Goal: Task Accomplishment & Management: Manage account settings

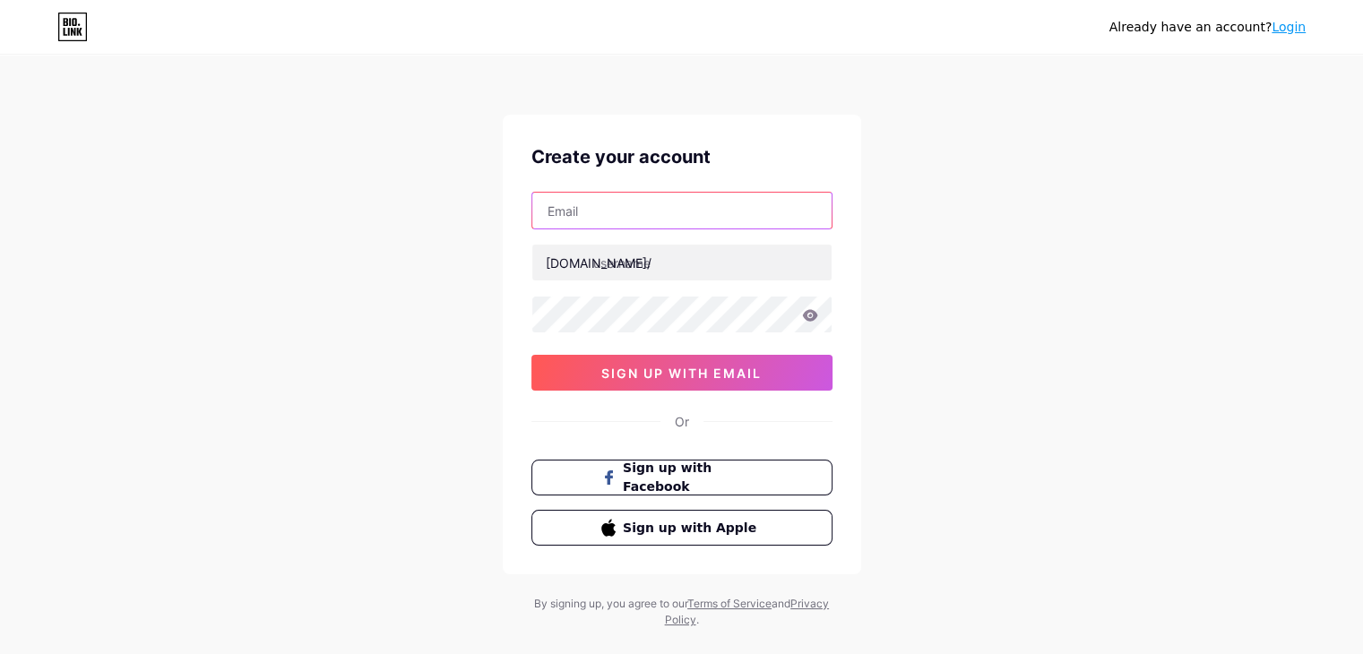
click at [702, 212] on input "text" at bounding box center [681, 211] width 299 height 36
type input "[EMAIL_ADDRESS][DOMAIN_NAME]"
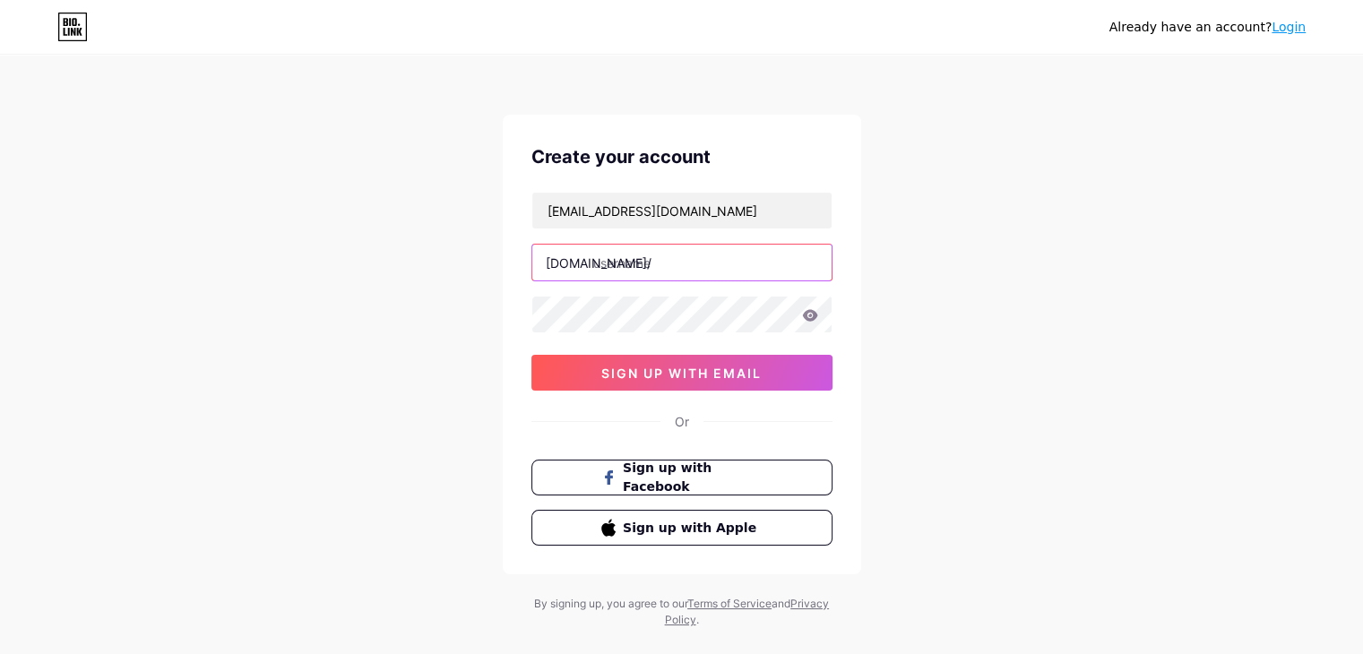
click at [610, 262] on input "text" at bounding box center [681, 263] width 299 height 36
type input "edubyshahrulsyahmi"
click at [810, 309] on icon at bounding box center [809, 315] width 15 height 12
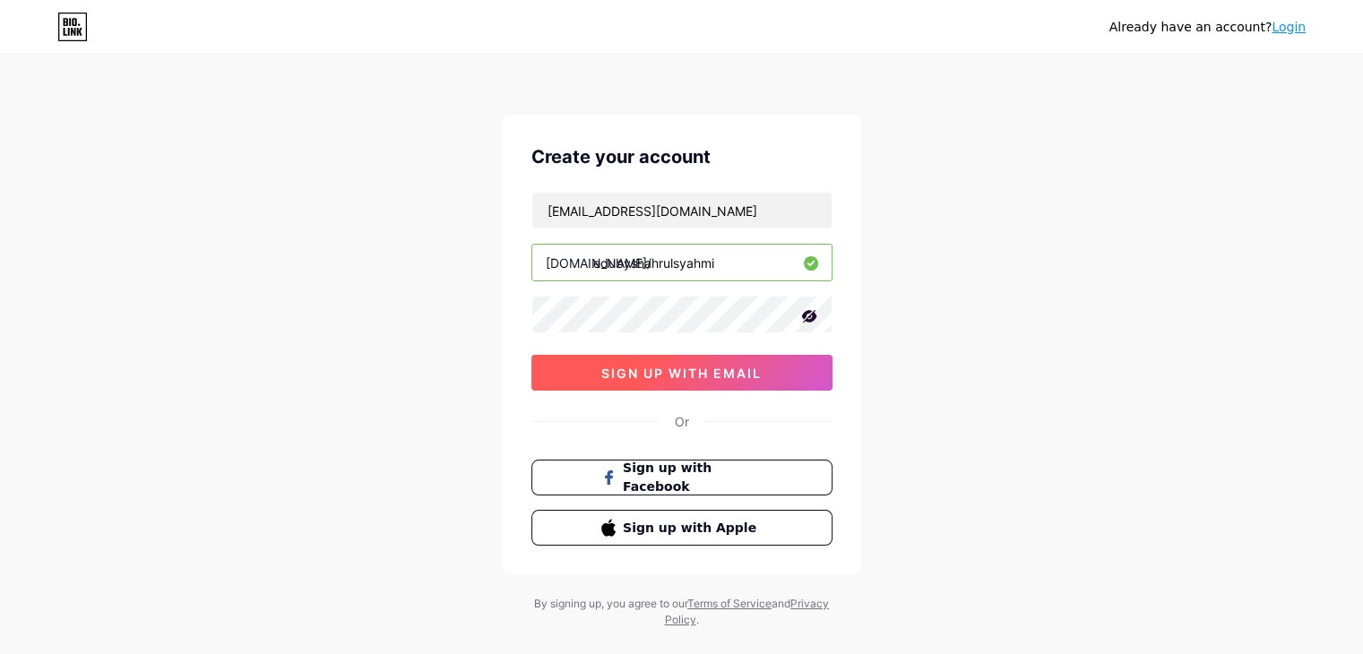
click at [708, 361] on button "sign up with email" at bounding box center [682, 373] width 301 height 36
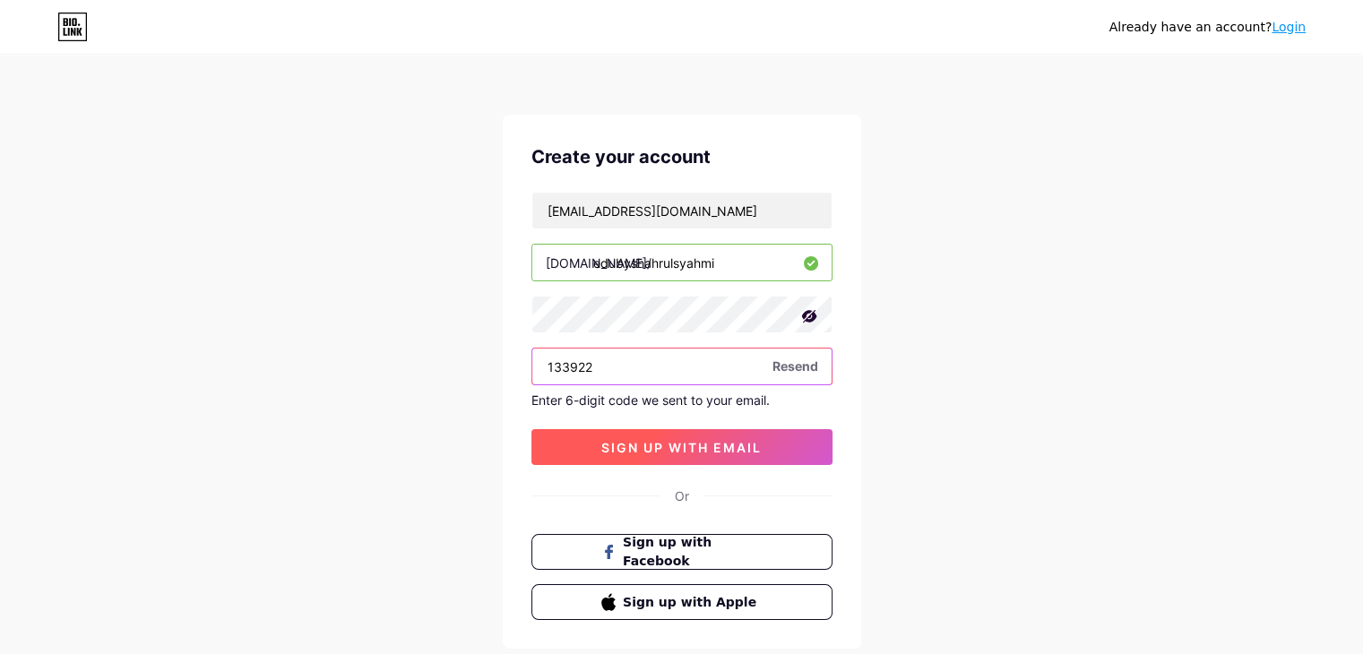
type input "133922"
click at [729, 436] on button "sign up with email" at bounding box center [682, 447] width 301 height 36
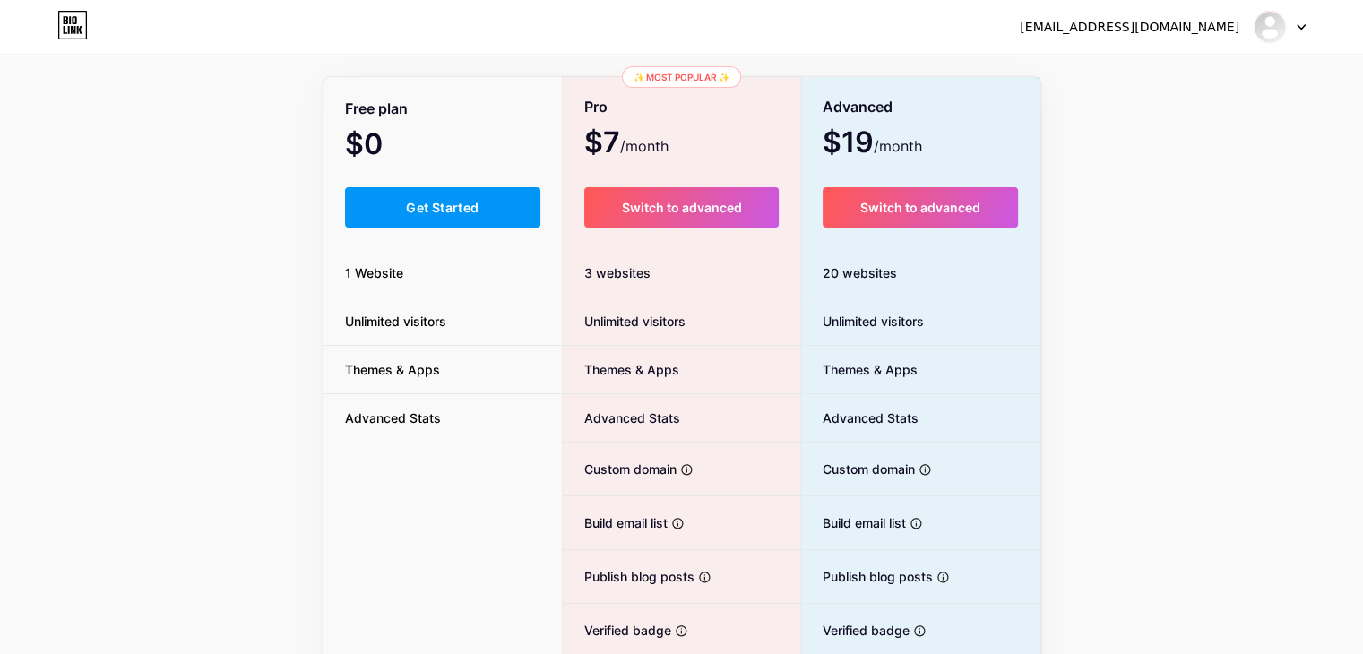
scroll to position [104, 0]
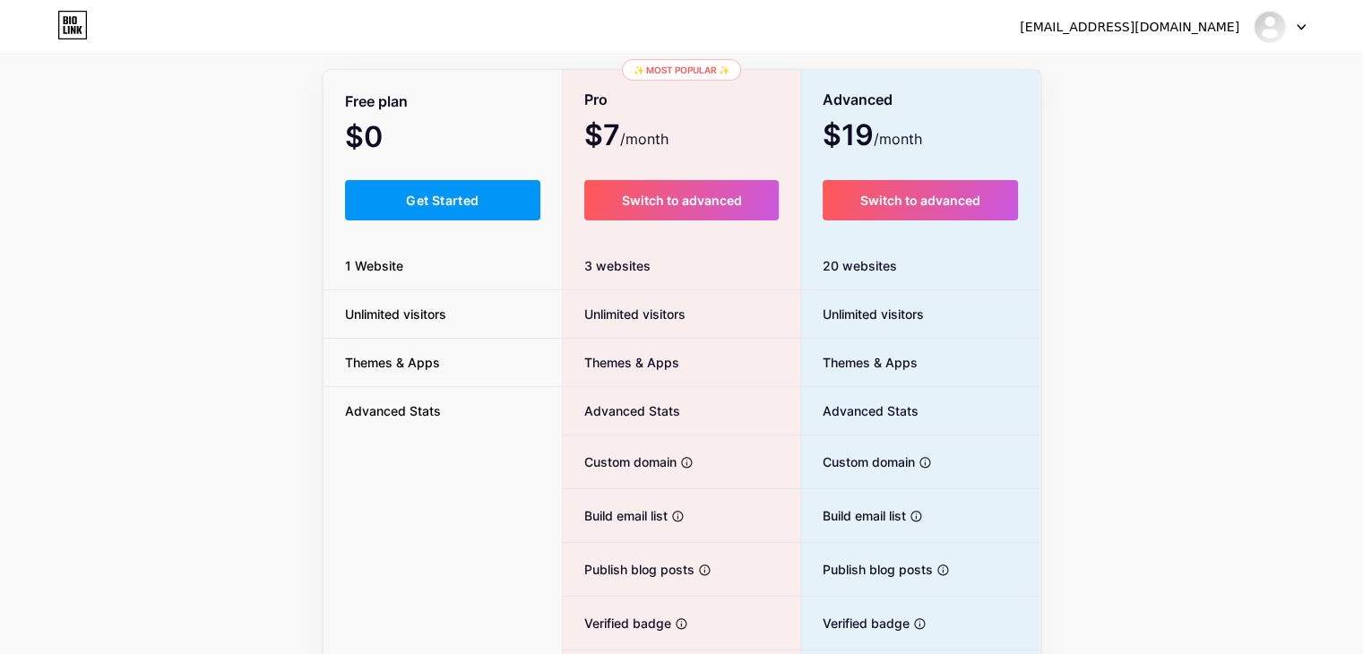
click at [238, 287] on div "Upgrade for (a whole lot) more MONTHLY YEARLY (20% OFF 🎉) Free plan $0 /month G…" at bounding box center [681, 341] width 1363 height 726
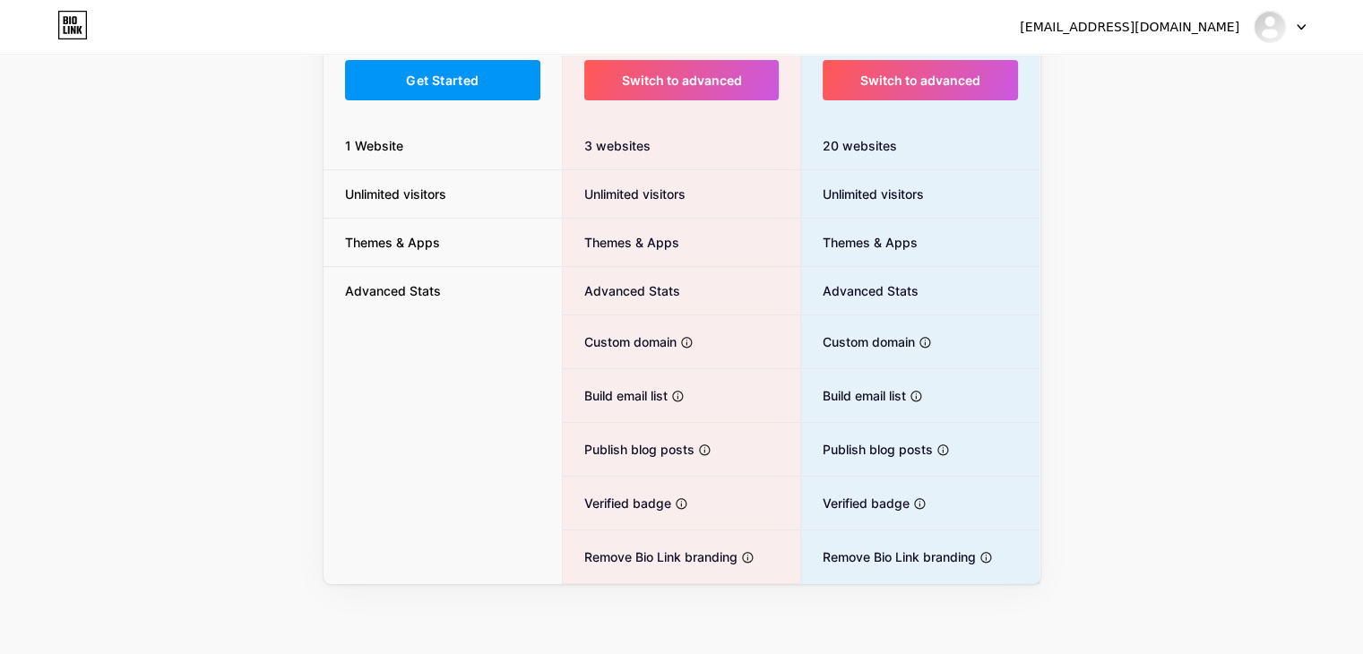
scroll to position [0, 0]
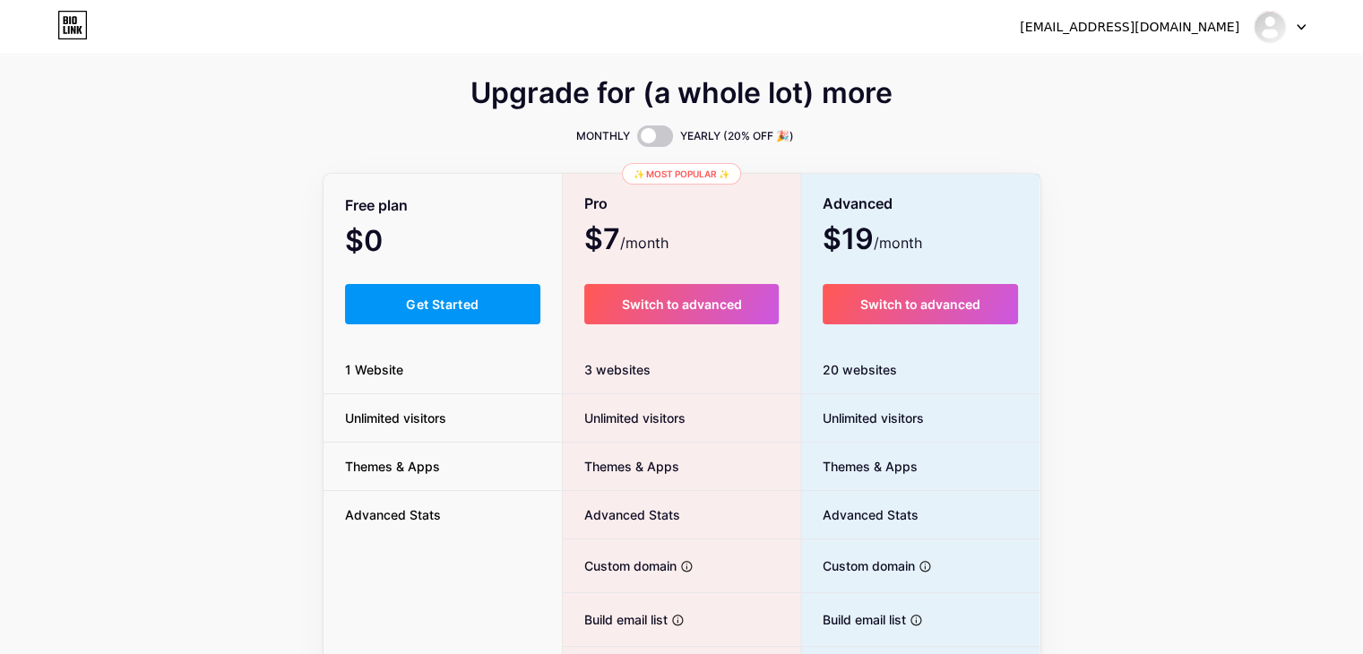
click at [76, 27] on icon at bounding box center [72, 25] width 30 height 29
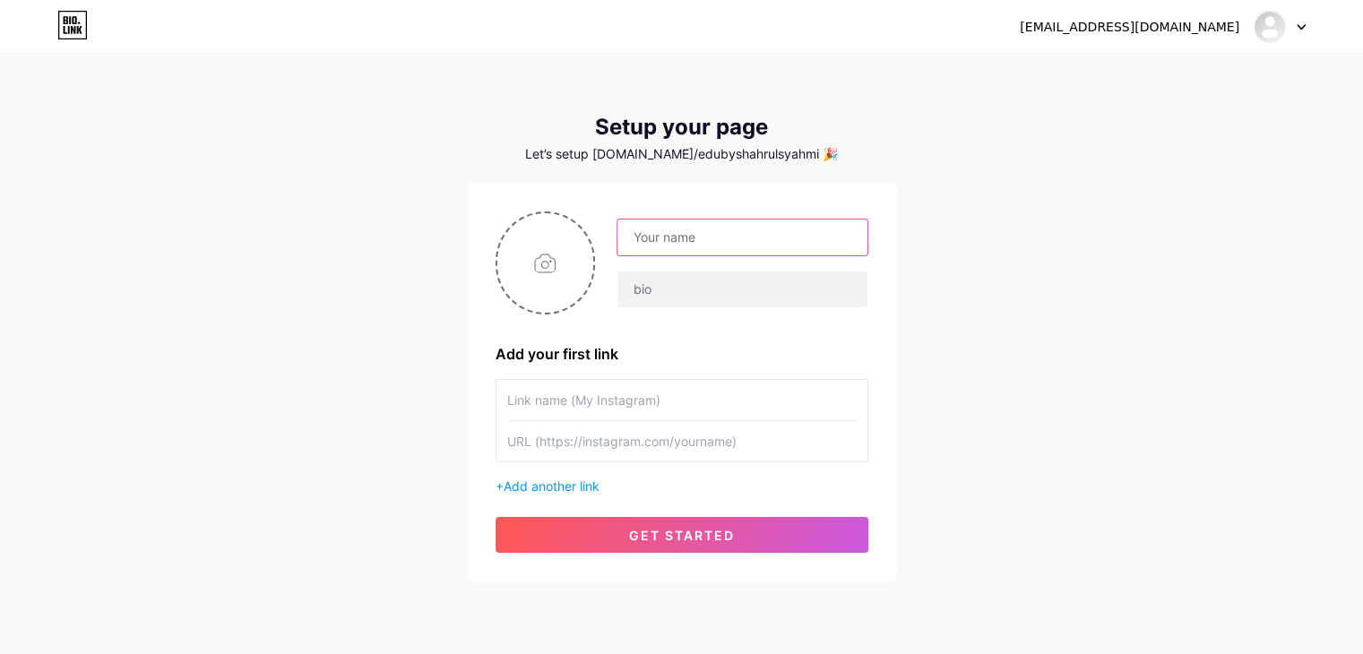
click at [643, 228] on input "text" at bounding box center [742, 238] width 249 height 36
click at [663, 234] on input "text" at bounding box center [742, 238] width 249 height 36
type input "Syahmi Syem"
click at [649, 288] on input "text" at bounding box center [742, 290] width 249 height 36
paste input "𝑨𝒃𝒒𝒂𝒓𝒊 𝑾𝒐𝒓𝒌𝒔𝒉𝒆𝒆𝒕 || 𝑬𝒅𝒖 𝑩𝒚 𝑺𝒉𝒂𝒉𝒓𝒖𝒍 𝑺𝒚𝒂𝒉𝒎𝒊 𝘉𝘪𝘮𝘣𝘪𝘯𝘨𝘢𝘯 𝘋𝘢𝘳𝘪 𝘏𝘢𝘵𝘪, 𝘔𝘢𝘴𝘢 𝘋𝘦𝘱𝘢𝘯 𝘉𝘦𝘳𝘴𝘦…"
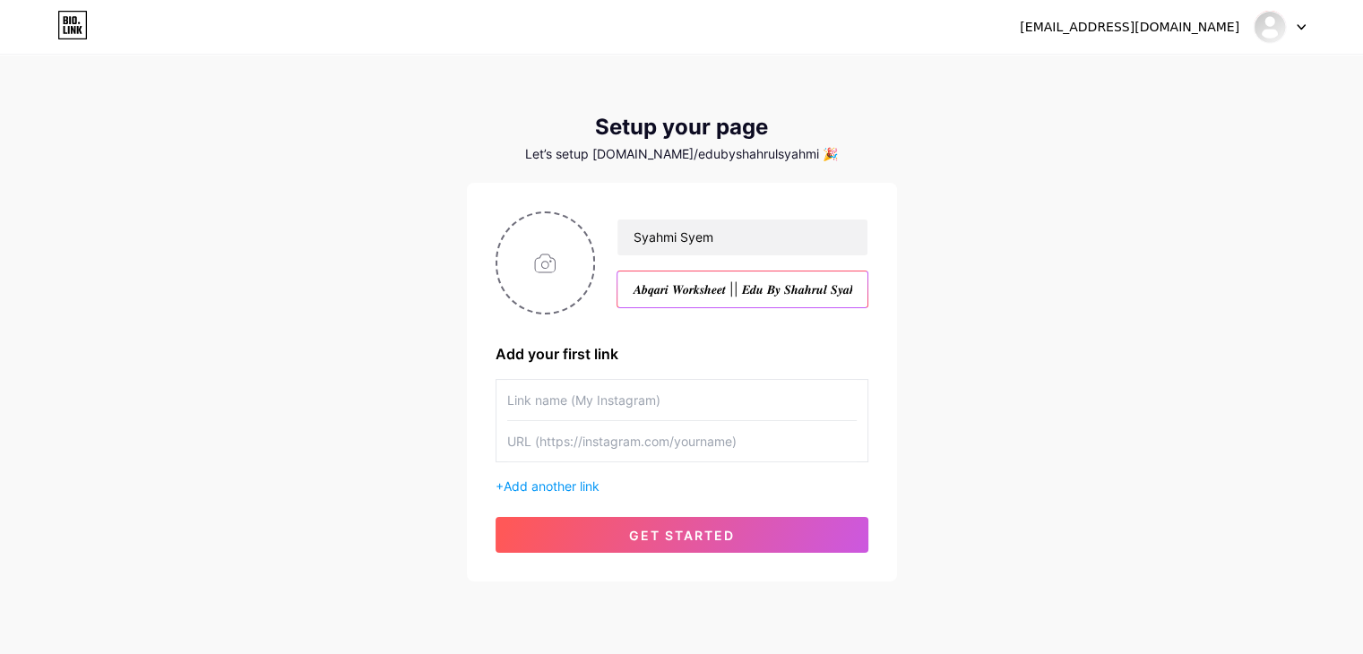
scroll to position [0, 906]
click at [666, 290] on input "𝑨𝒃𝒒𝒂𝒓𝒊 𝑾𝒐𝒓𝒌𝒔𝒉𝒆𝒆𝒕 || 𝑬𝒅𝒖 𝑩𝒚 𝑺𝒉𝒂𝒉𝒓𝒖𝒍 𝑺𝒚𝒂𝒉𝒎𝒊 𝘉𝘪𝘮𝘣𝘪𝘯𝘨𝘢𝘯 𝘋𝘢𝘳𝘪 𝘏𝘢𝘵𝘪, 𝘔𝘢𝘴𝘢 𝘋𝘦𝘱𝘢𝘯 𝘉𝘦𝘳𝘴𝘦…" at bounding box center [742, 290] width 249 height 36
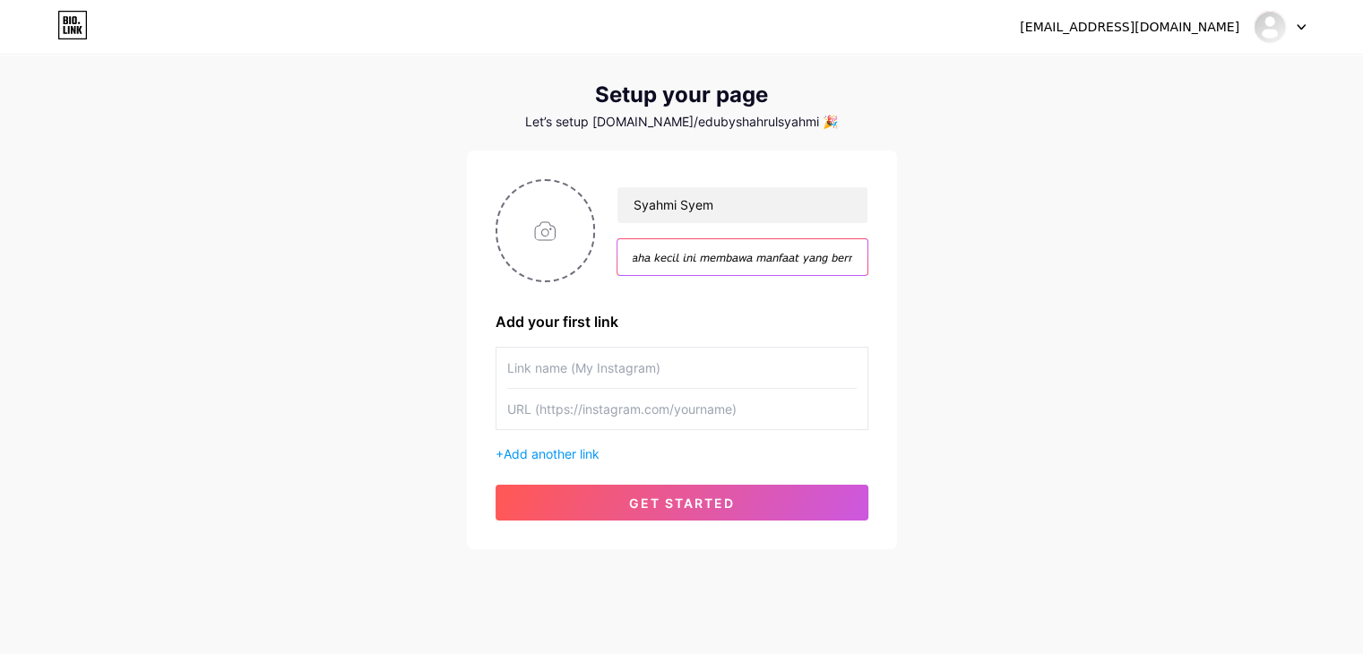
scroll to position [36, 0]
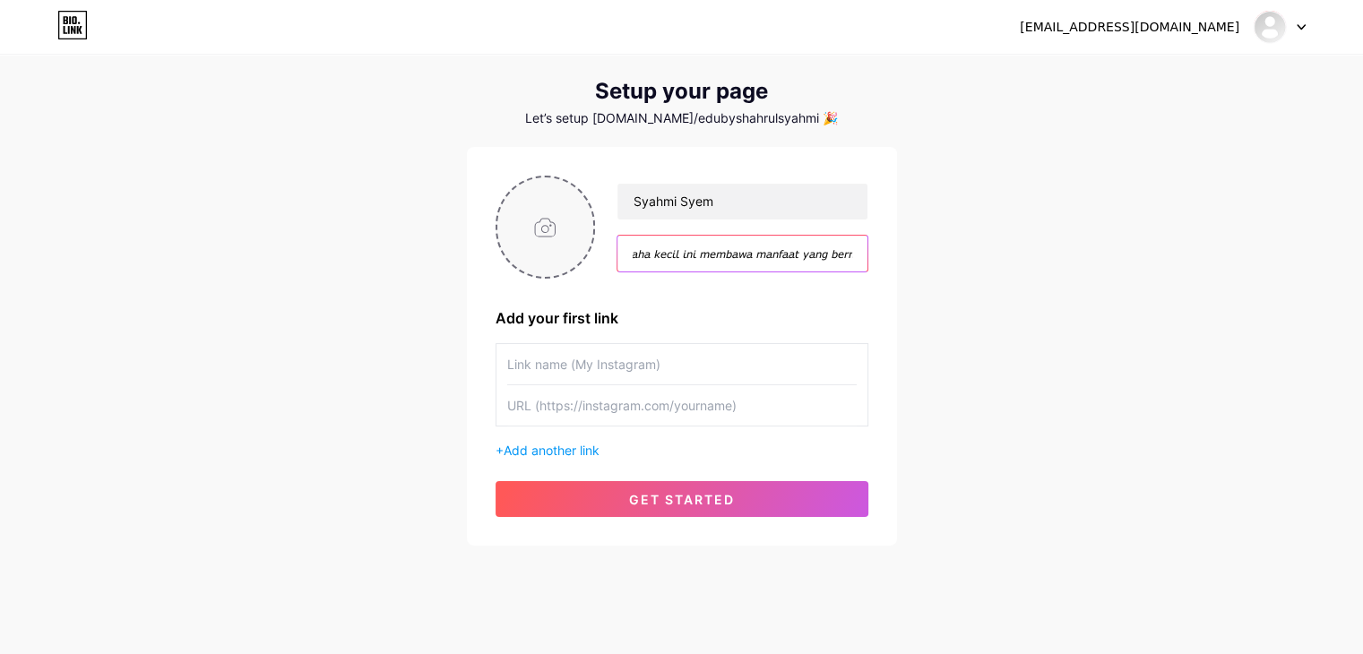
type input "𝑨𝒃𝒒𝒂𝒓𝒊 𝑾𝒐𝒓𝒌𝒔𝒉𝒆𝒆𝒕 || 𝑬𝒅𝒖 𝑩𝒚 𝑺𝒉𝒂𝒉𝒓𝒖𝒍 𝑺𝒚𝒂𝒉𝒎𝒊 𝘉𝘪𝘮𝘣𝘪𝘯𝘨𝘢𝘯 𝘋𝘢𝘳𝘪 𝘏𝘢𝘵𝘪, 𝘔𝘢𝘴𝘢 𝘋𝘦𝘱𝘢𝘯 𝘉𝘦𝘳𝘴𝘦…"
click at [552, 225] on input "file" at bounding box center [545, 226] width 97 height 99
type input "C:\fakepath\photo_2025-08-10_23-16-49.jpg"
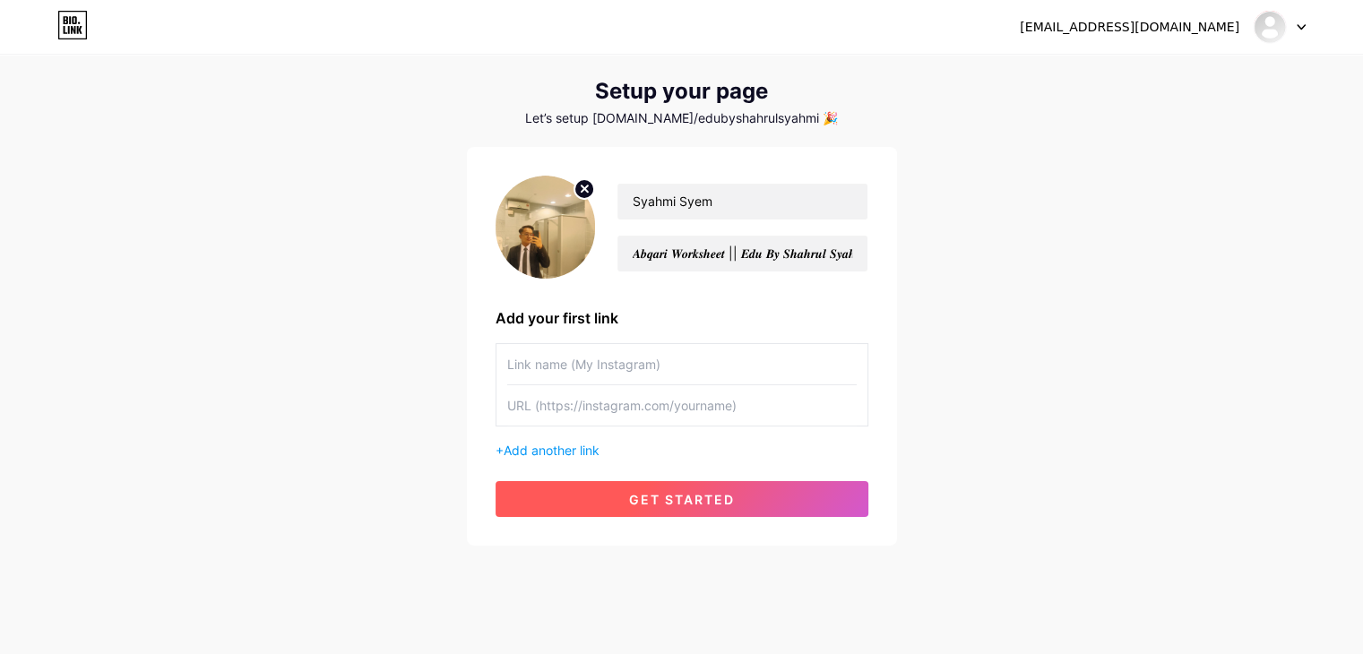
click at [606, 498] on button "get started" at bounding box center [682, 499] width 373 height 36
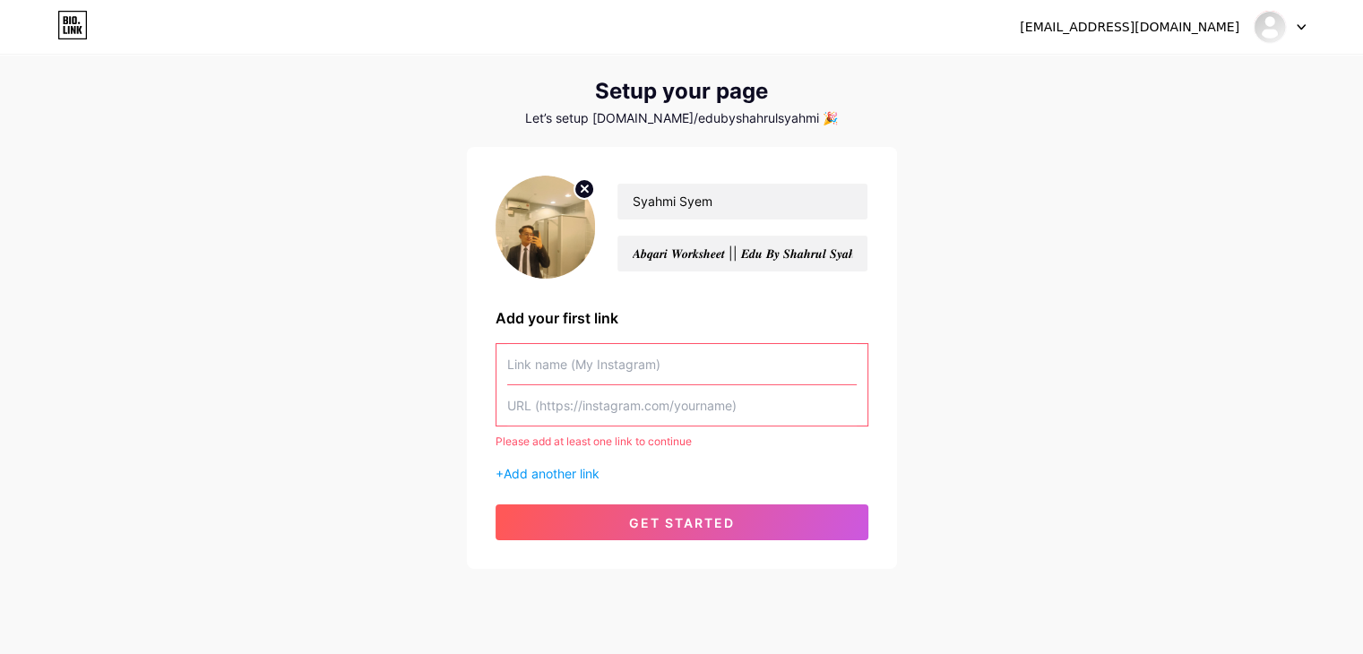
click at [639, 373] on input "text" at bounding box center [682, 364] width 350 height 40
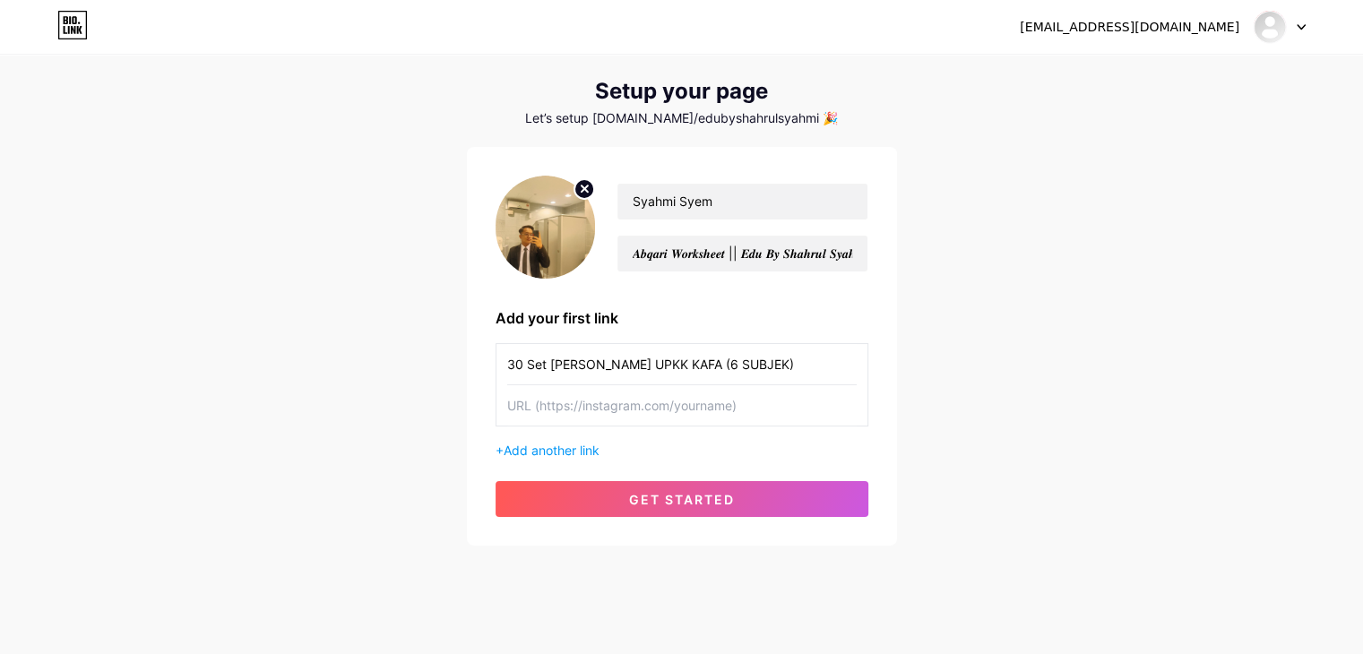
click at [781, 367] on input "30 Set [PERSON_NAME] UPKK KAFA (6 SUBJEK)" at bounding box center [682, 364] width 350 height 40
type input "30 Set [PERSON_NAME] UPKK KAFA (6 Subjek)"
click at [617, 402] on input "text" at bounding box center [682, 405] width 350 height 40
paste input "[URL][DOMAIN_NAME]"
type input "[URL][DOMAIN_NAME]"
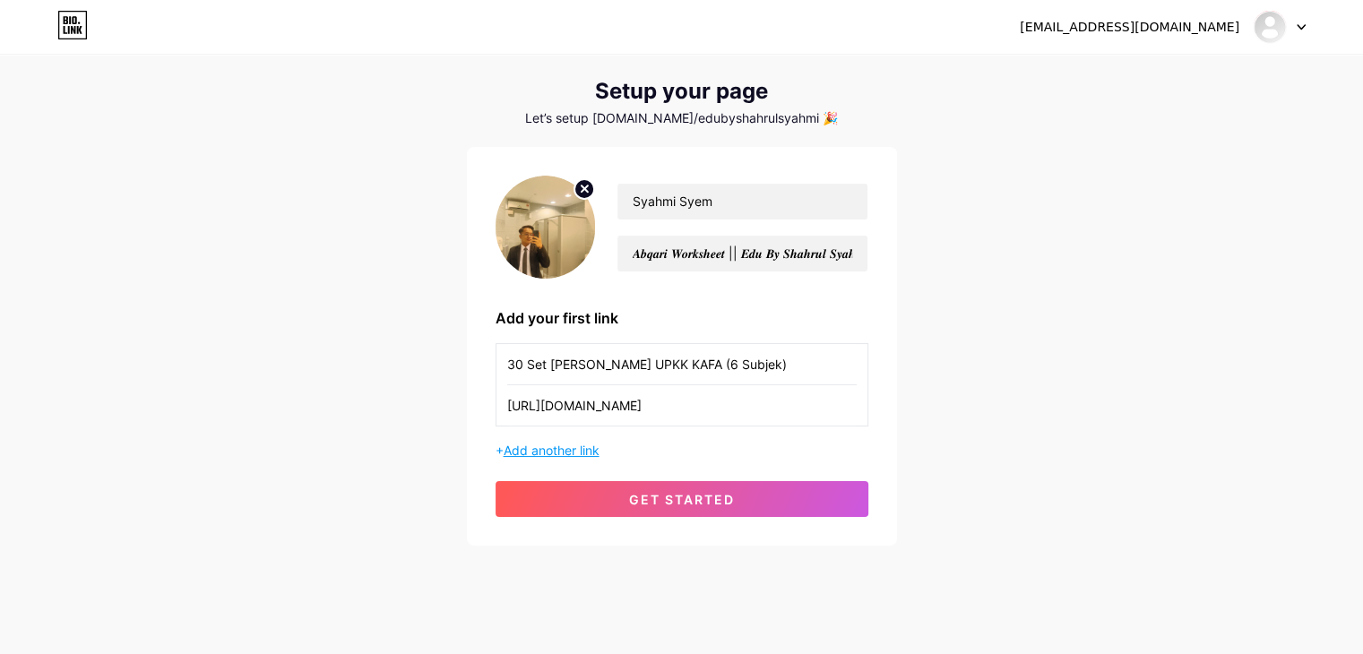
click at [577, 447] on span "Add another link" at bounding box center [552, 450] width 96 height 15
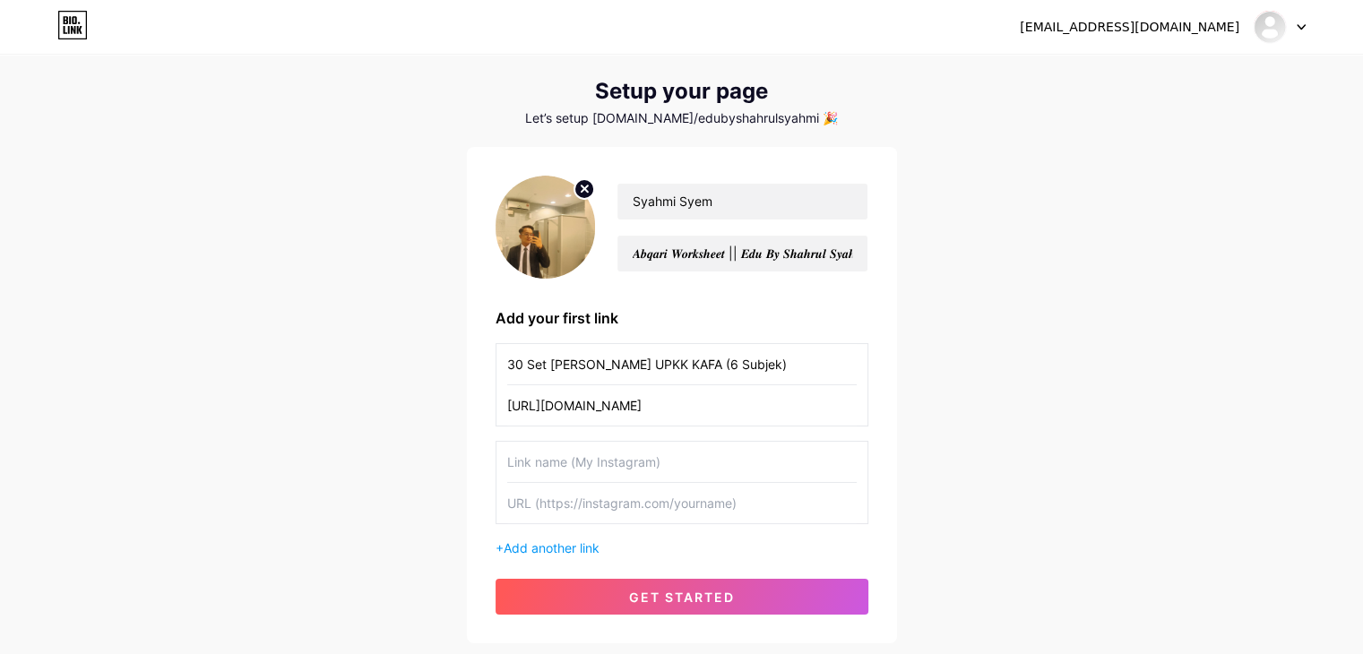
click at [593, 460] on input "text" at bounding box center [682, 462] width 350 height 40
paste input "368 Video Silibus KAFA Tahun 1-5"
click at [529, 462] on input "368 Video Silibus KAFA Tahun 1-5" at bounding box center [682, 462] width 350 height 40
type input "368+ Video Silibus KAFA Tahun 1-5"
click at [627, 506] on input "text" at bounding box center [682, 503] width 350 height 40
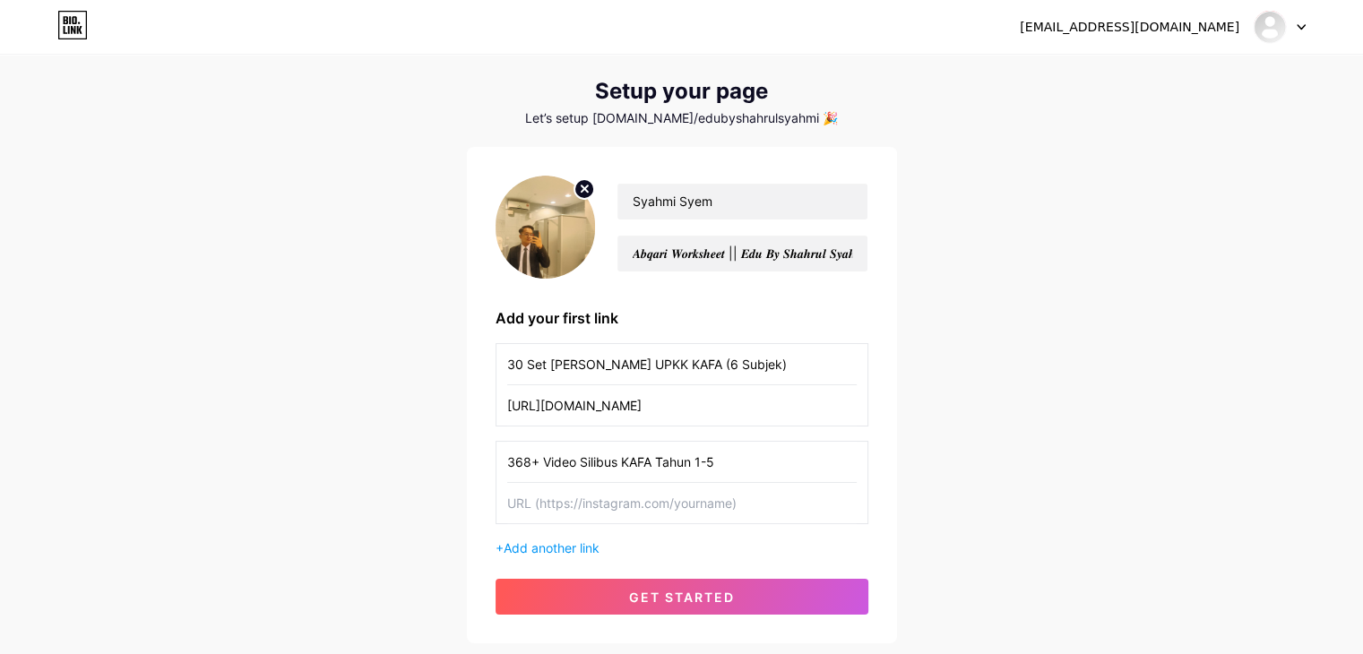
paste input "[URL][DOMAIN_NAME]"
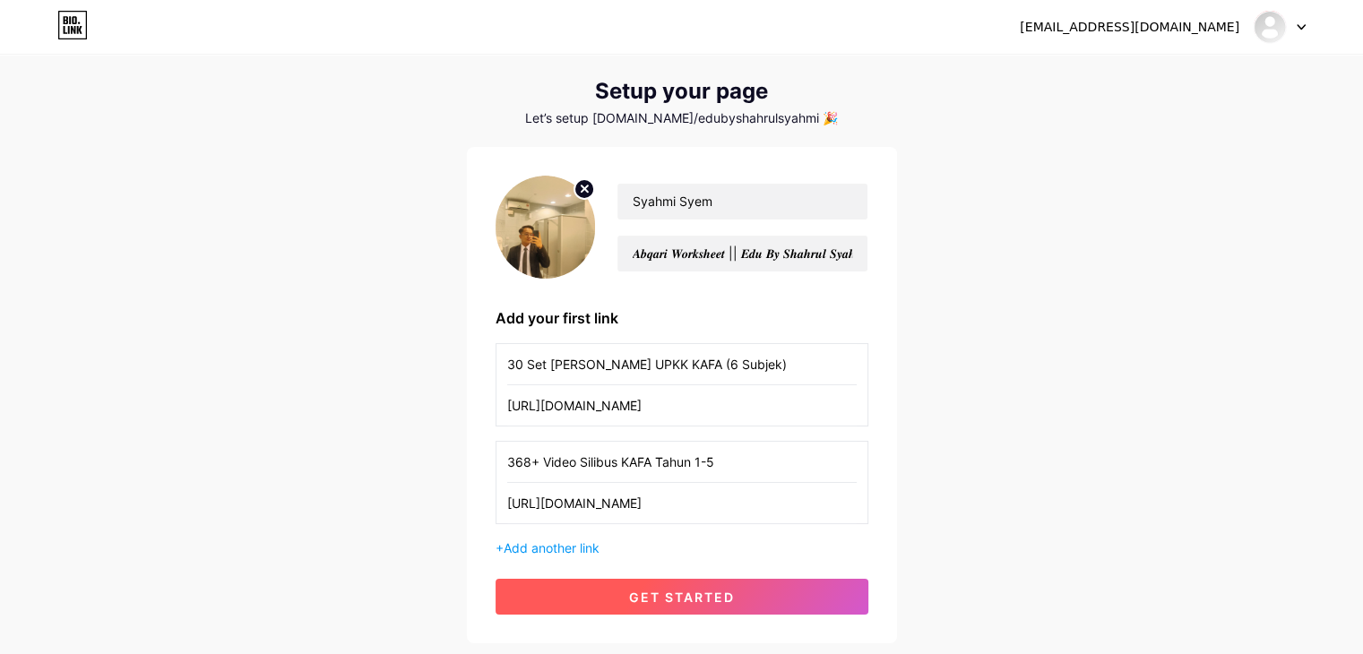
type input "[URL][DOMAIN_NAME]"
click at [581, 594] on button "get started" at bounding box center [682, 597] width 373 height 36
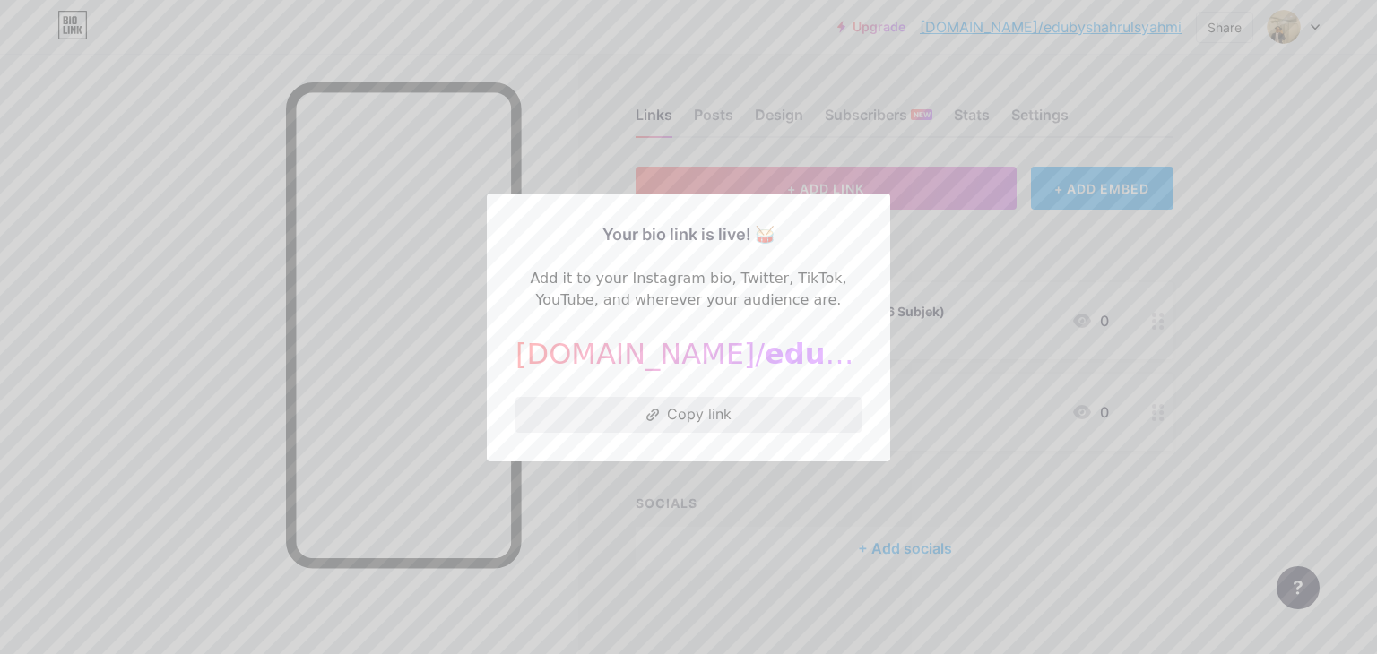
click at [660, 411] on button "Copy link" at bounding box center [688, 415] width 346 height 36
click at [975, 219] on div at bounding box center [688, 327] width 1377 height 654
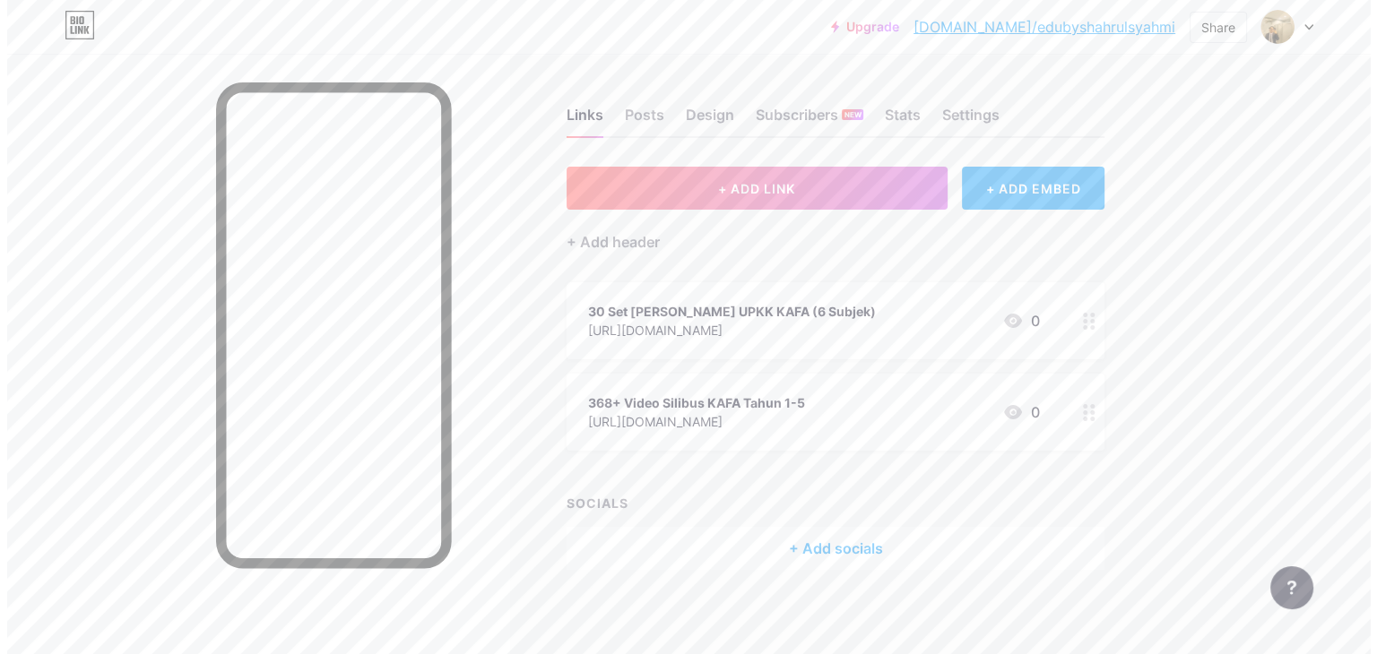
scroll to position [4, 0]
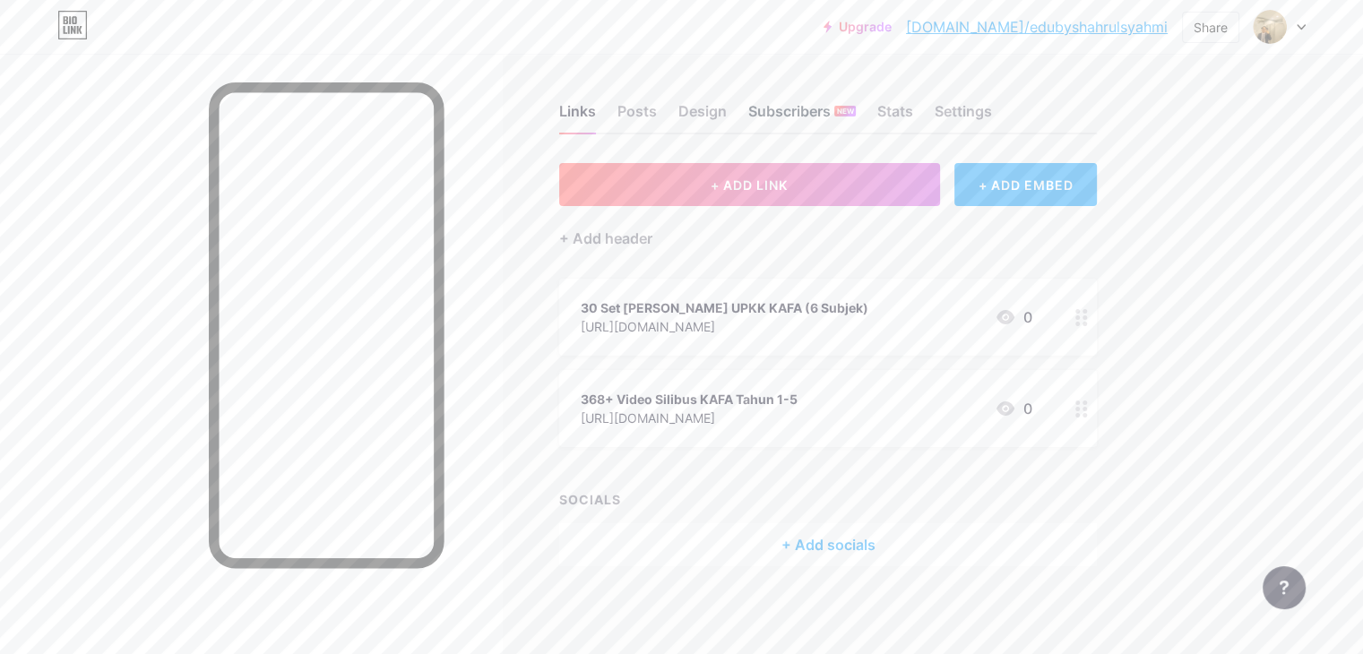
click at [856, 117] on div "Subscribers NEW" at bounding box center [802, 116] width 108 height 32
click at [727, 116] on div "Design" at bounding box center [703, 116] width 48 height 32
click at [874, 525] on div "+ Add socials" at bounding box center [828, 544] width 538 height 43
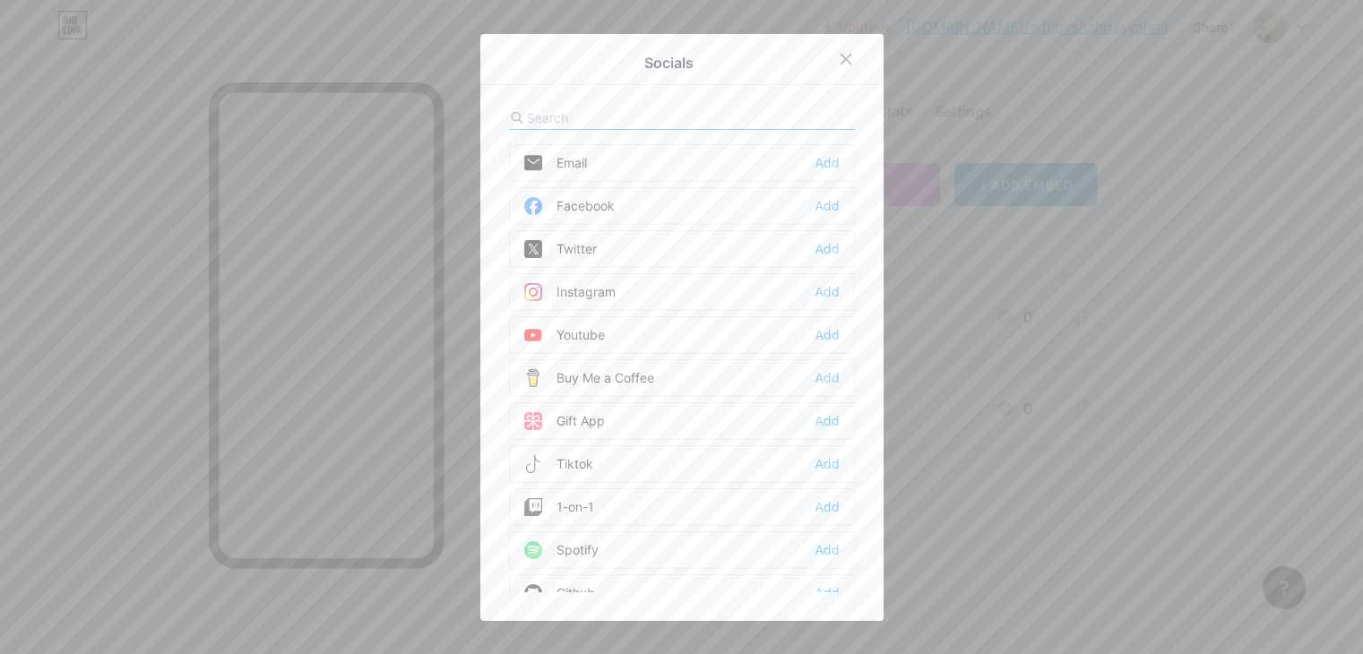
click at [874, 525] on div "Socials Email Add Facebook Add Twitter Add Instagram Add Youtube Add Buy Me a C…" at bounding box center [681, 327] width 403 height 587
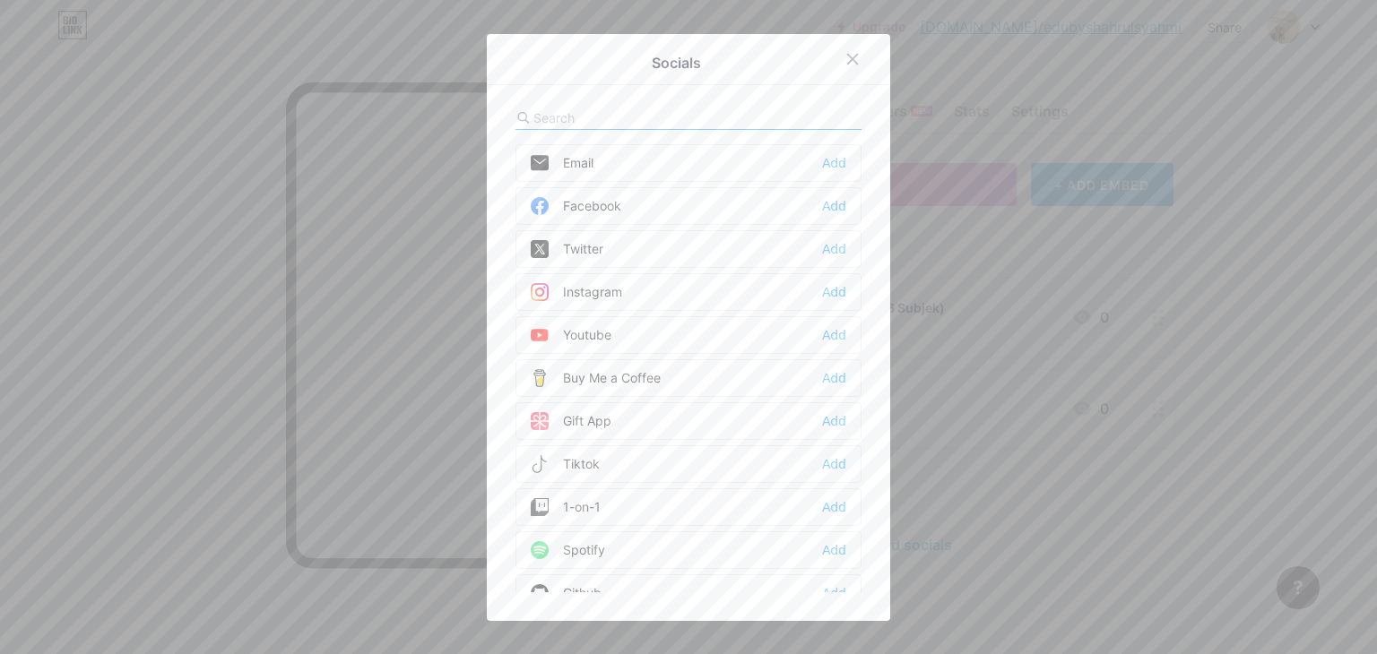
click at [590, 290] on div "Instagram" at bounding box center [576, 292] width 91 height 18
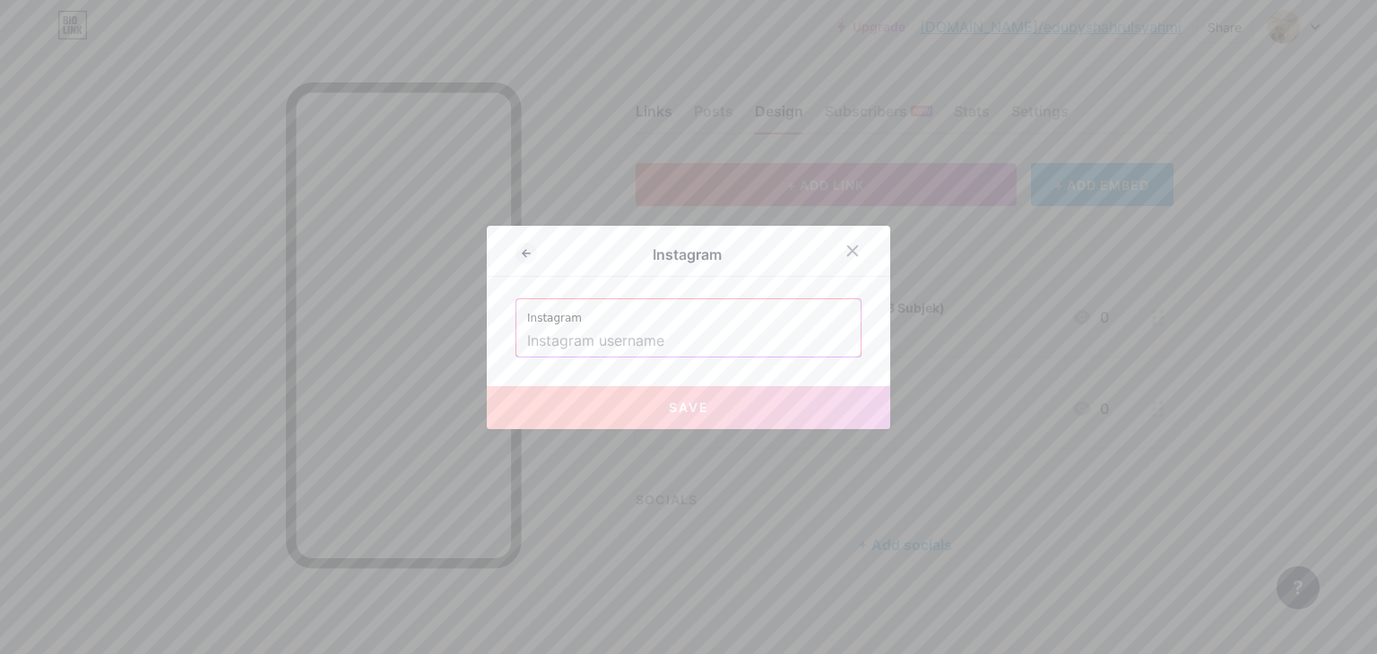
click at [586, 342] on input "text" at bounding box center [688, 341] width 323 height 30
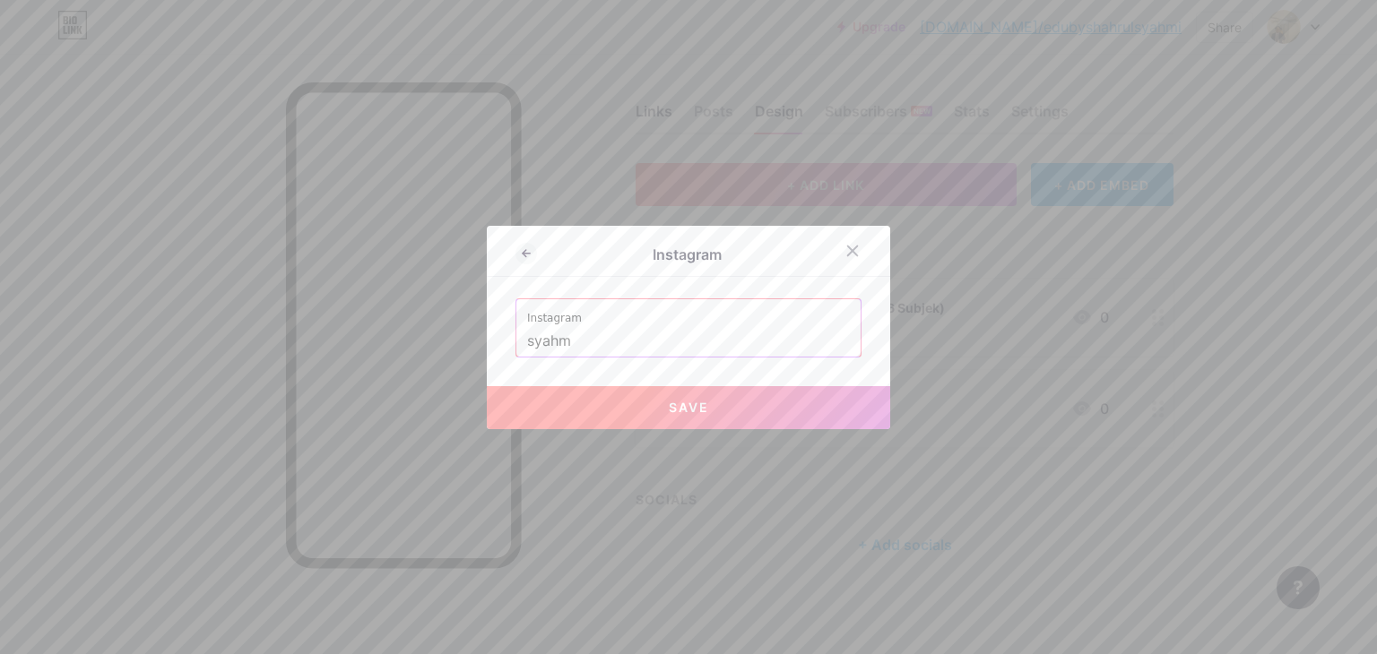
type input "syahmi"
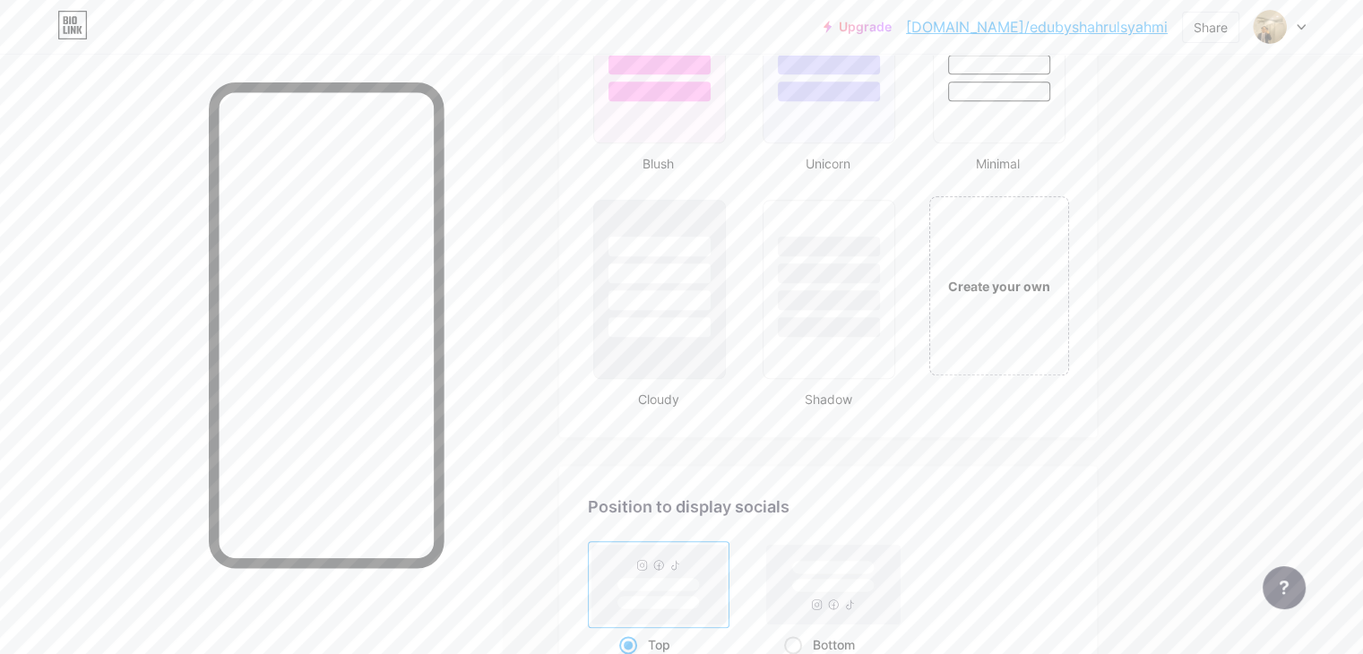
scroll to position [1988, 0]
click at [1054, 288] on div "Create your own" at bounding box center [999, 282] width 144 height 185
click at [1054, 288] on div "Create your own" at bounding box center [998, 283] width 137 height 179
click at [1016, 296] on div "Create your own" at bounding box center [998, 283] width 137 height 179
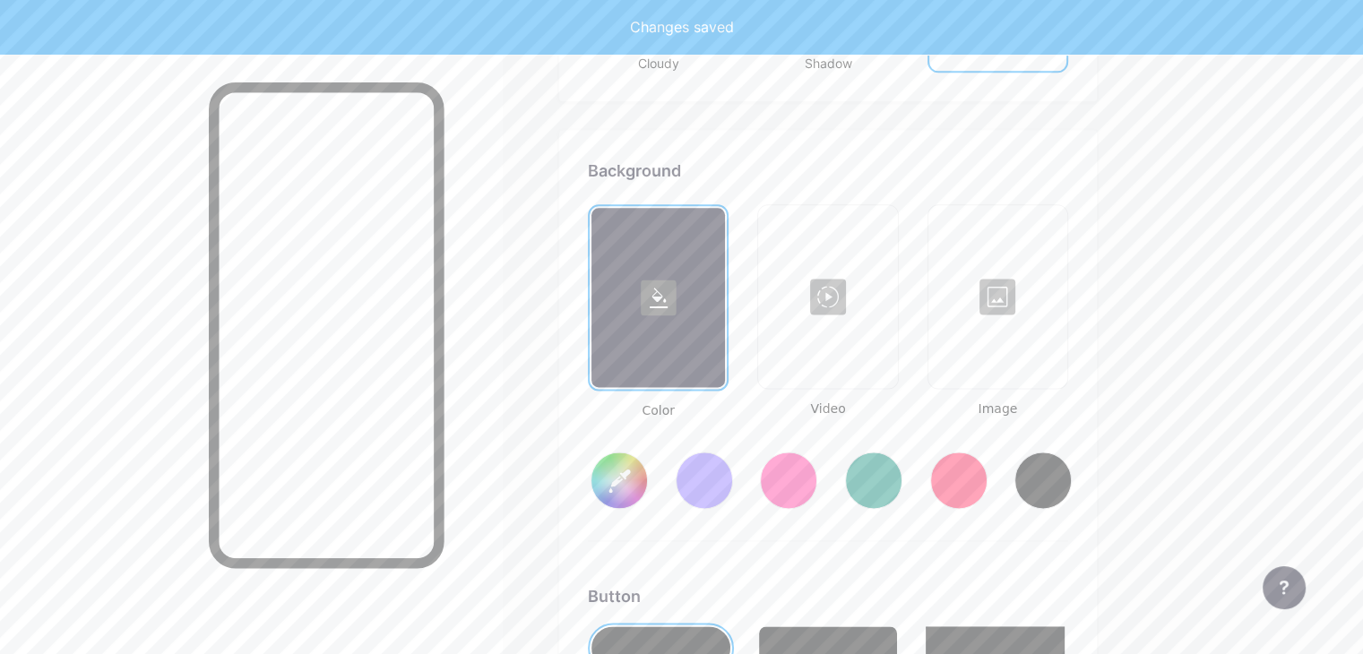
type input "#ffffff"
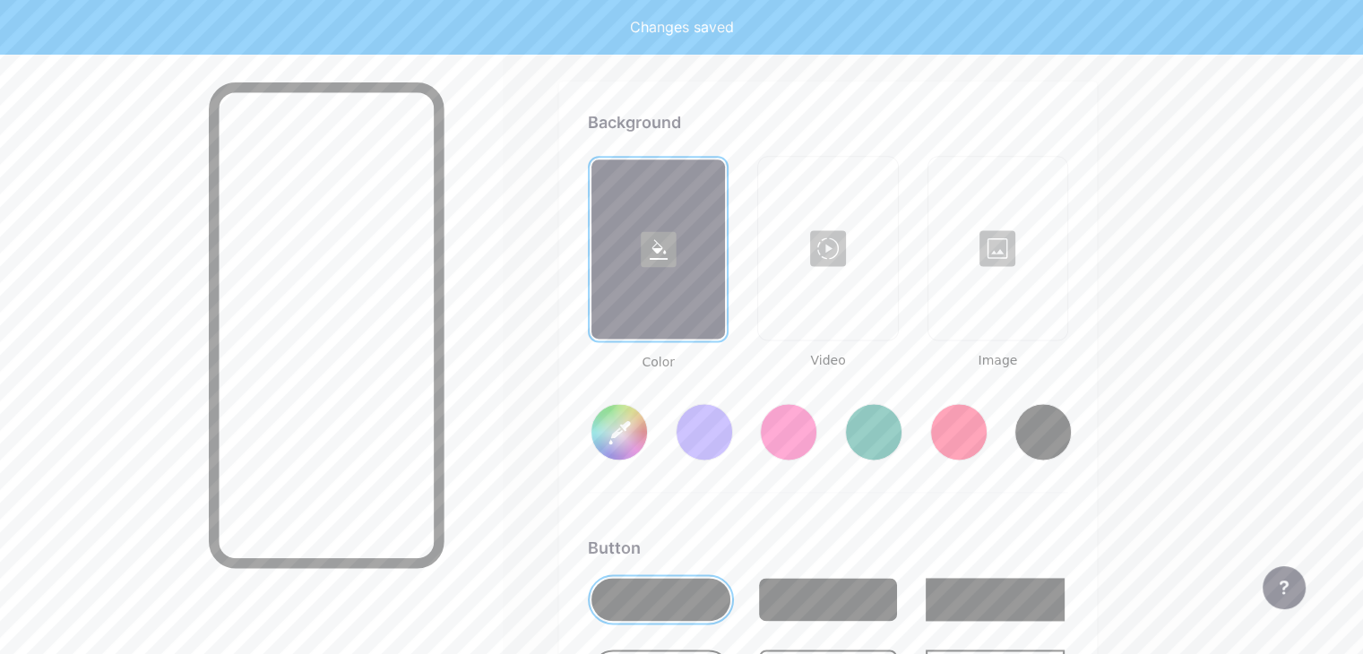
scroll to position [2374, 0]
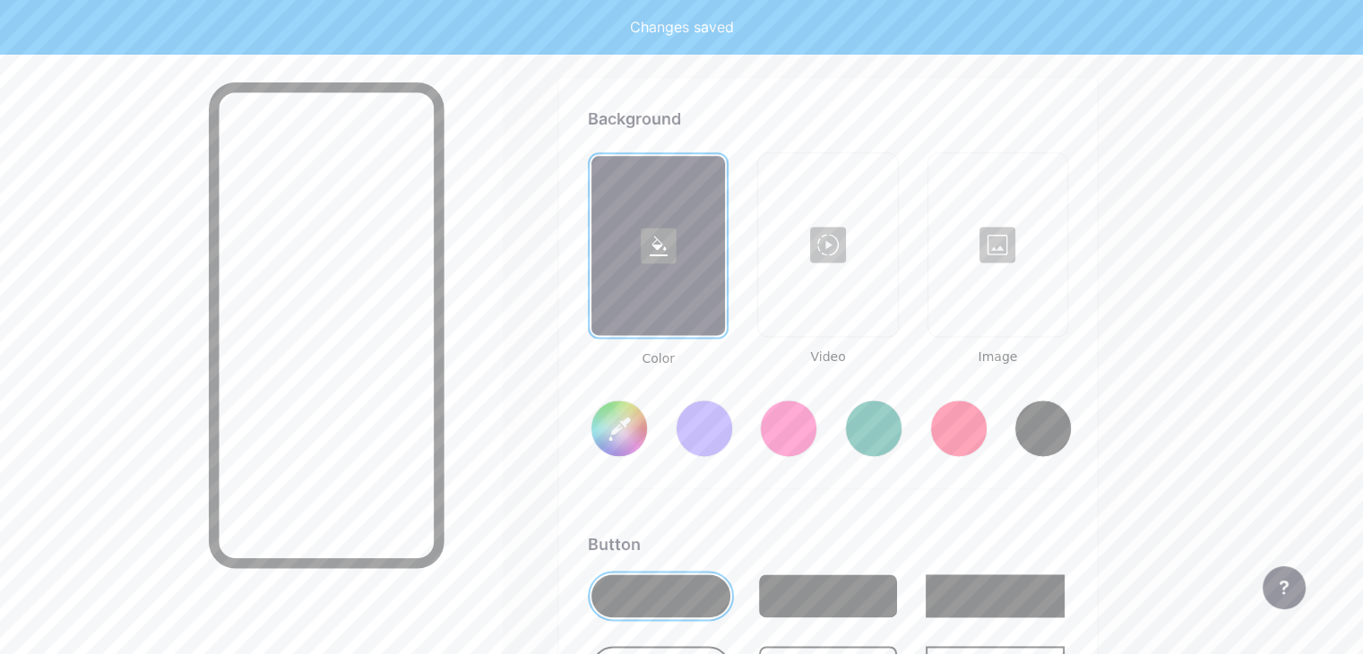
type input "#ffffff"
type input "#000000"
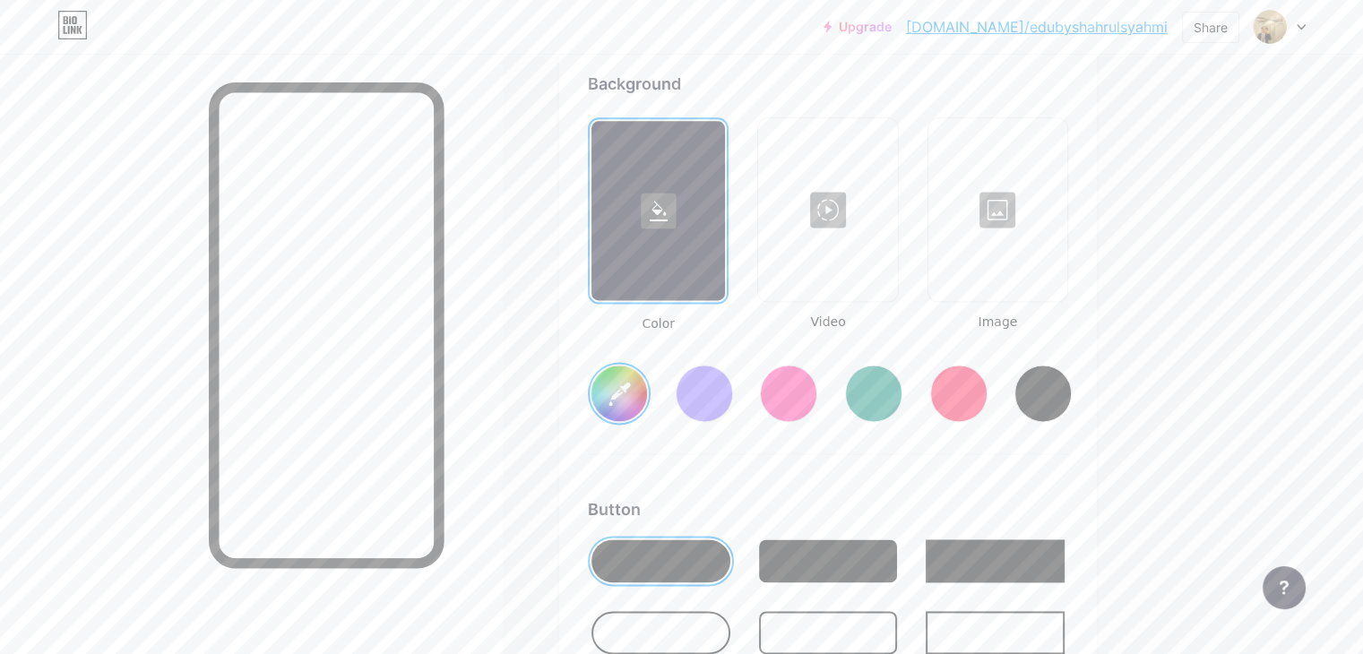
scroll to position [2408, 0]
click at [266, 281] on div at bounding box center [251, 381] width 502 height 654
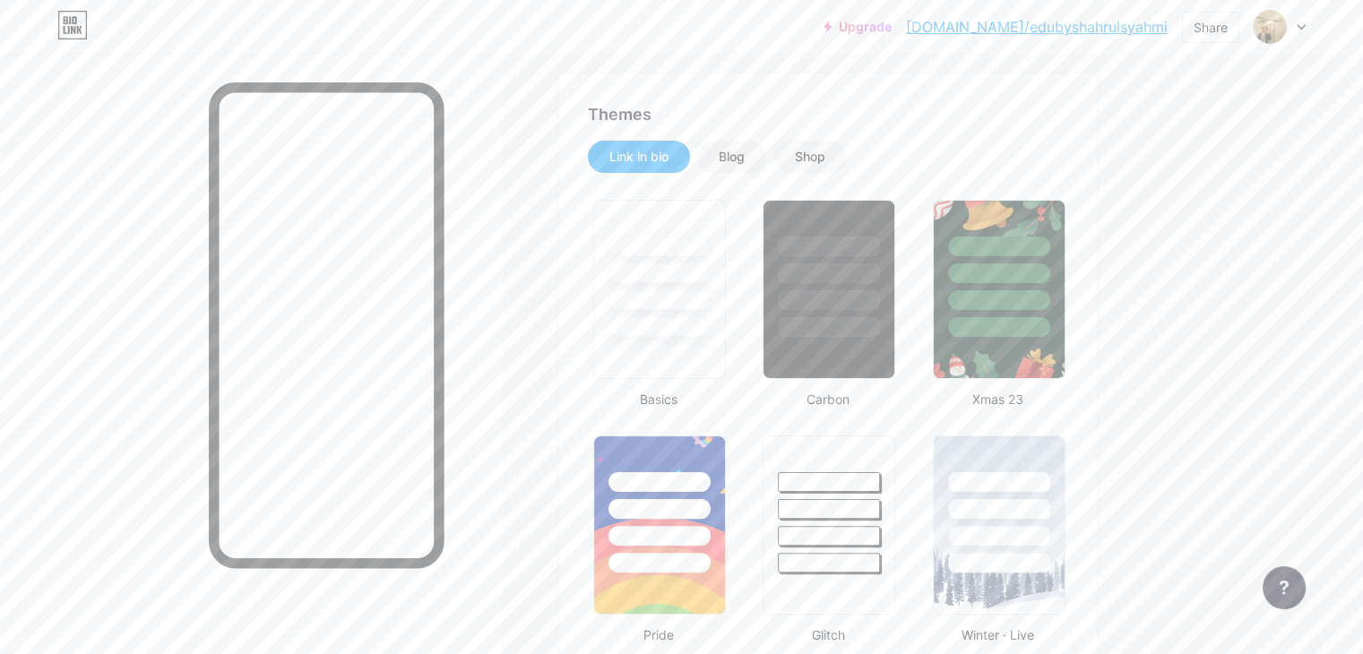
scroll to position [330, 0]
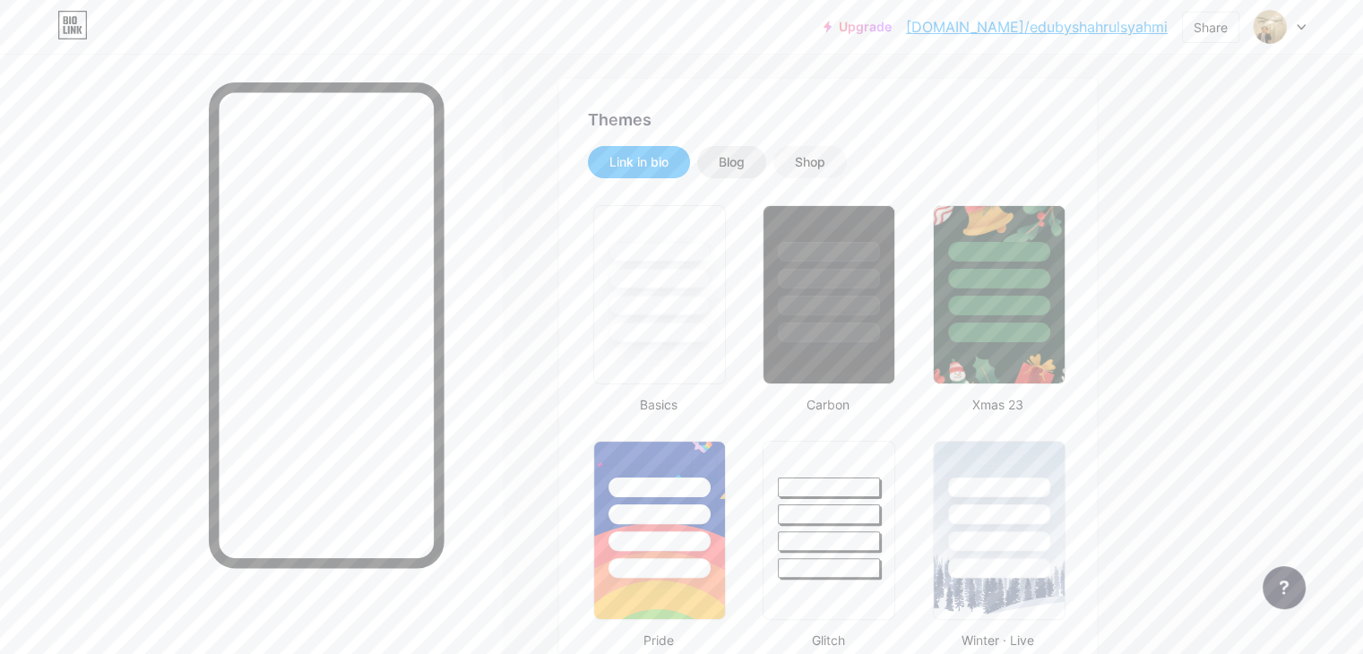
click at [745, 168] on div "Blog" at bounding box center [732, 162] width 26 height 18
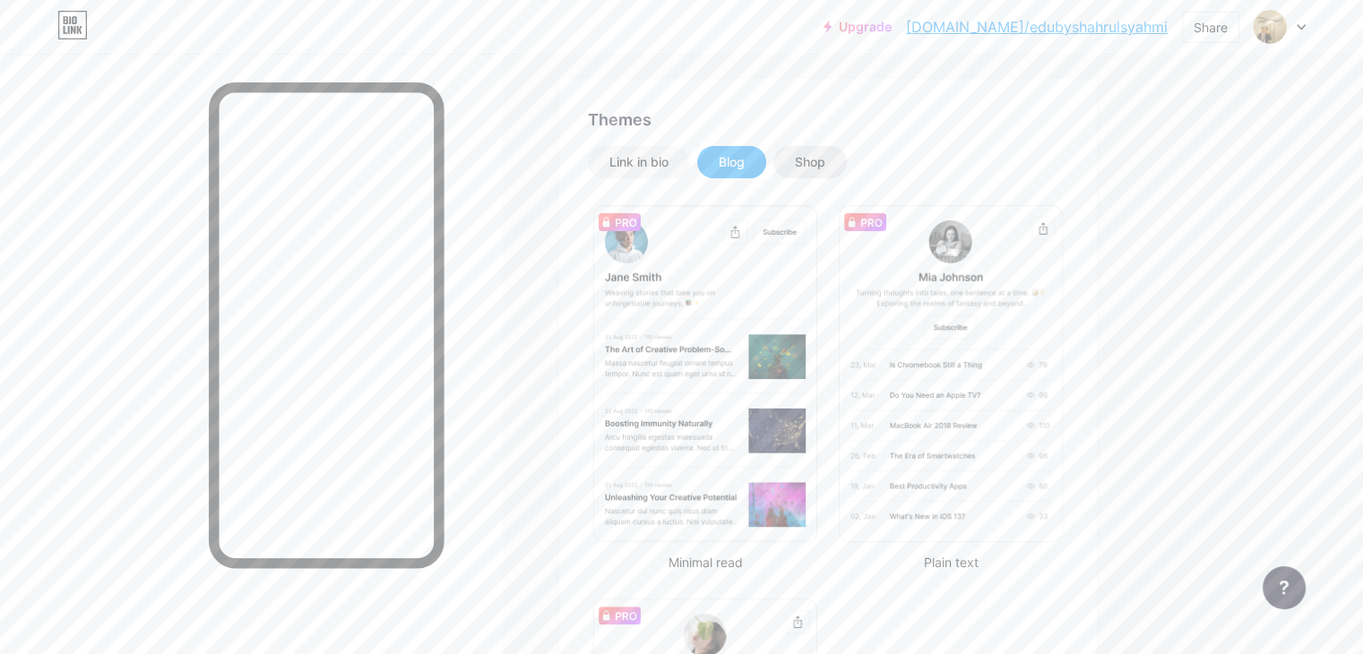
click at [847, 162] on div "Shop" at bounding box center [811, 162] width 74 height 32
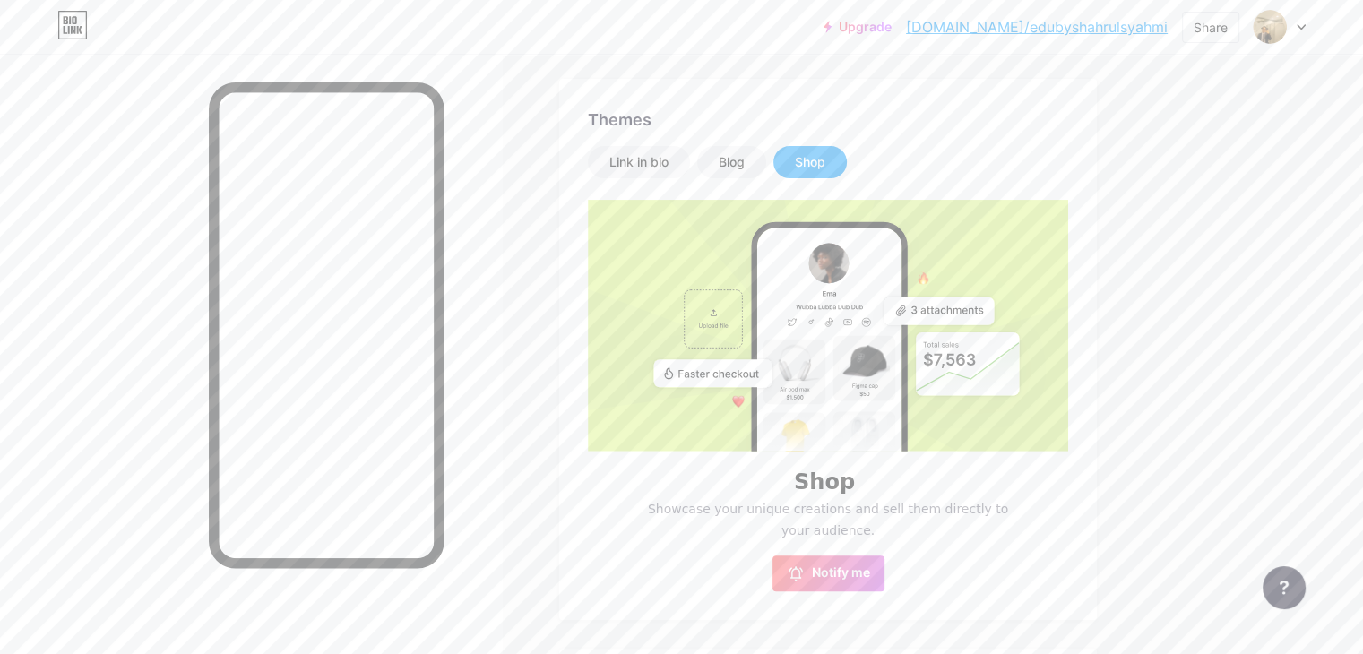
click at [847, 162] on div "Shop" at bounding box center [811, 162] width 74 height 32
click at [678, 159] on div "Link in bio" at bounding box center [639, 162] width 102 height 32
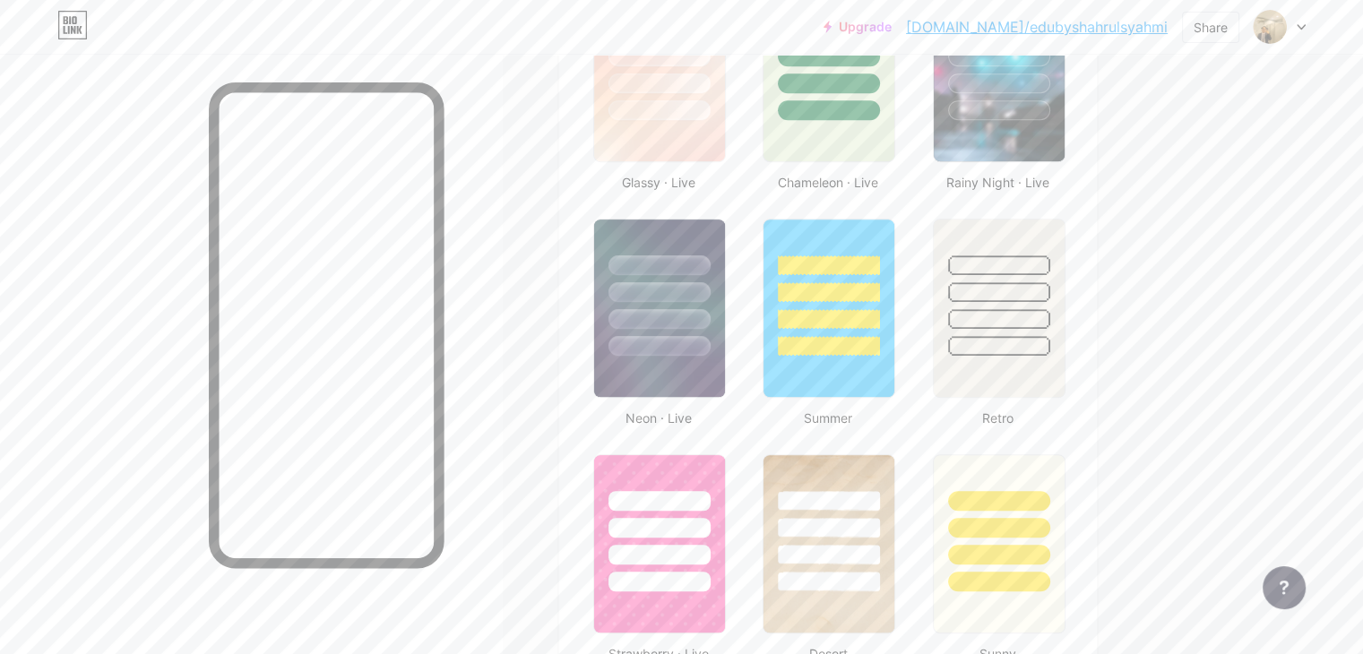
scroll to position [1020, 0]
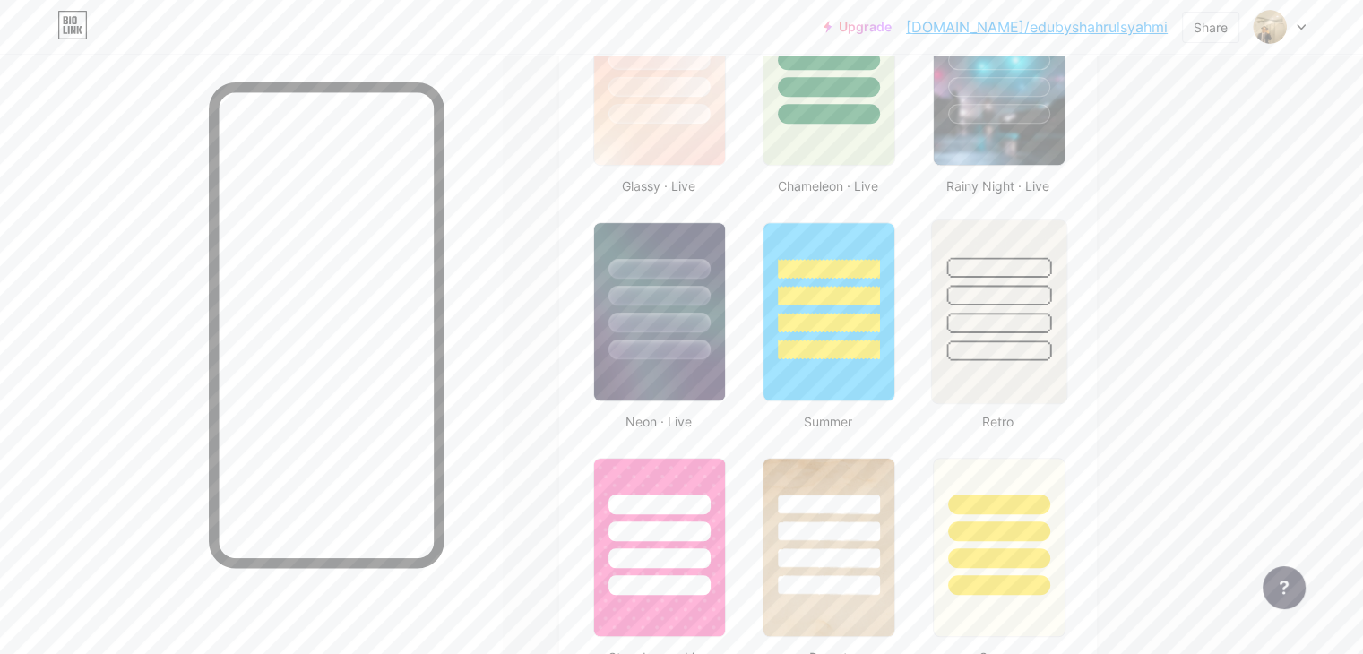
click at [1051, 313] on div at bounding box center [999, 323] width 105 height 21
click at [1040, 359] on img at bounding box center [998, 311] width 128 height 177
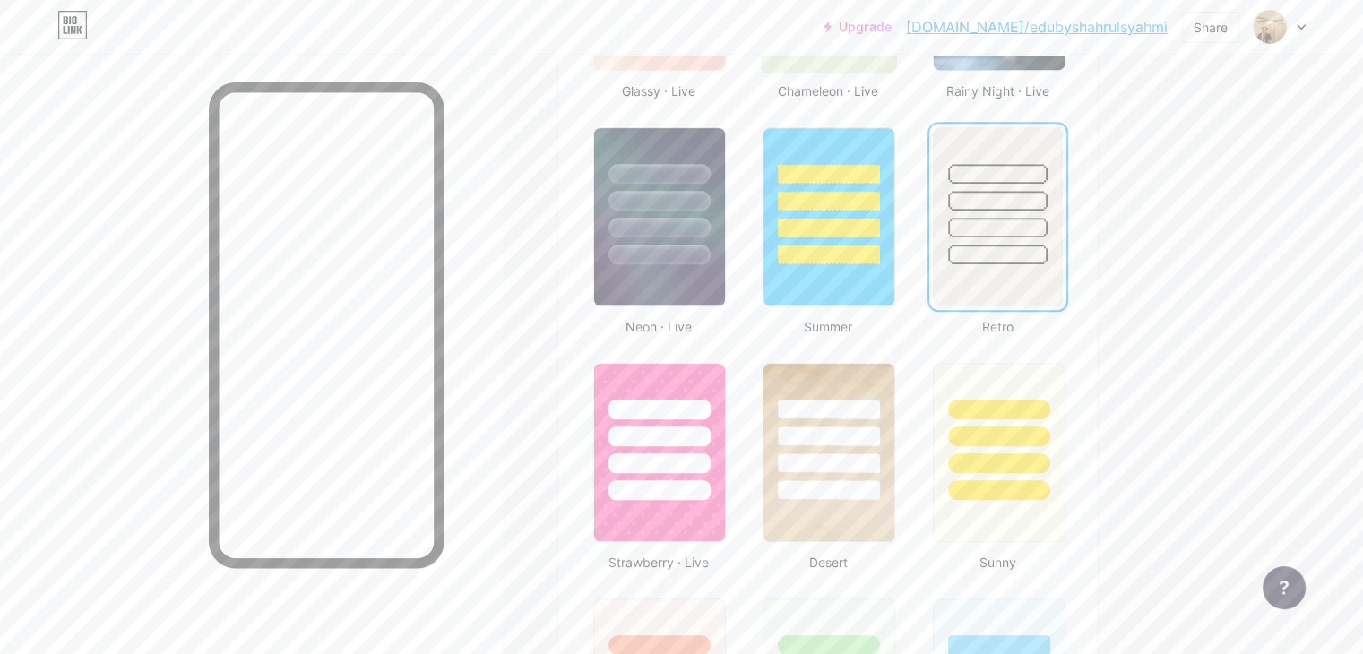
scroll to position [1115, 0]
click at [882, 409] on div at bounding box center [829, 408] width 105 height 21
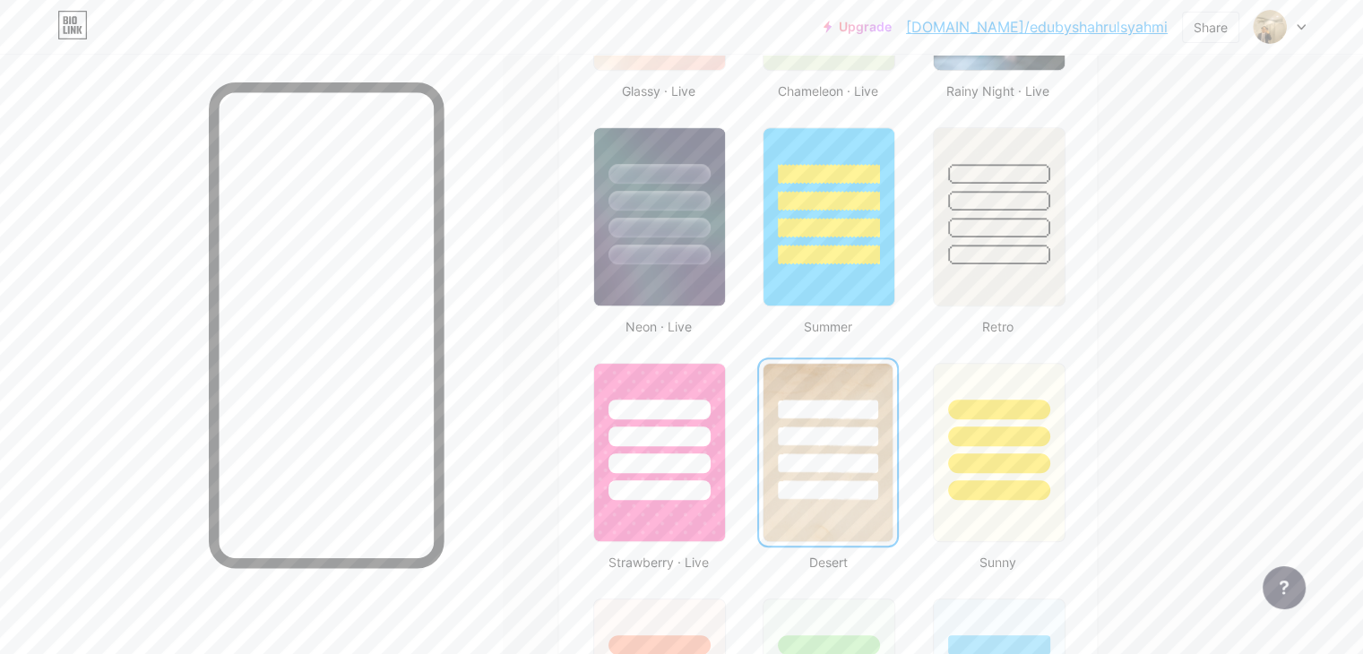
click at [878, 409] on div at bounding box center [827, 410] width 99 height 20
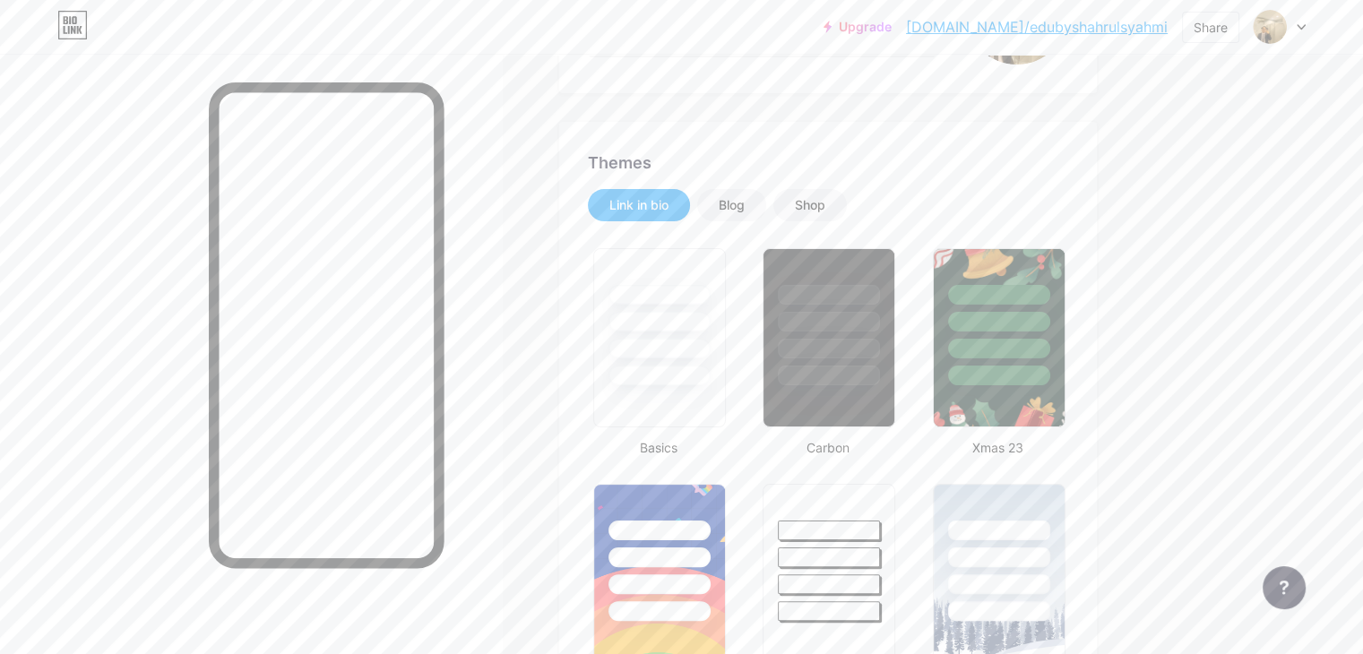
scroll to position [0, 0]
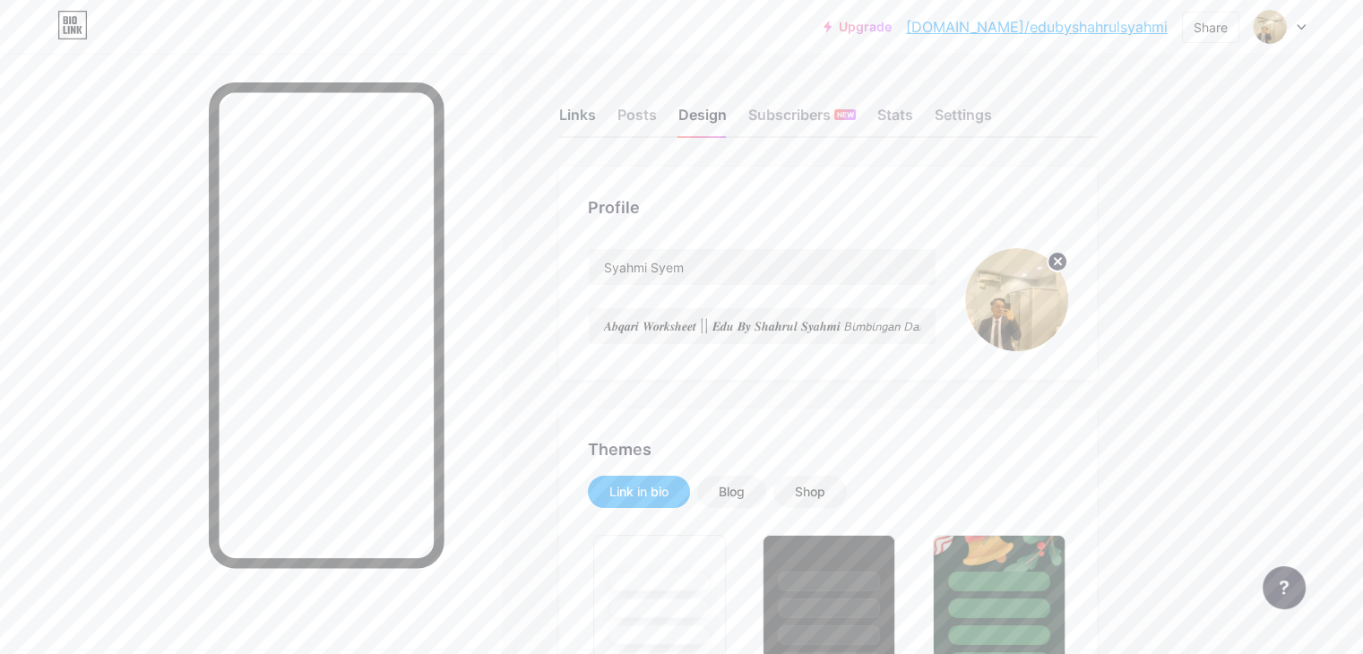
click at [596, 113] on div "Links" at bounding box center [577, 120] width 37 height 32
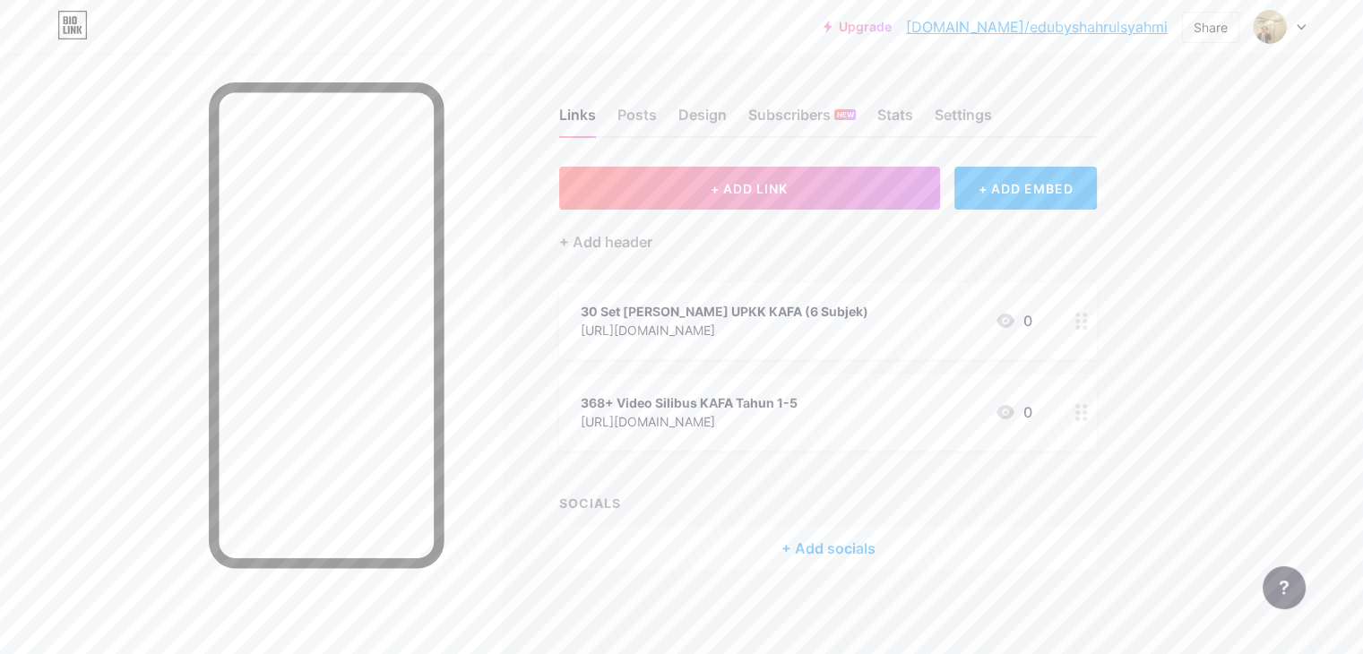
click at [1088, 317] on icon at bounding box center [1082, 321] width 13 height 17
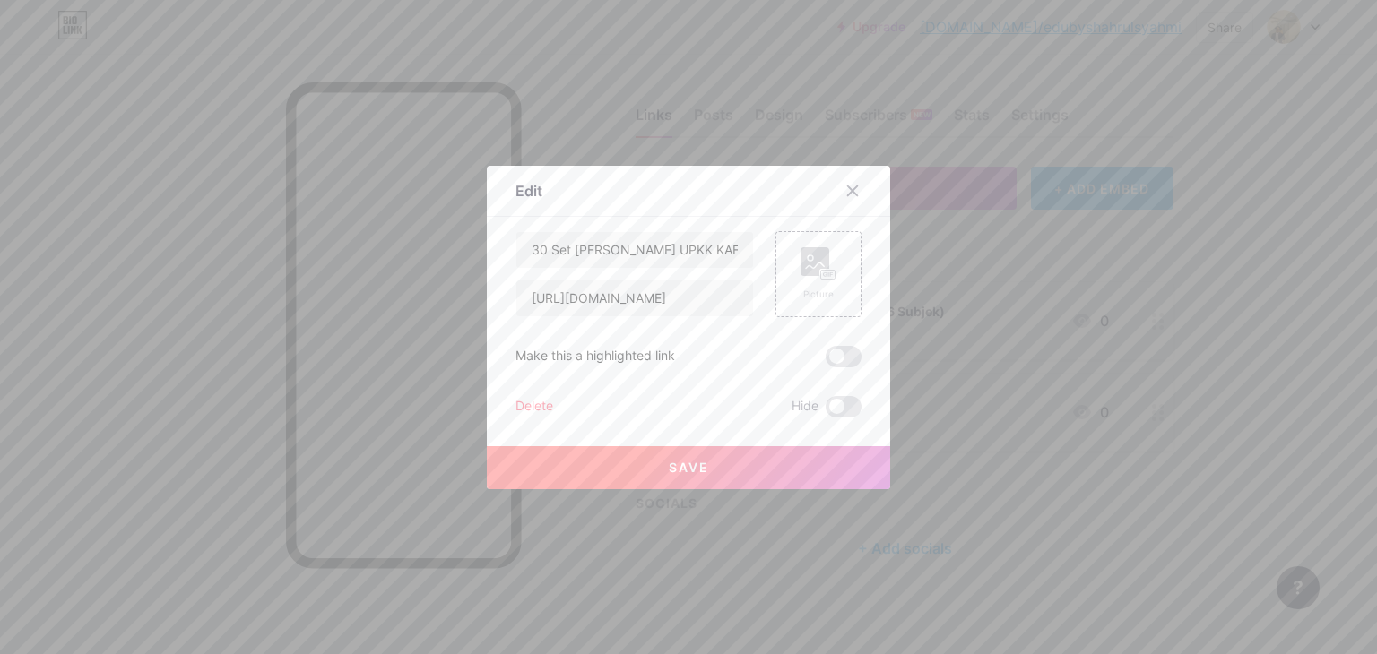
click at [868, 153] on div at bounding box center [688, 327] width 1377 height 654
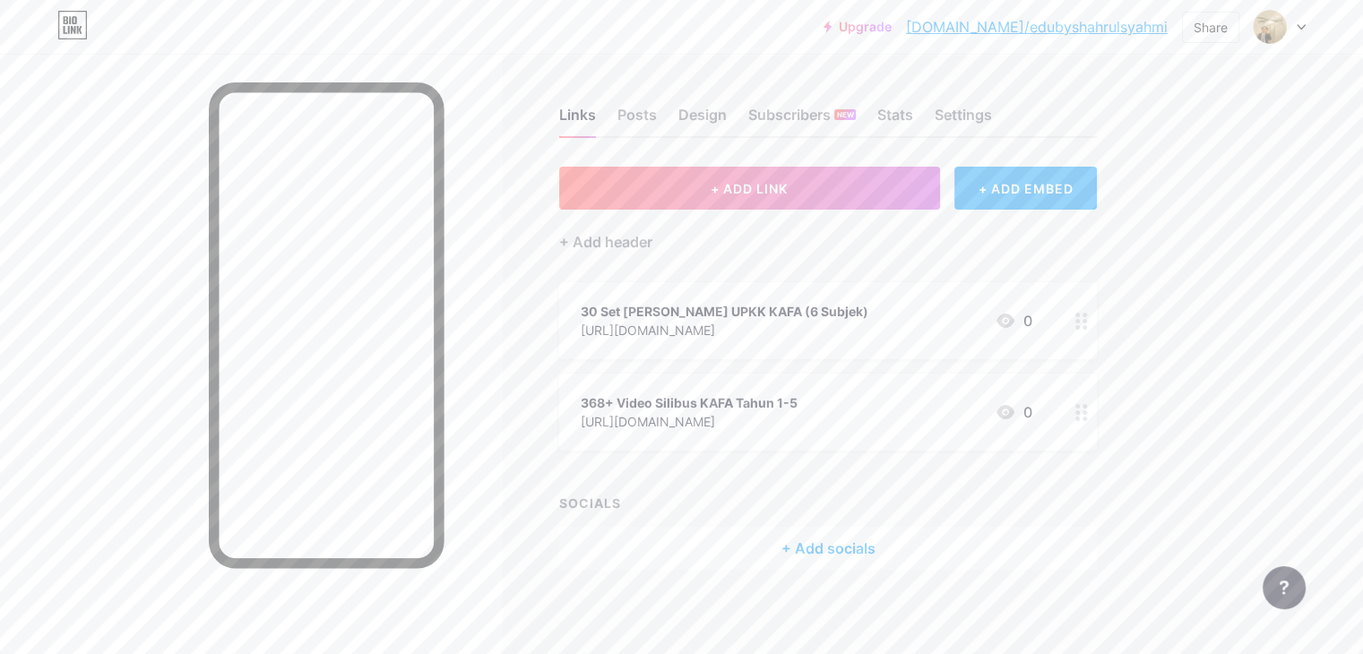
click at [1097, 324] on div at bounding box center [1082, 320] width 30 height 77
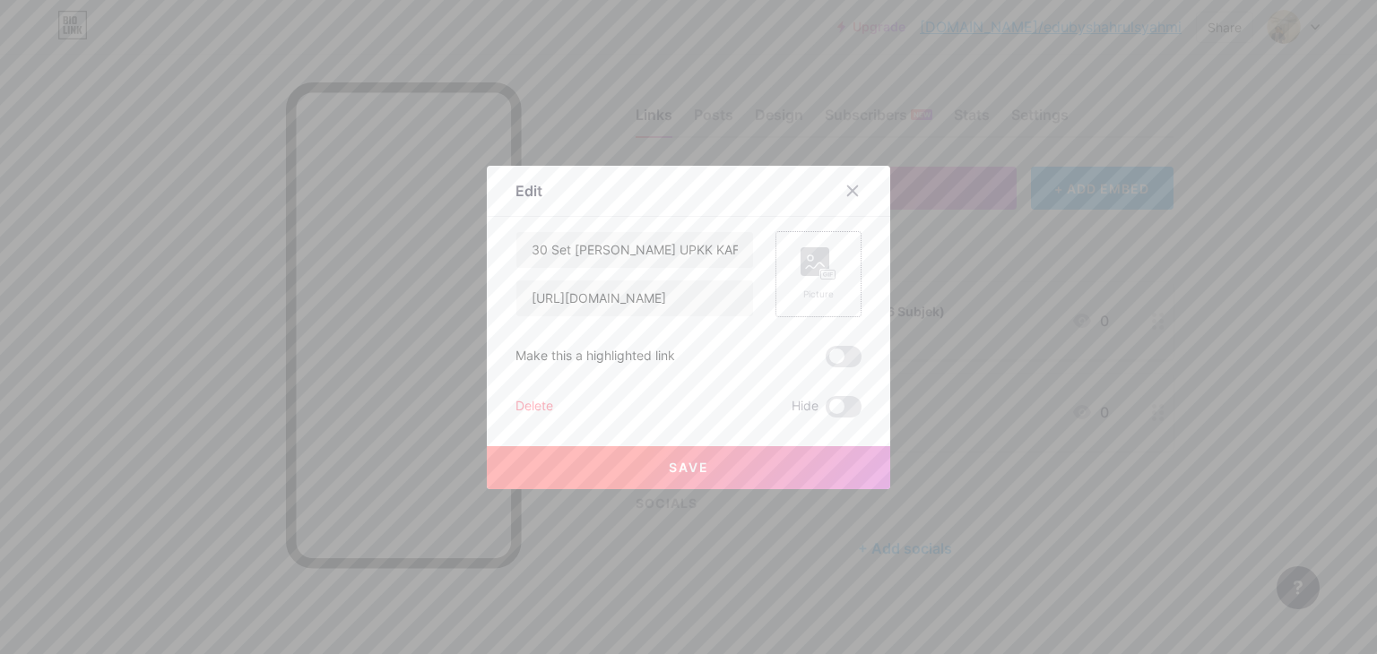
click at [800, 281] on div "Picture" at bounding box center [818, 274] width 36 height 54
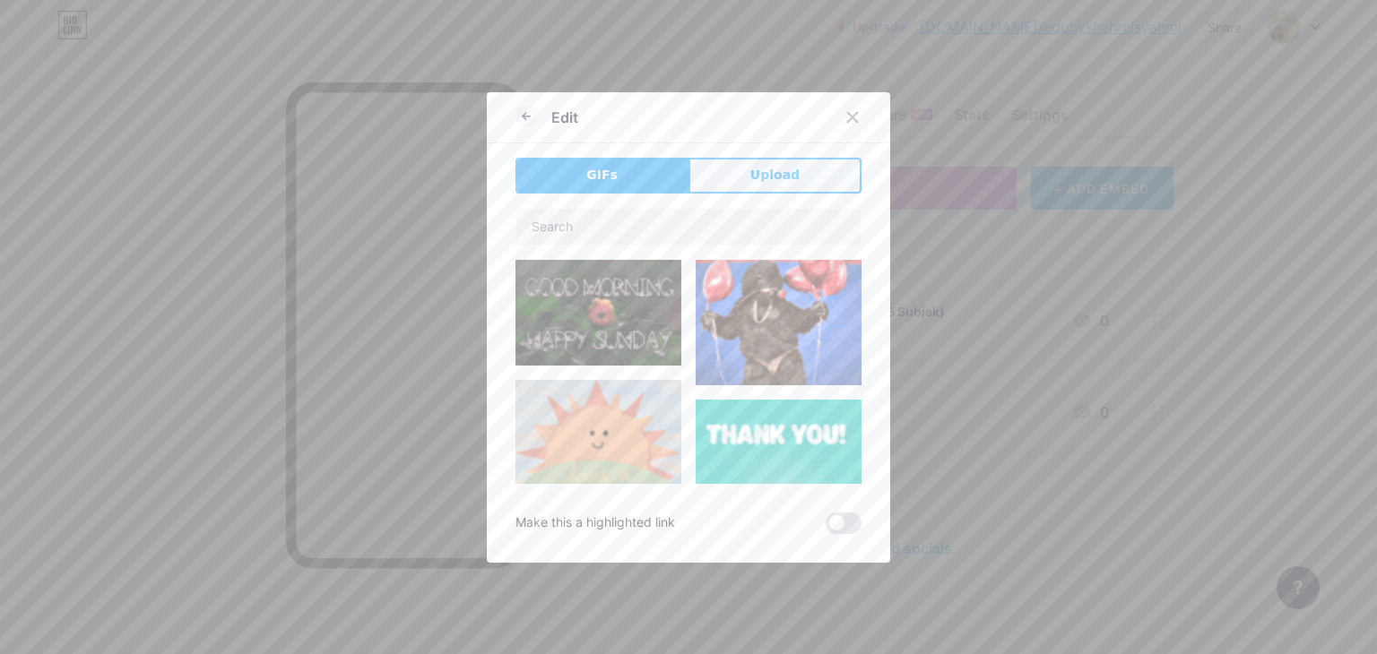
click at [733, 164] on button "Upload" at bounding box center [774, 176] width 173 height 36
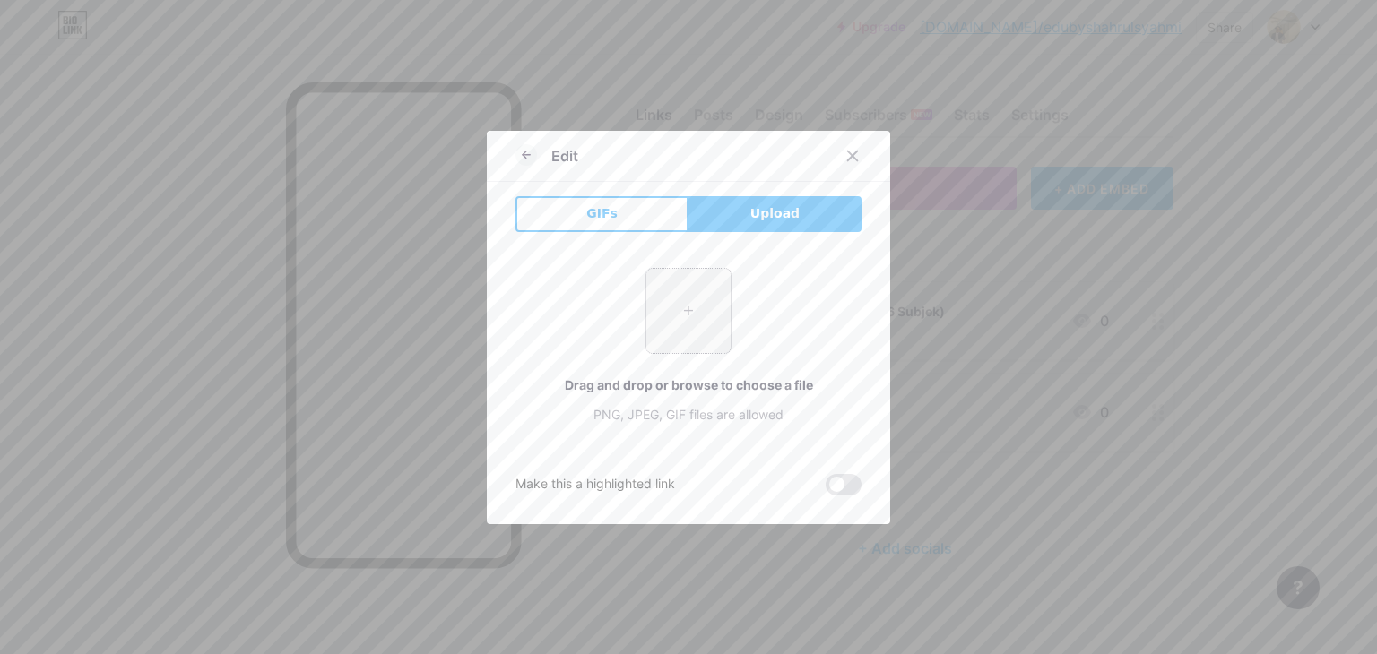
click at [679, 325] on input "file" at bounding box center [688, 311] width 84 height 84
type input "C:\fakepath\photo_2025-08-11_00-07-56.jpg"
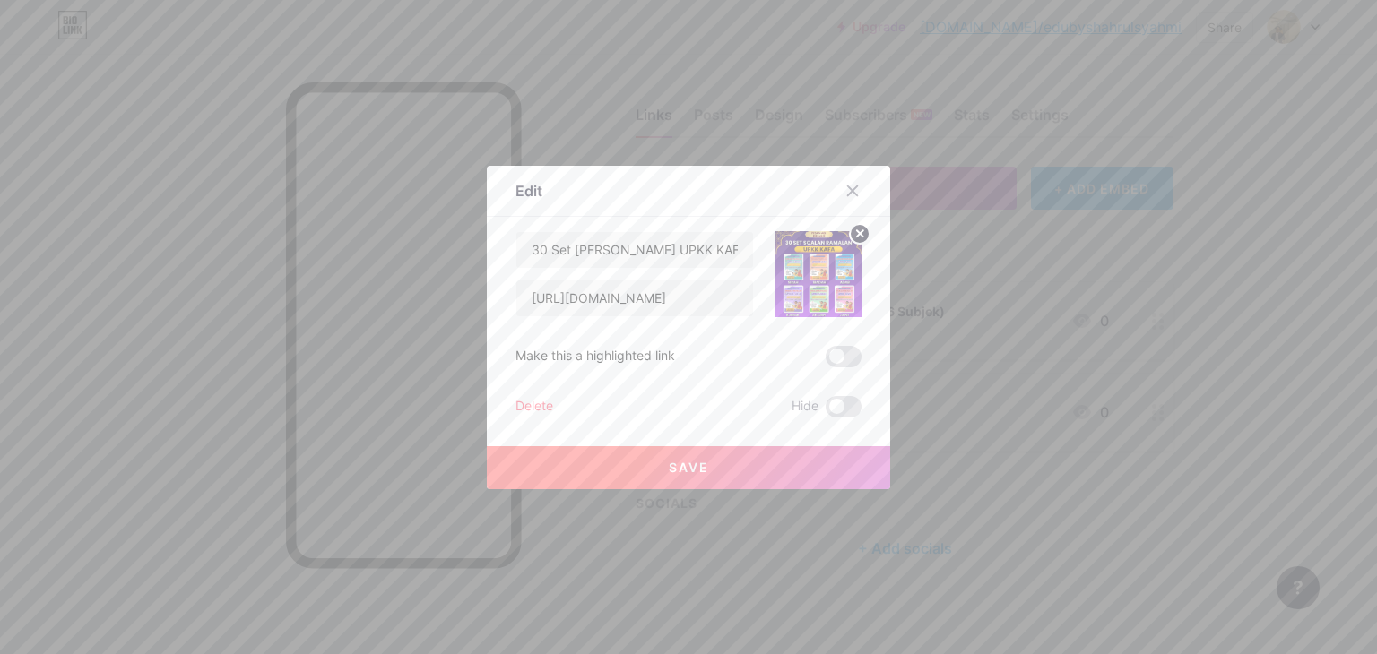
click at [742, 464] on button "Save" at bounding box center [688, 467] width 403 height 43
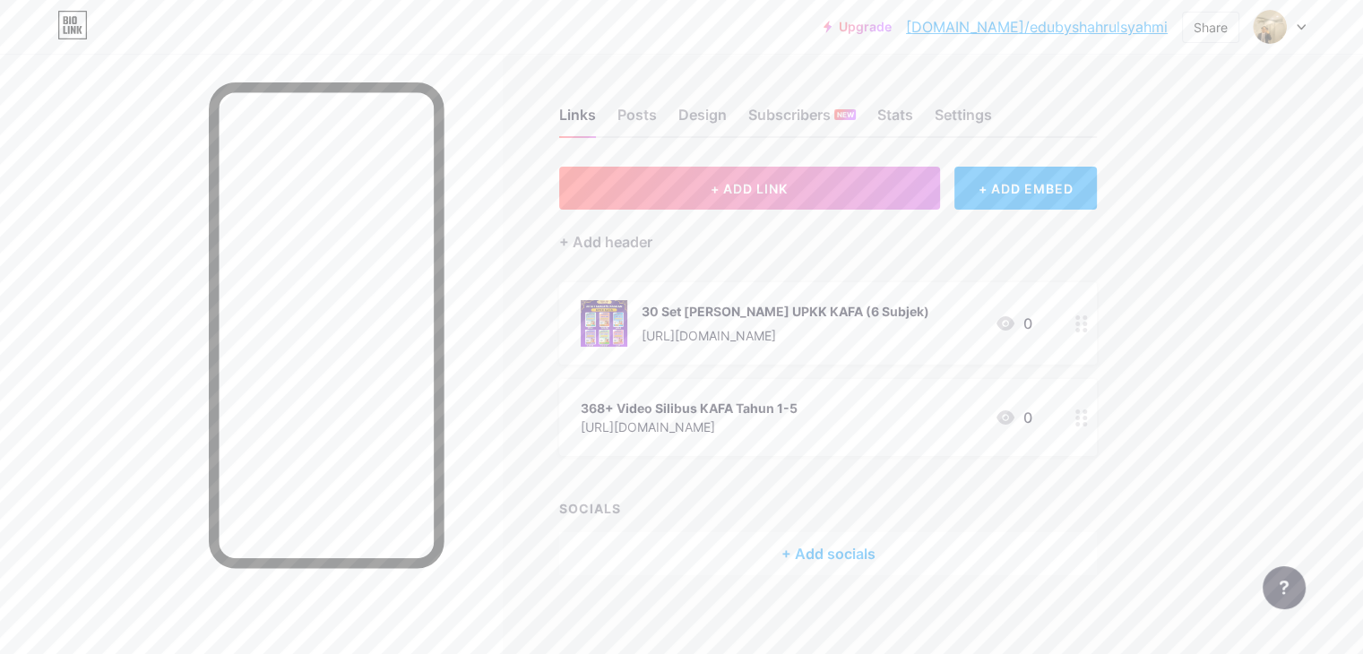
click at [1087, 422] on circle at bounding box center [1085, 424] width 4 height 4
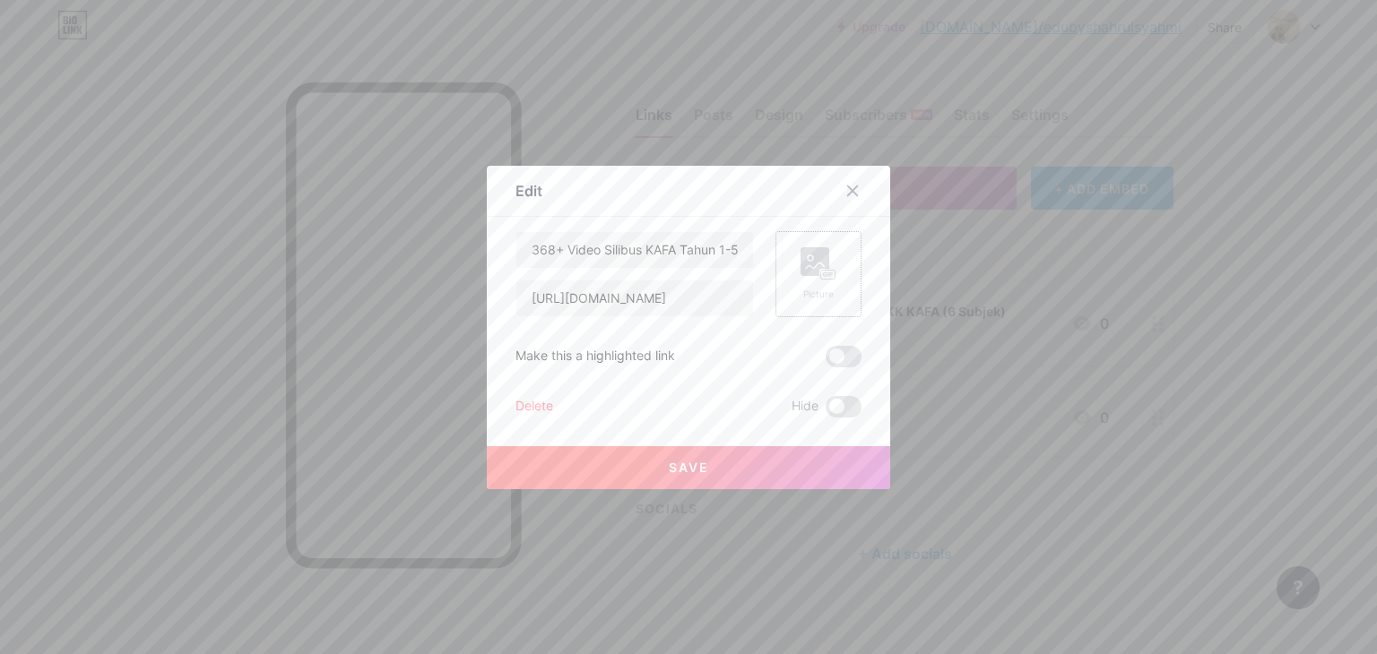
click at [803, 295] on div "Picture" at bounding box center [818, 294] width 36 height 13
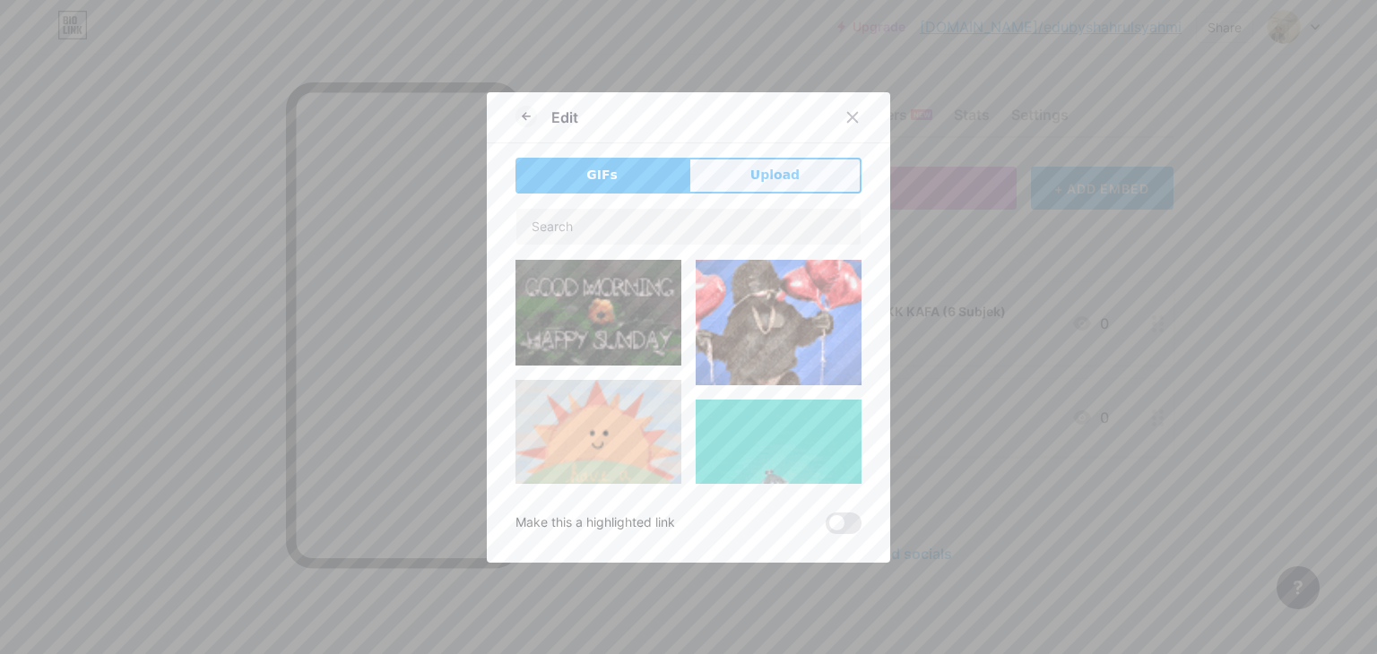
click at [774, 184] on span "Upload" at bounding box center [774, 175] width 49 height 19
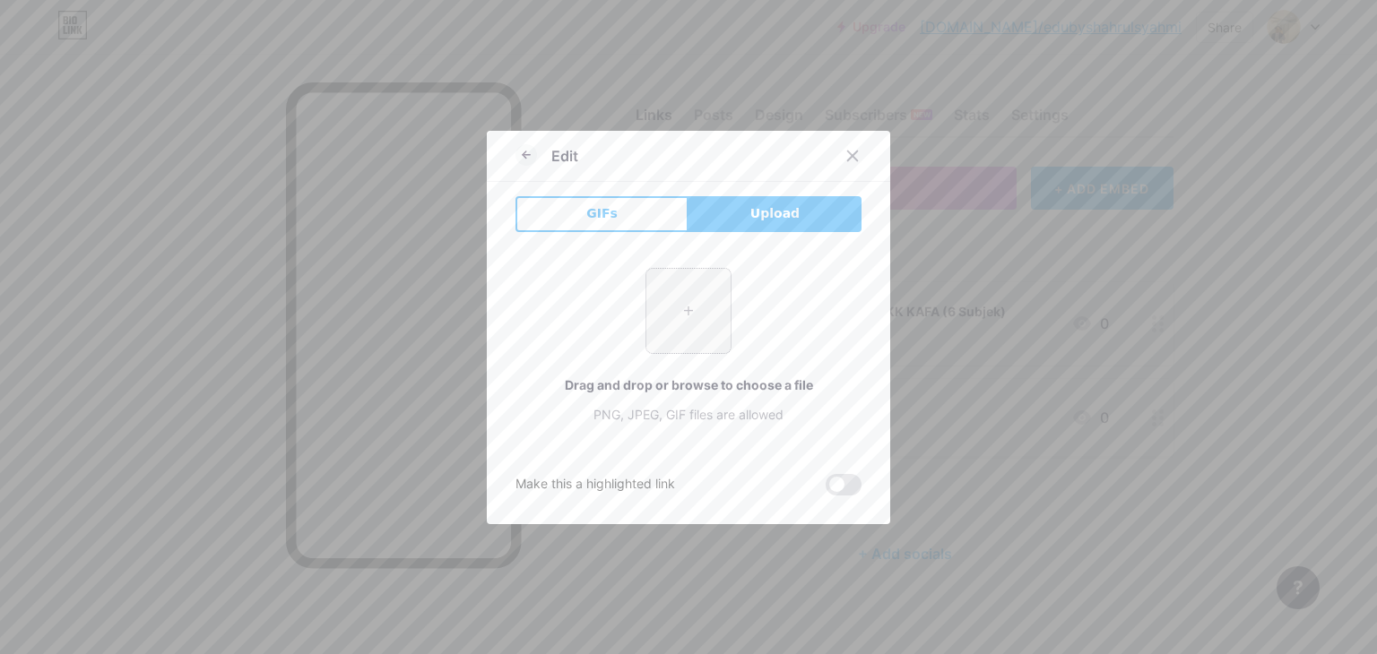
click at [699, 282] on input "file" at bounding box center [688, 311] width 84 height 84
type input "C:\fakepath\photo_2025-08-11_00-07-51.jpg"
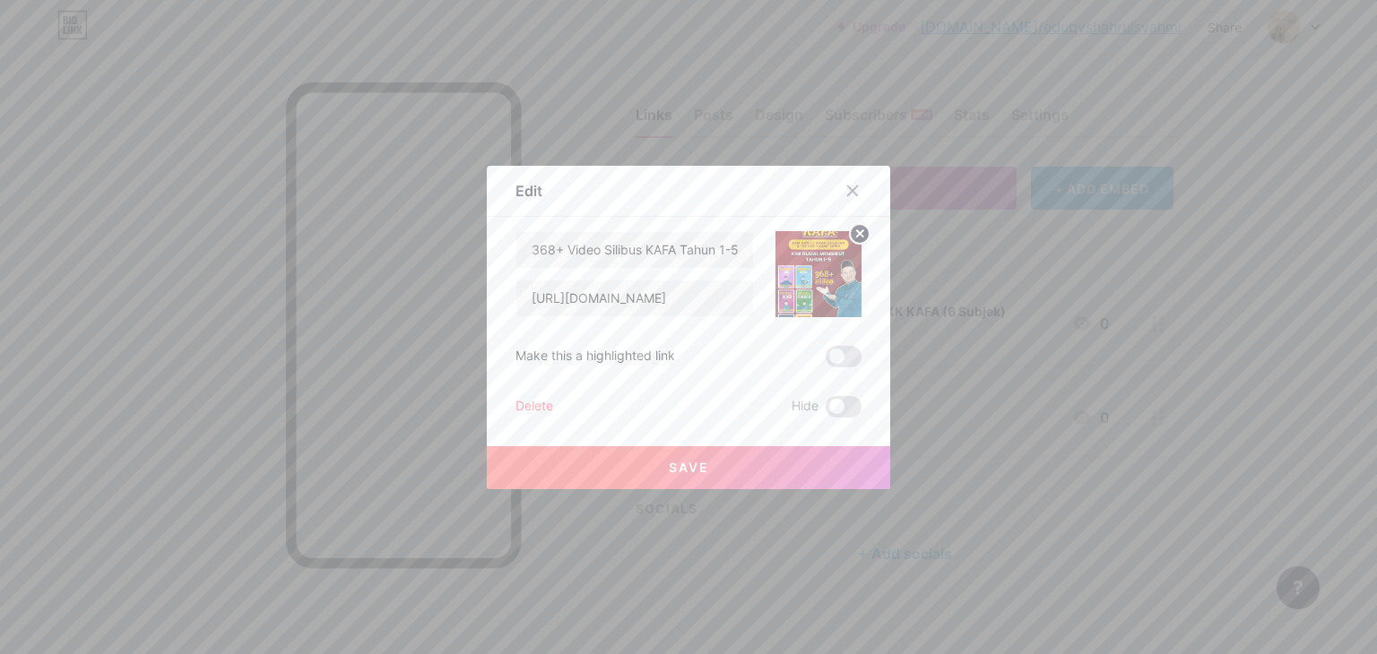
click at [672, 471] on span "Save" at bounding box center [689, 467] width 40 height 15
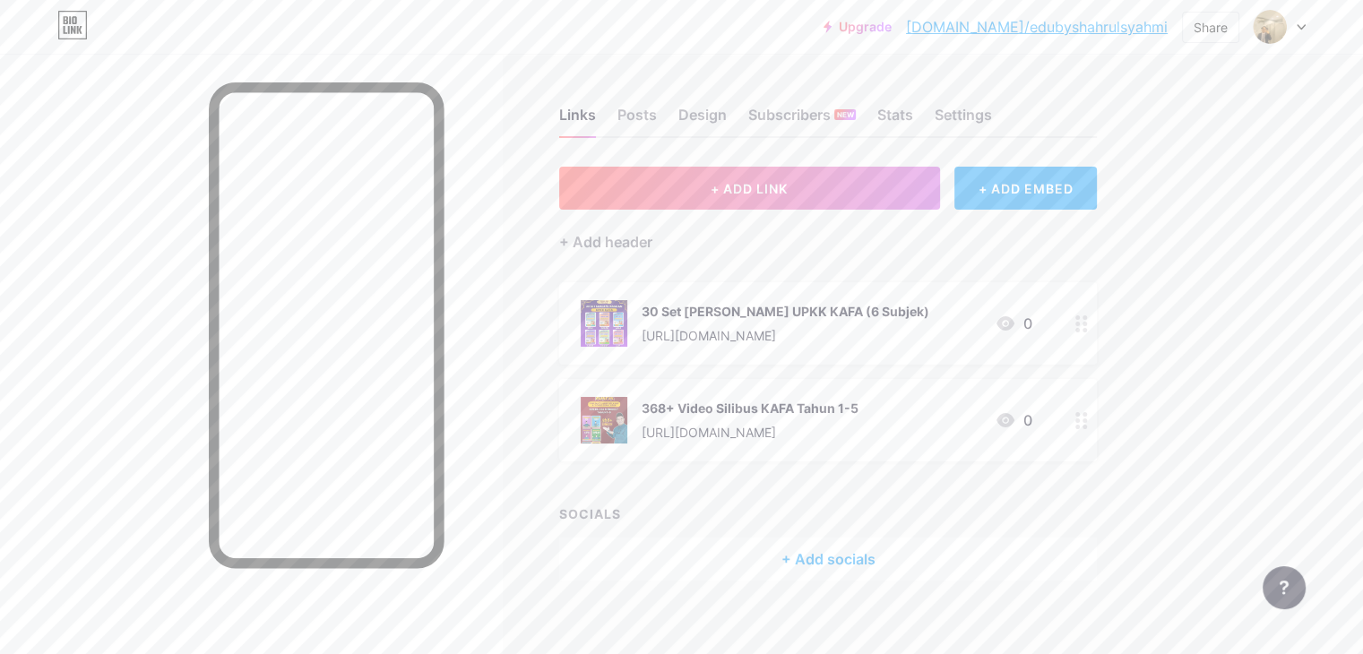
click at [846, 552] on div "+ Add socials" at bounding box center [828, 559] width 538 height 43
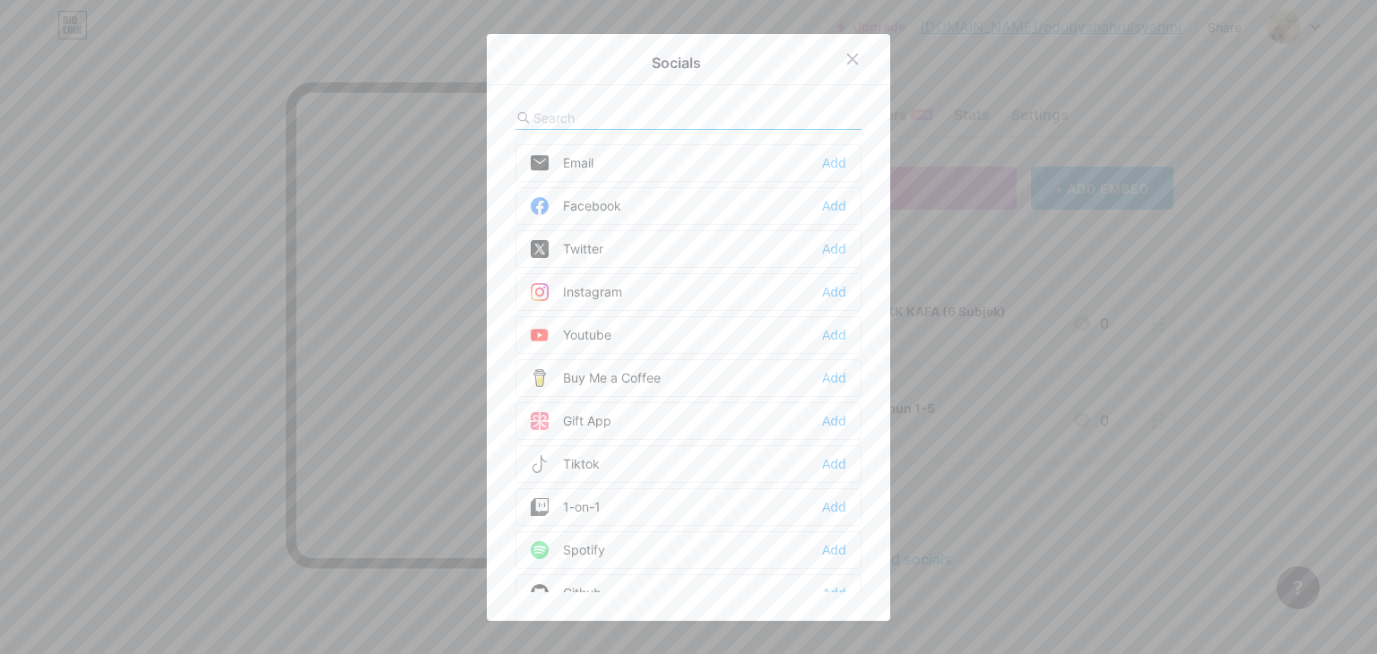
click at [657, 281] on div "Instagram Add" at bounding box center [688, 292] width 346 height 38
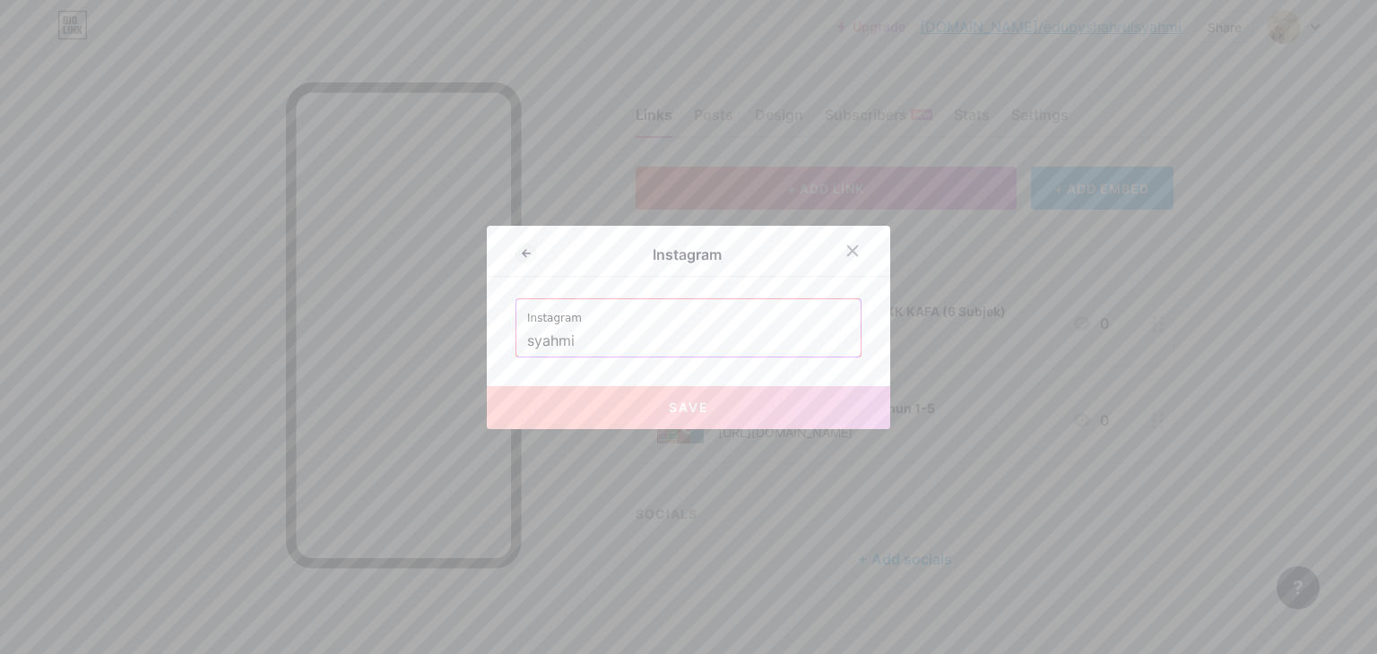
click at [624, 335] on input "syahmi" at bounding box center [688, 341] width 323 height 30
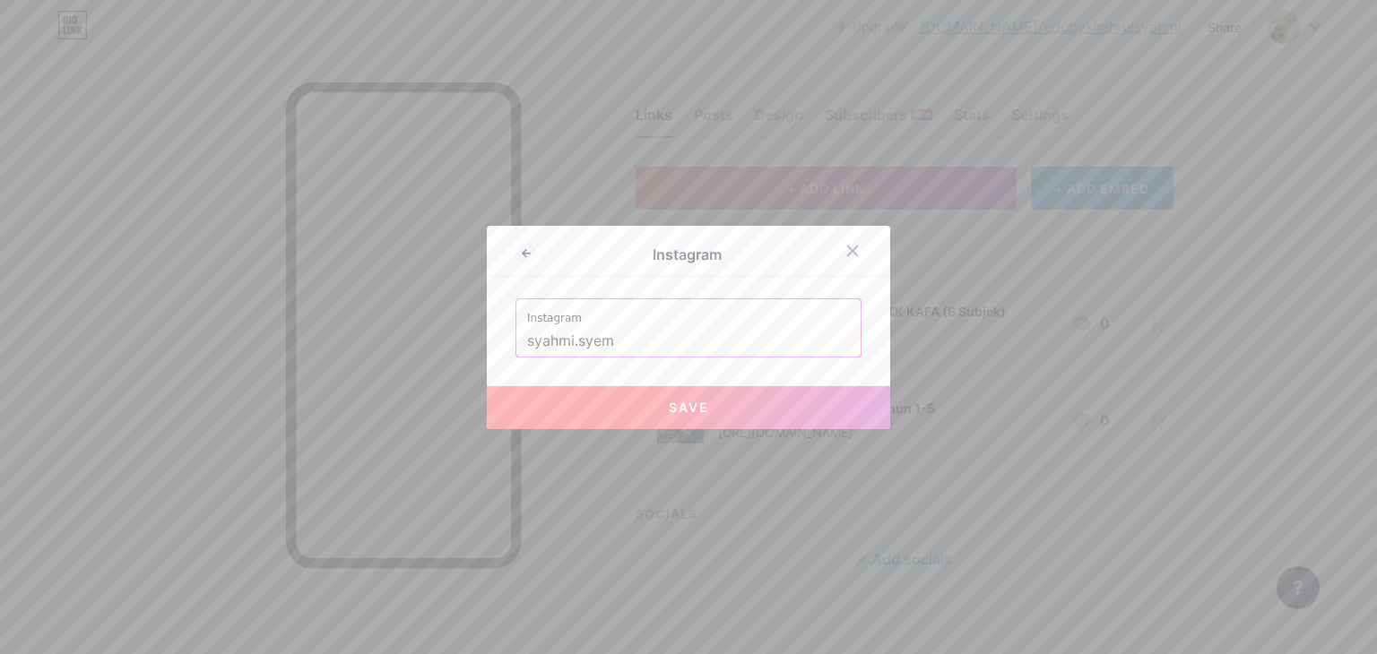
click at [606, 402] on button "Save" at bounding box center [688, 407] width 403 height 43
type input "[URL][DOMAIN_NAME][DOMAIN_NAME]"
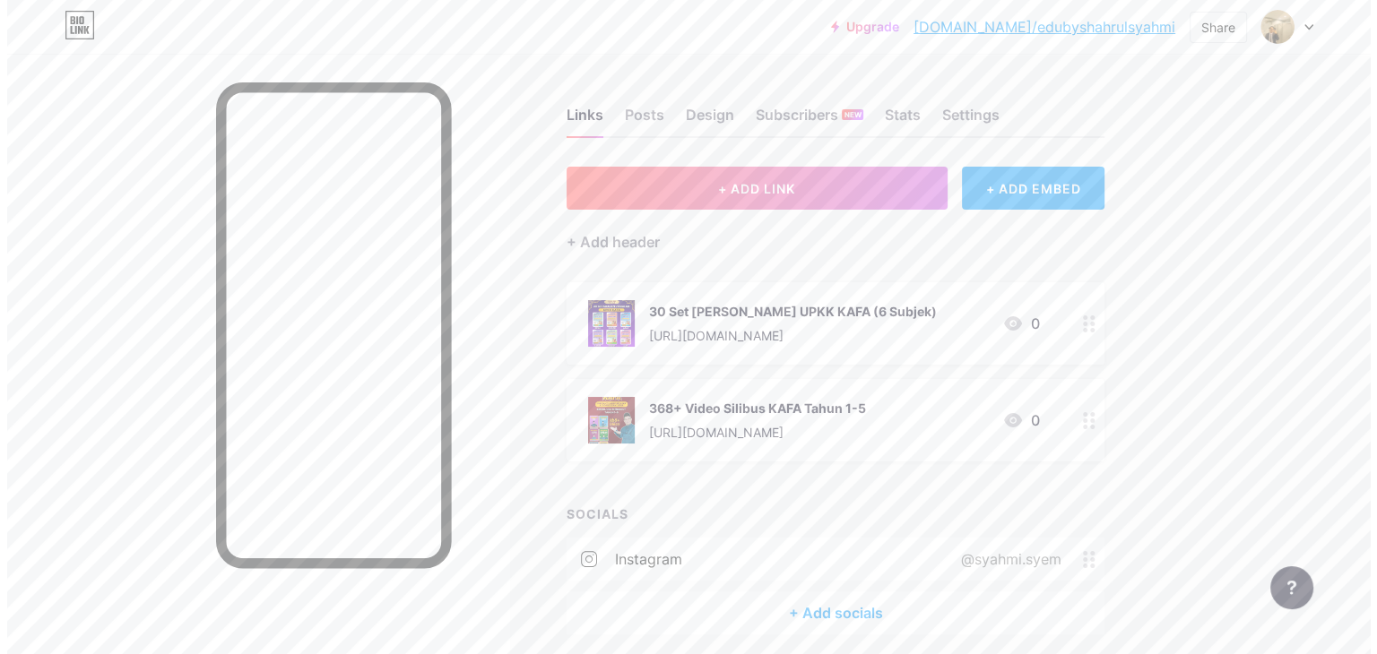
scroll to position [68, 0]
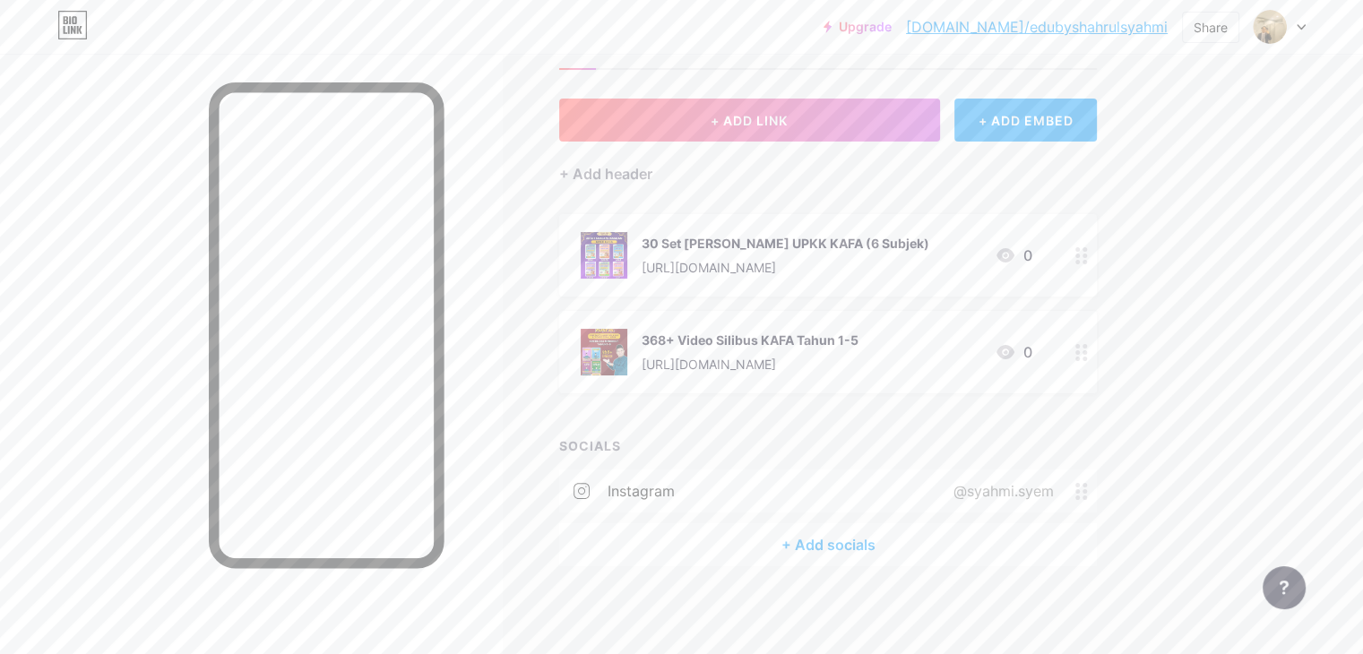
click at [889, 542] on div "+ Add socials" at bounding box center [828, 544] width 538 height 43
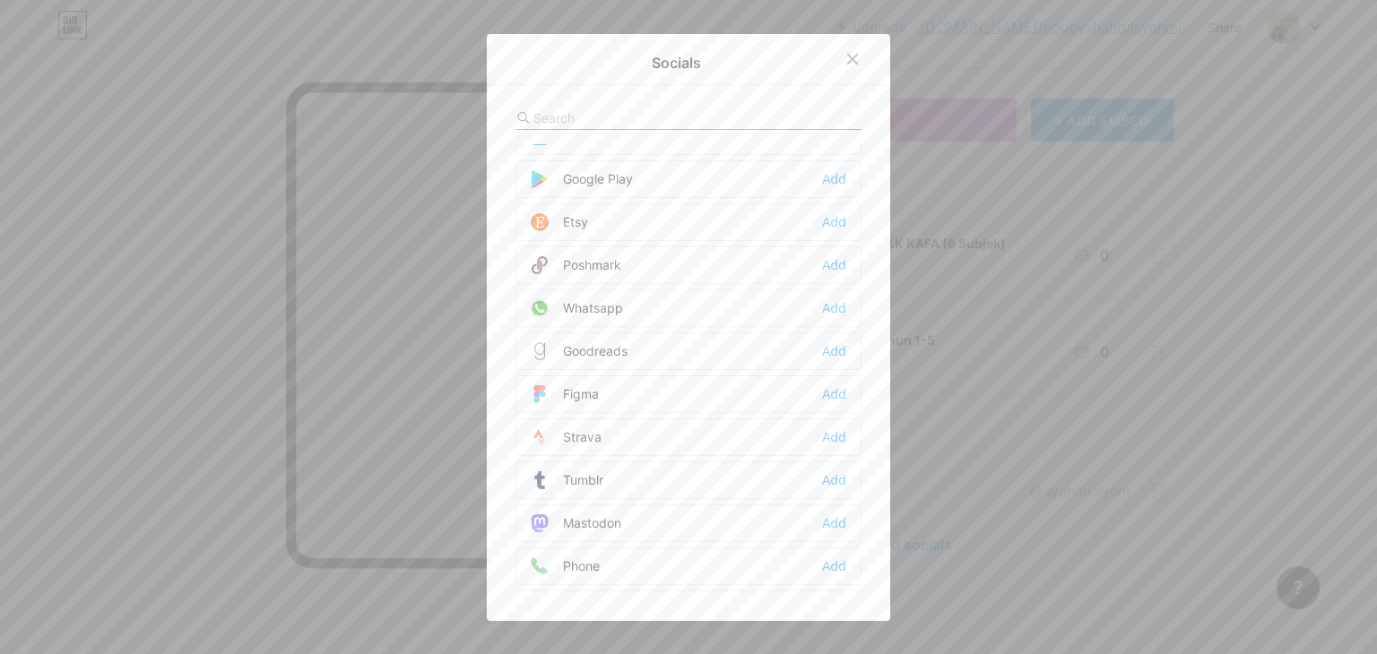
scroll to position [1405, 0]
click at [638, 303] on div "Whatsapp Add" at bounding box center [688, 308] width 346 height 38
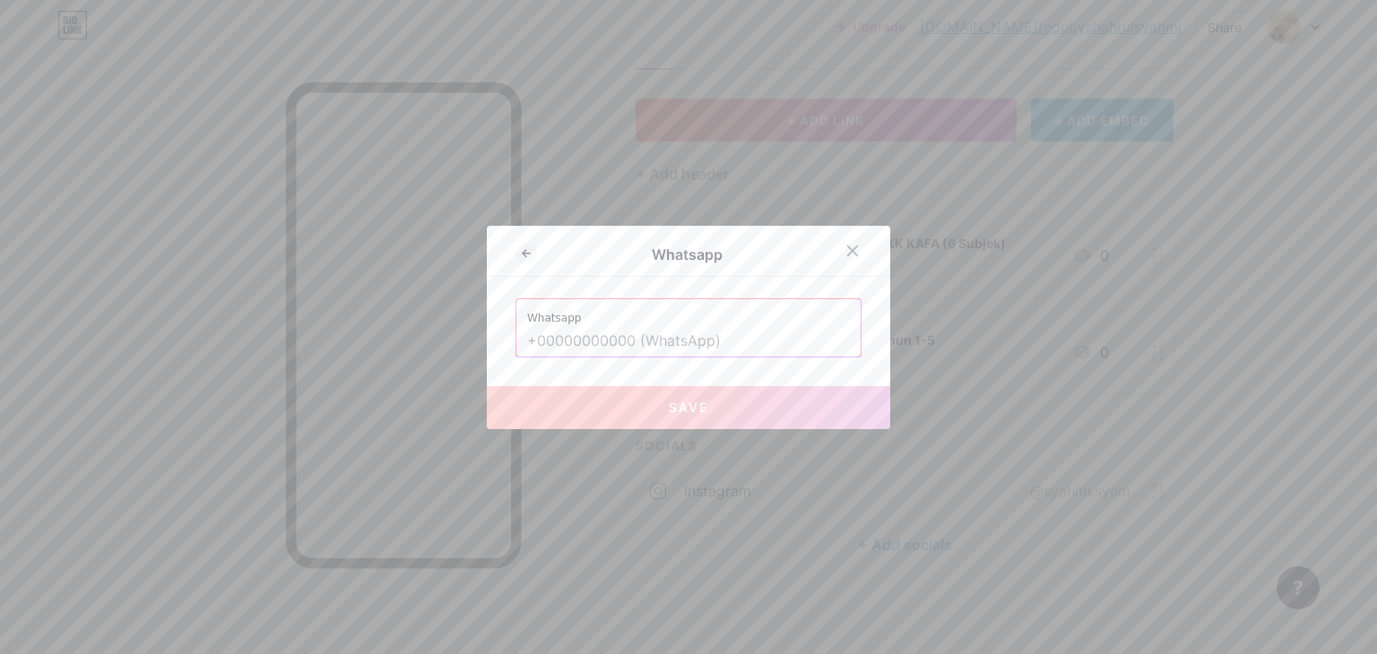
click at [576, 328] on input "text" at bounding box center [688, 341] width 323 height 30
type input "+"
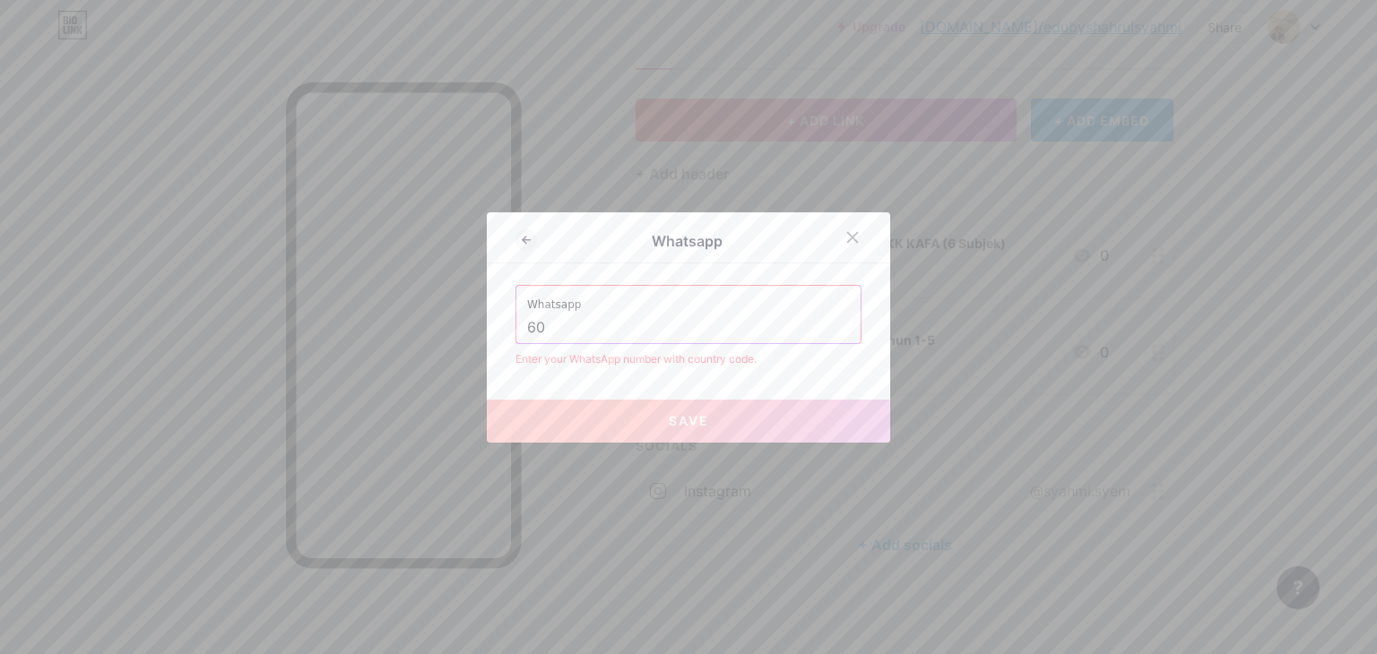
type input "6"
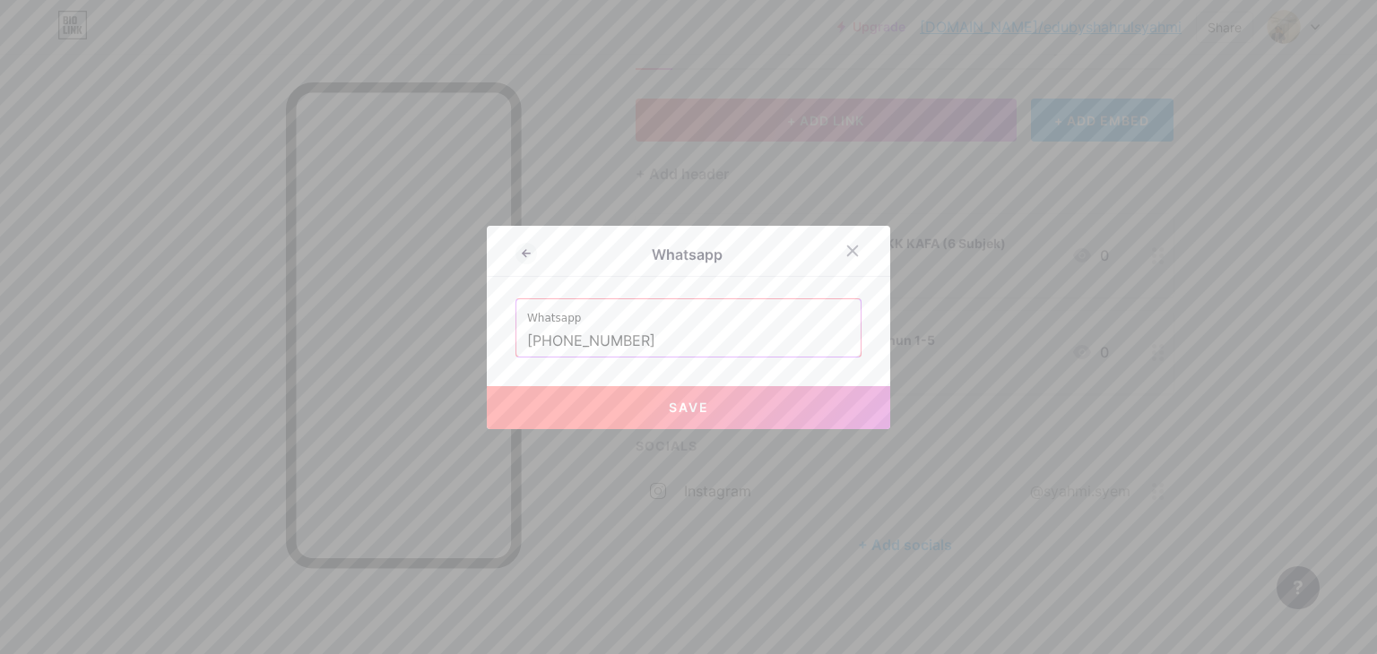
click at [602, 410] on button "Save" at bounding box center [688, 407] width 403 height 43
type input "[URL][DOMAIN_NAME] 188706328"
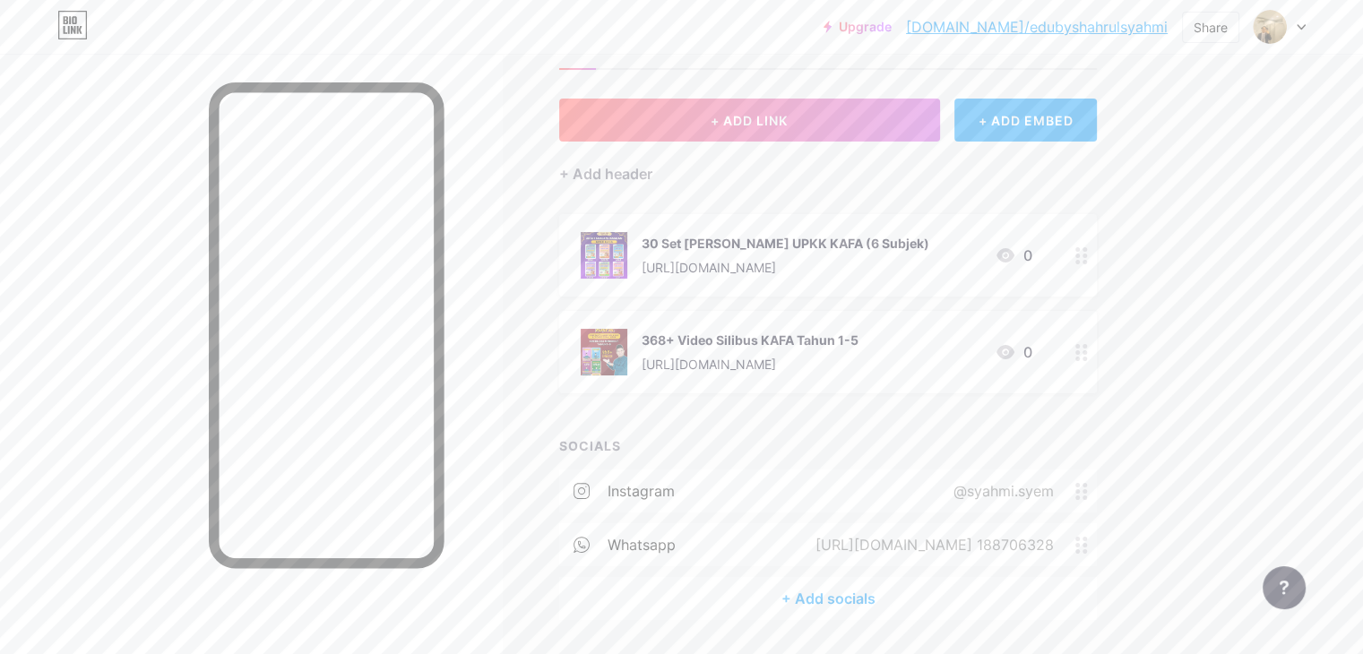
click at [999, 546] on div "[URL][DOMAIN_NAME] 188706328" at bounding box center [931, 545] width 289 height 22
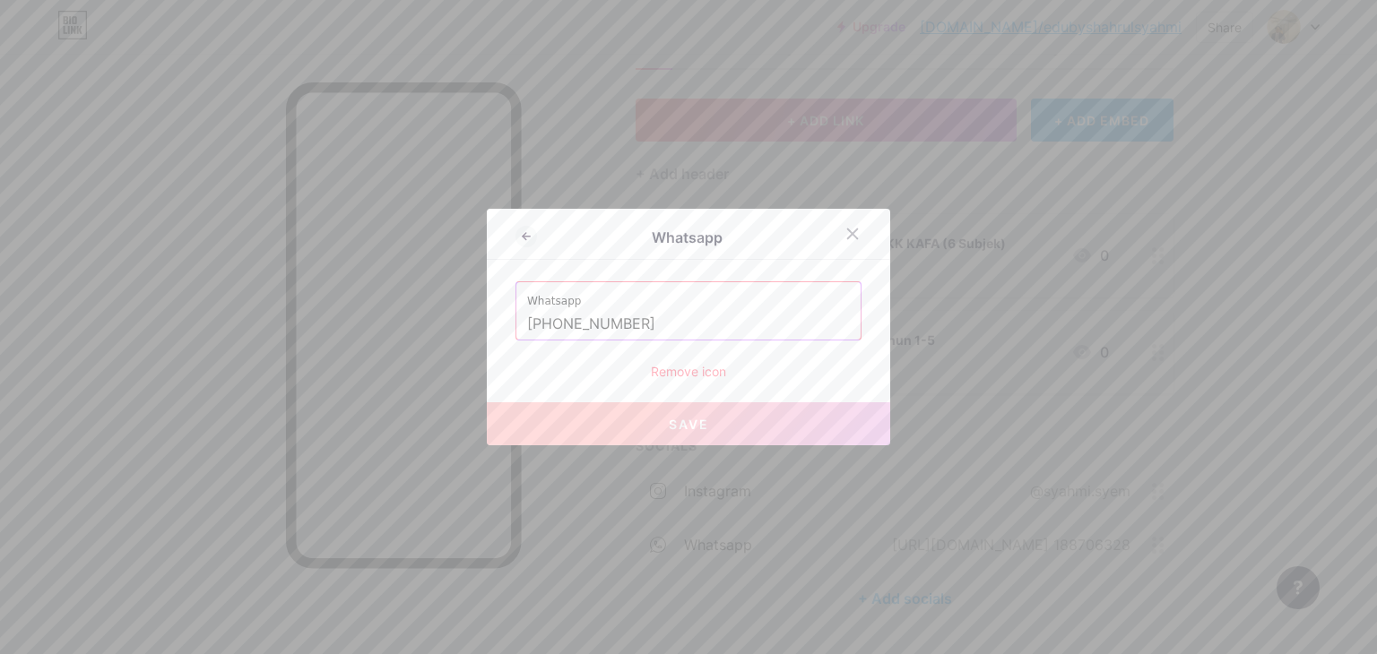
click at [552, 324] on input "[PHONE_NUMBER]" at bounding box center [688, 324] width 323 height 30
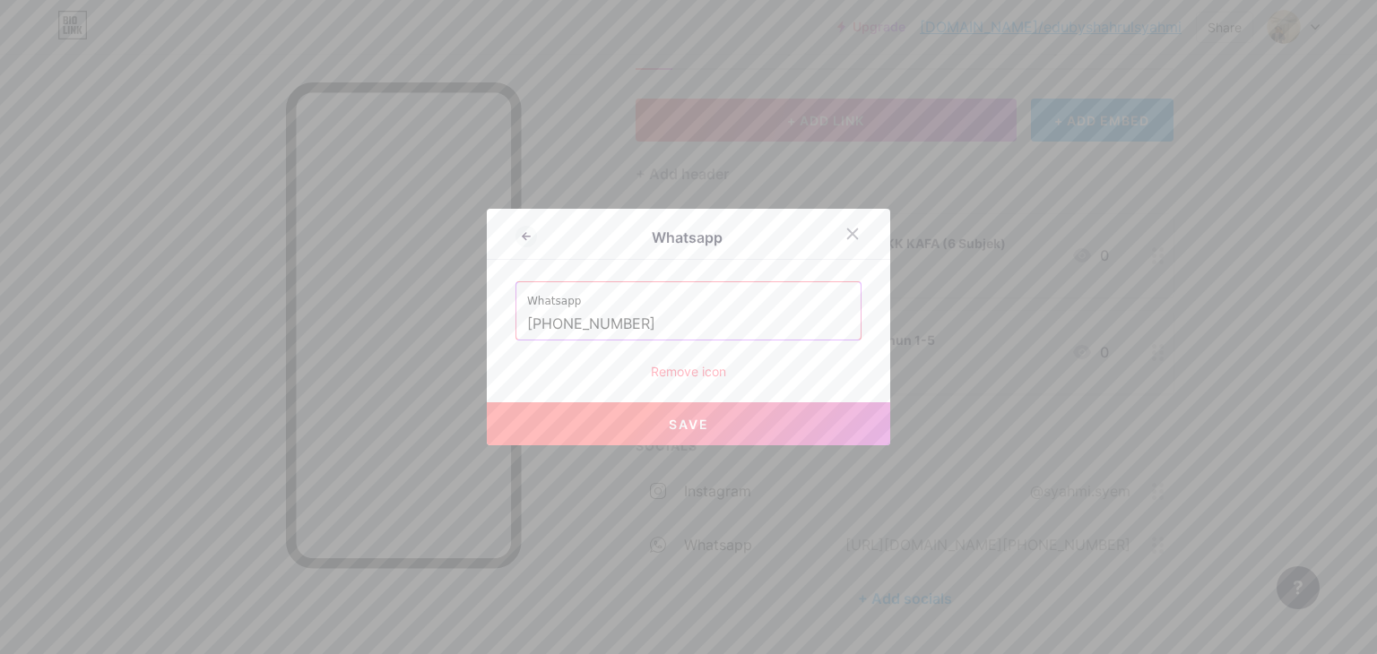
click at [617, 416] on button "Save" at bounding box center [688, 423] width 403 height 43
type input "[URL][DOMAIN_NAME][PHONE_NUMBER]"
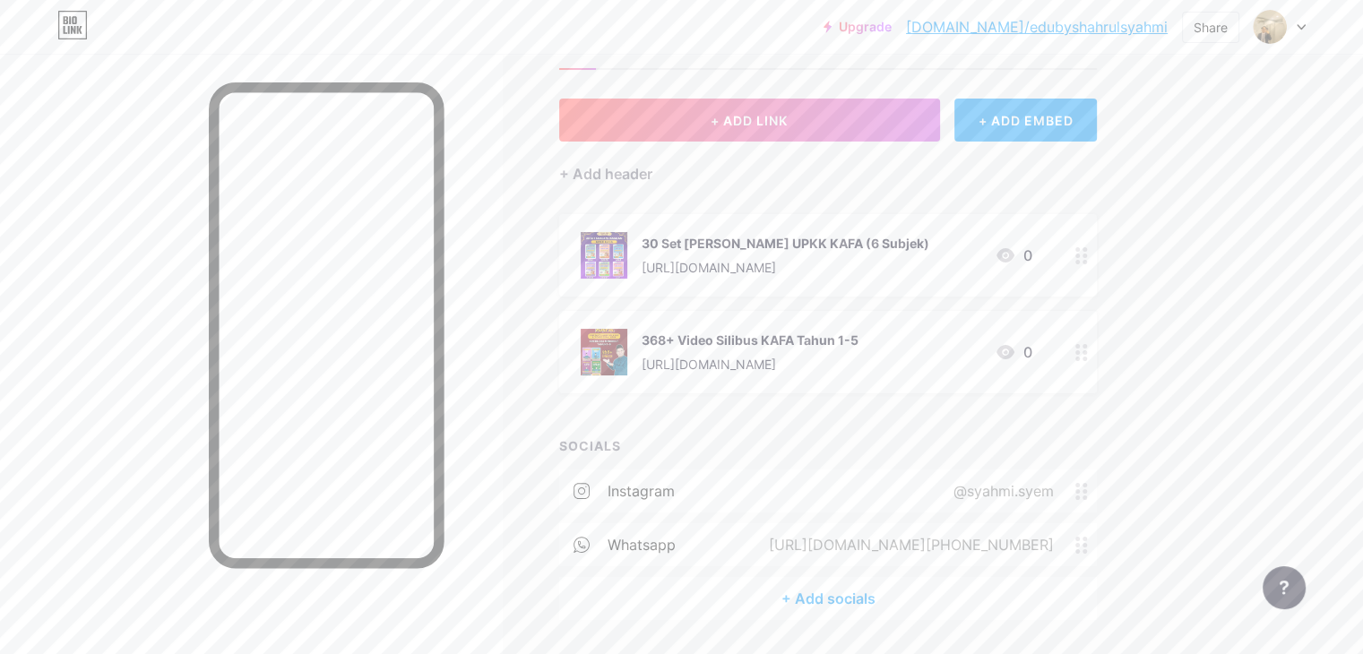
drag, startPoint x: 1061, startPoint y: 545, endPoint x: 937, endPoint y: 544, distance: 124.6
click at [937, 544] on div "[URL][DOMAIN_NAME][PHONE_NUMBER]" at bounding box center [907, 545] width 335 height 22
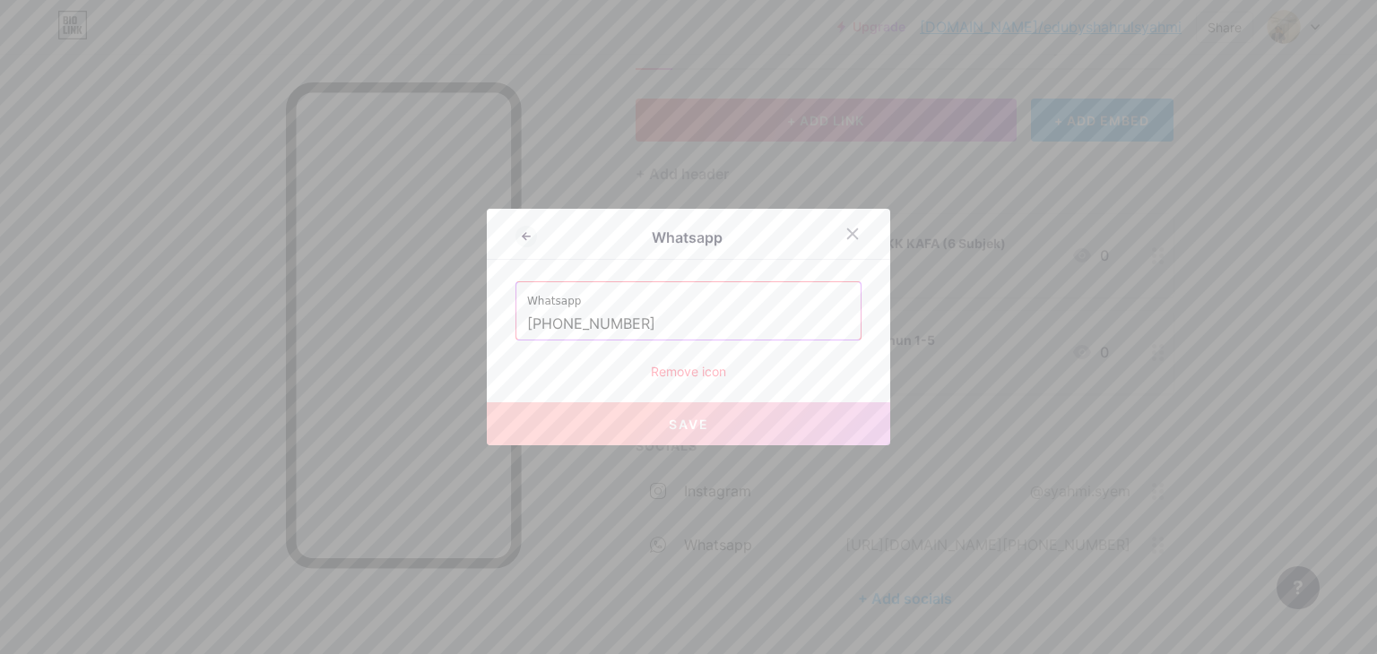
click at [869, 510] on div at bounding box center [688, 327] width 1377 height 654
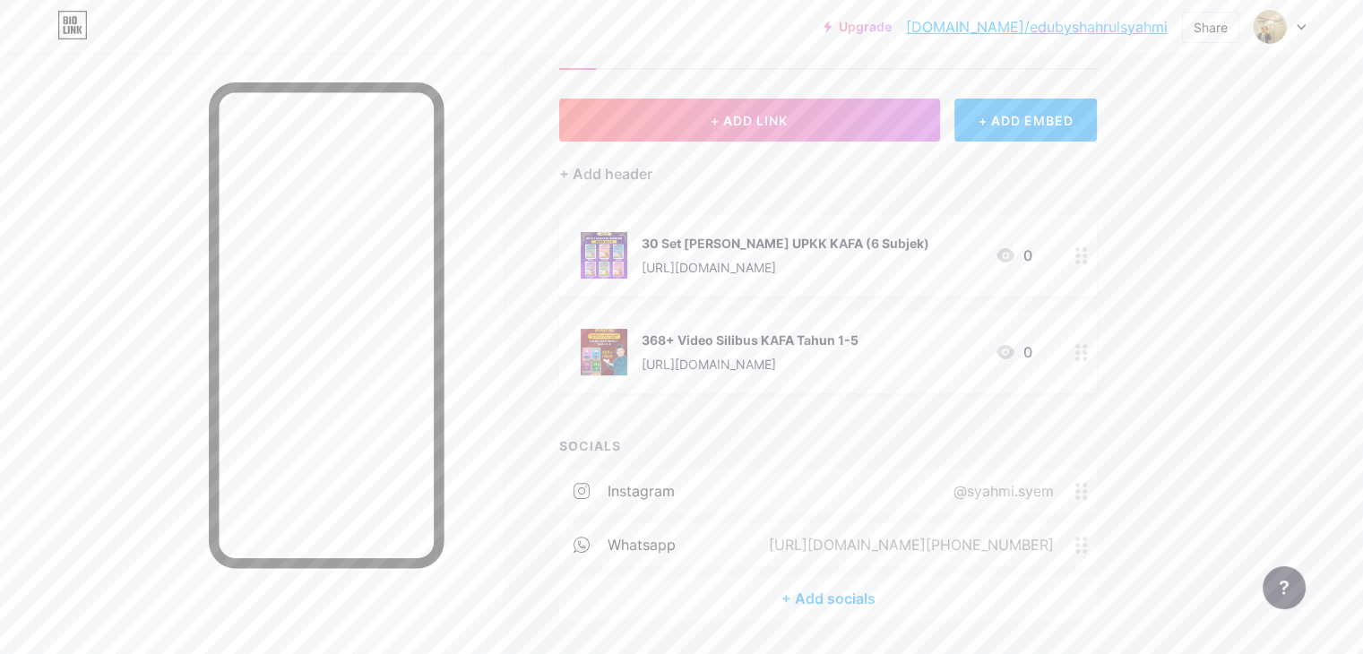
click at [1097, 534] on div "[URL][DOMAIN_NAME][PHONE_NUMBER]" at bounding box center [918, 545] width 357 height 22
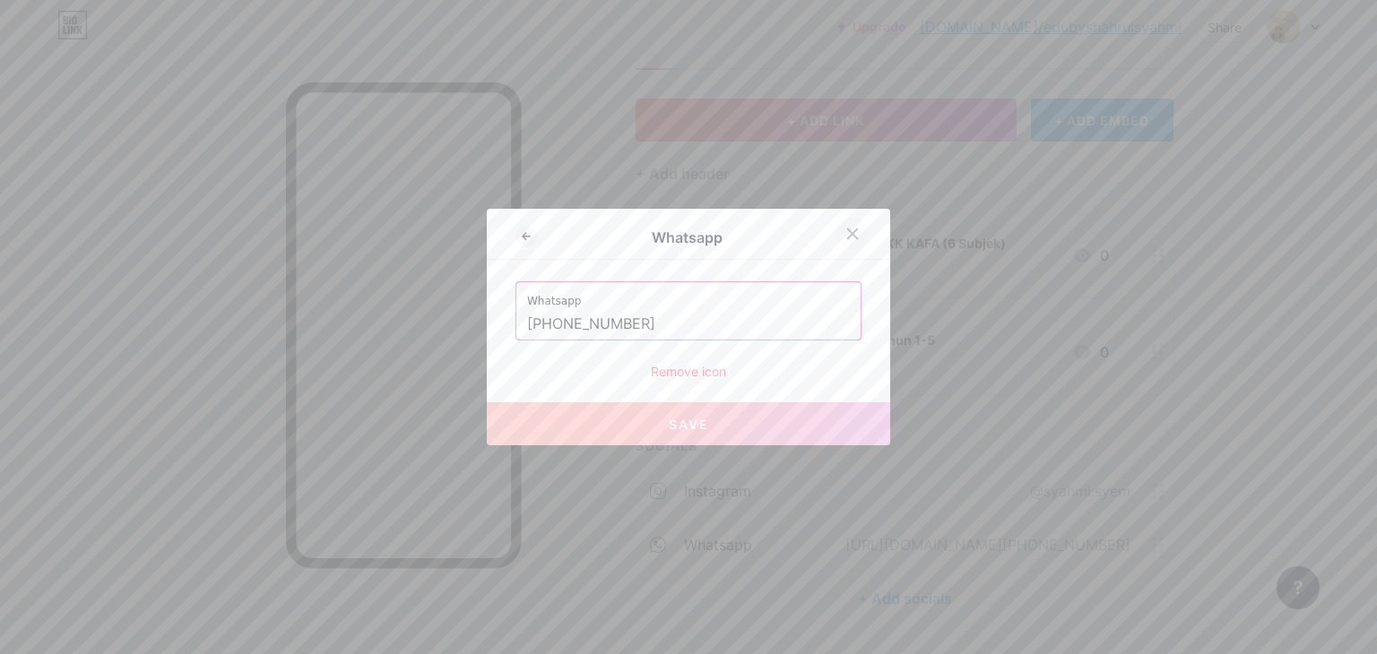
click at [845, 231] on icon at bounding box center [852, 234] width 14 height 14
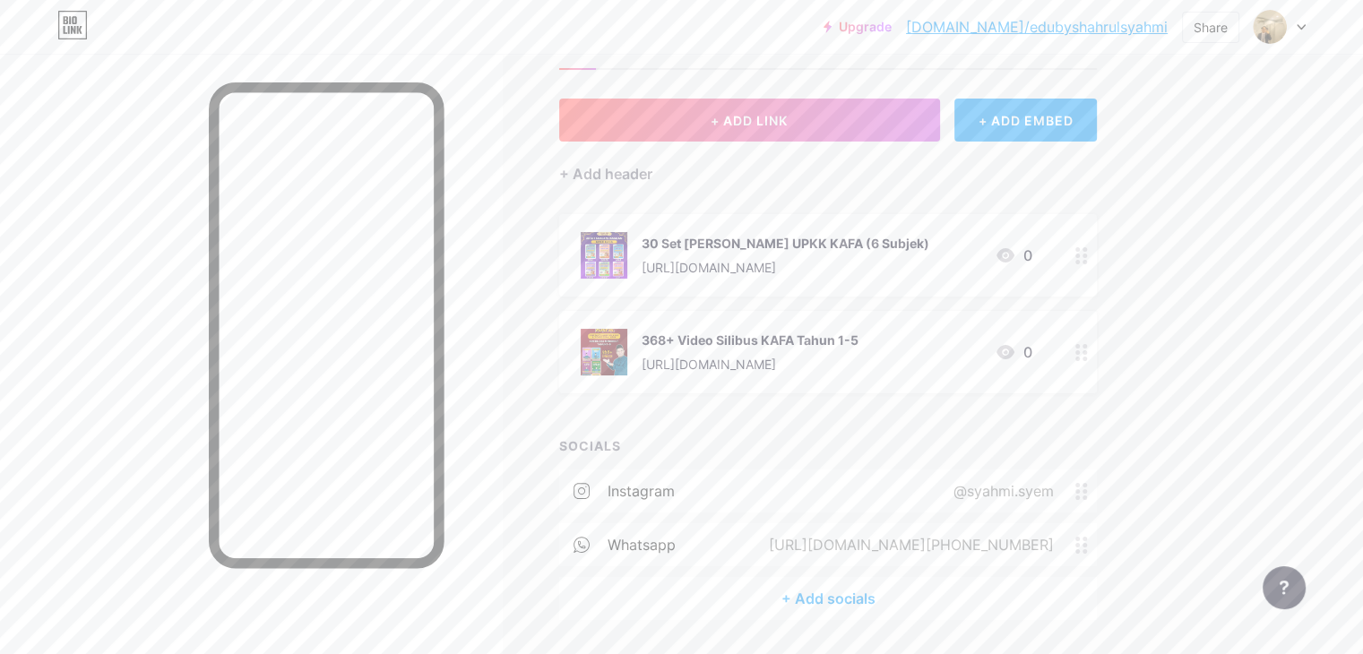
click at [904, 591] on div "+ Add socials" at bounding box center [828, 598] width 538 height 43
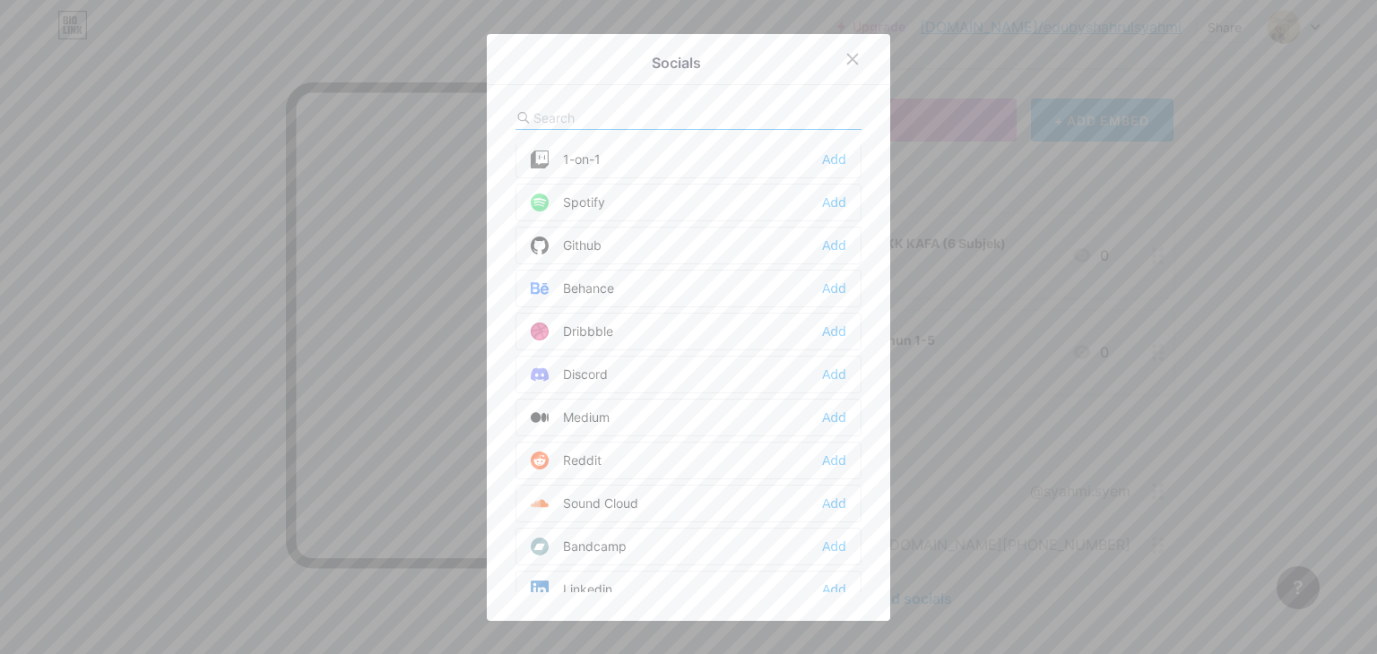
scroll to position [0, 0]
click at [621, 205] on div "Facebook Add" at bounding box center [688, 206] width 346 height 38
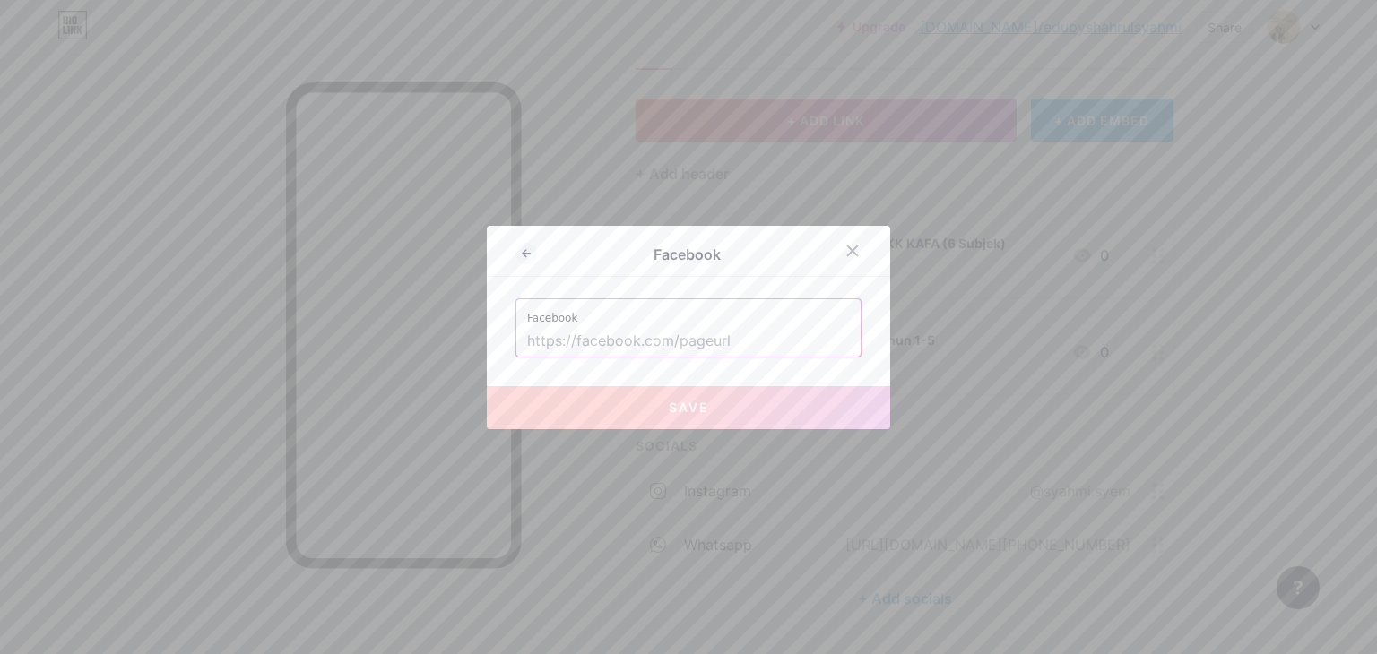
click at [618, 334] on input "text" at bounding box center [688, 341] width 323 height 30
paste input "[URL][DOMAIN_NAME]"
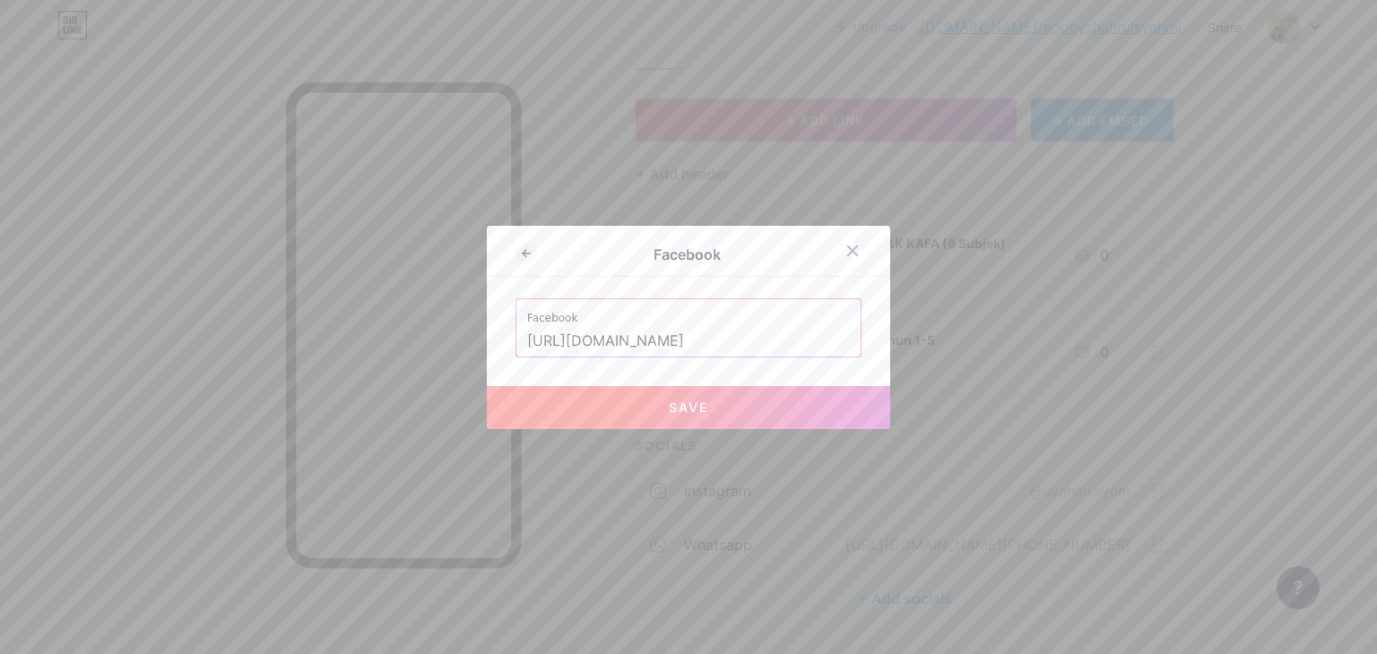
scroll to position [0, 4]
type input "[URL][DOMAIN_NAME]"
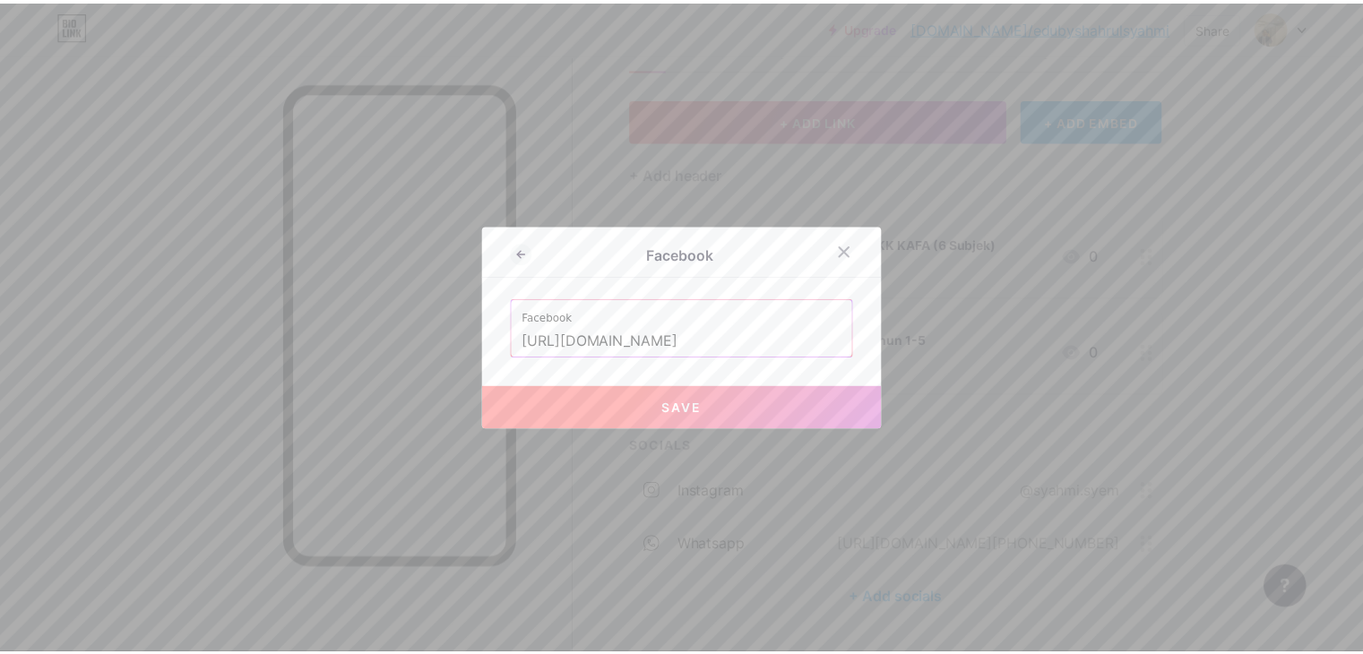
scroll to position [0, 0]
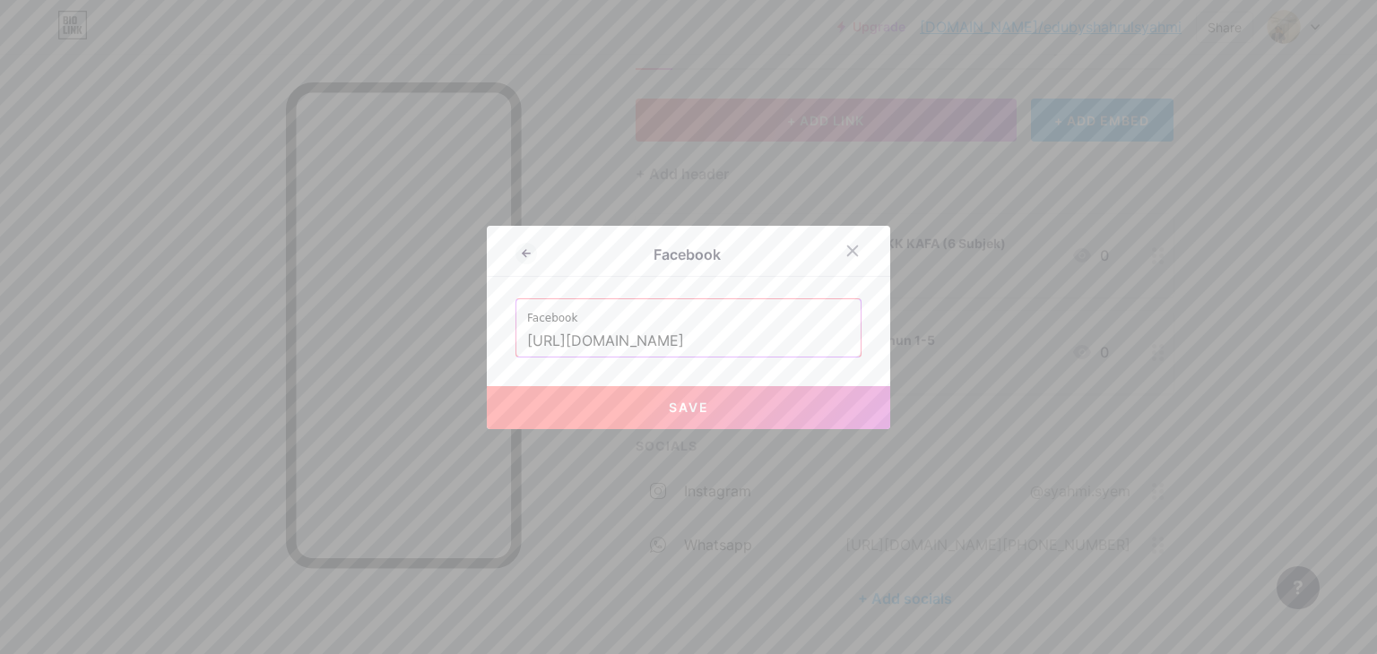
click at [725, 419] on button "Save" at bounding box center [688, 407] width 403 height 43
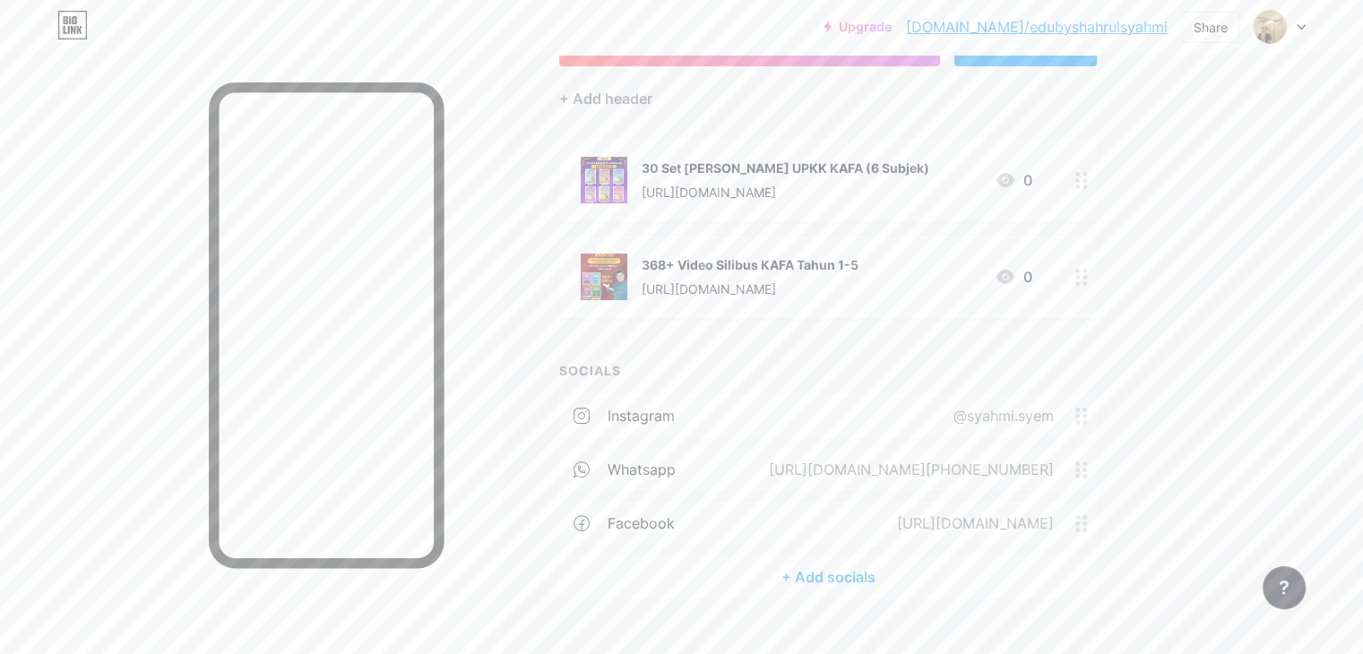
scroll to position [176, 0]
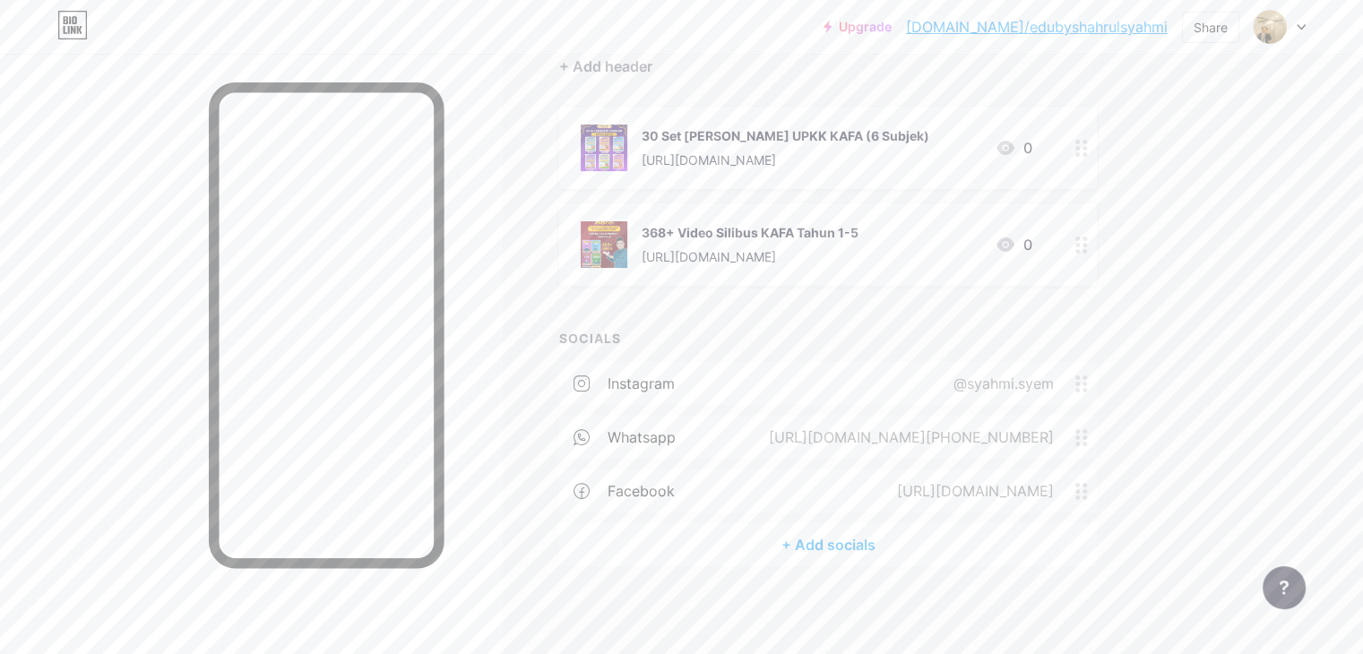
click at [895, 534] on div "+ Add socials" at bounding box center [828, 544] width 538 height 43
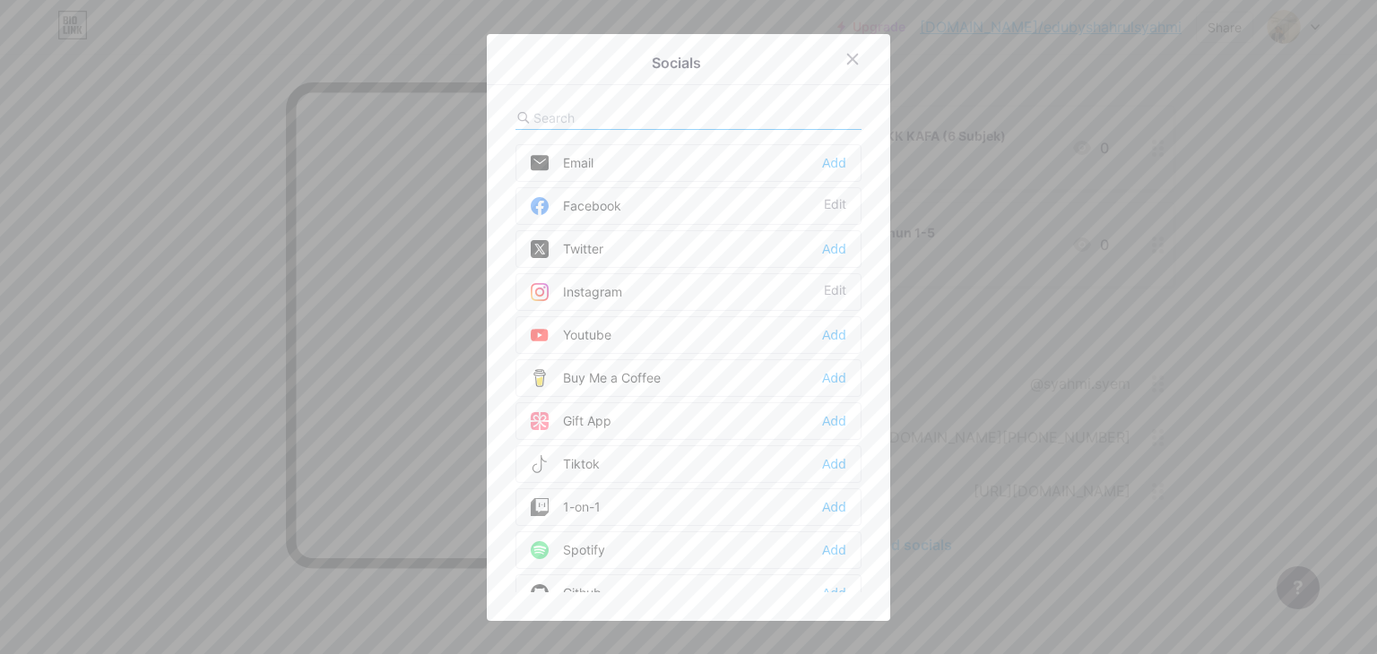
click at [787, 160] on div "Email Add" at bounding box center [688, 163] width 346 height 38
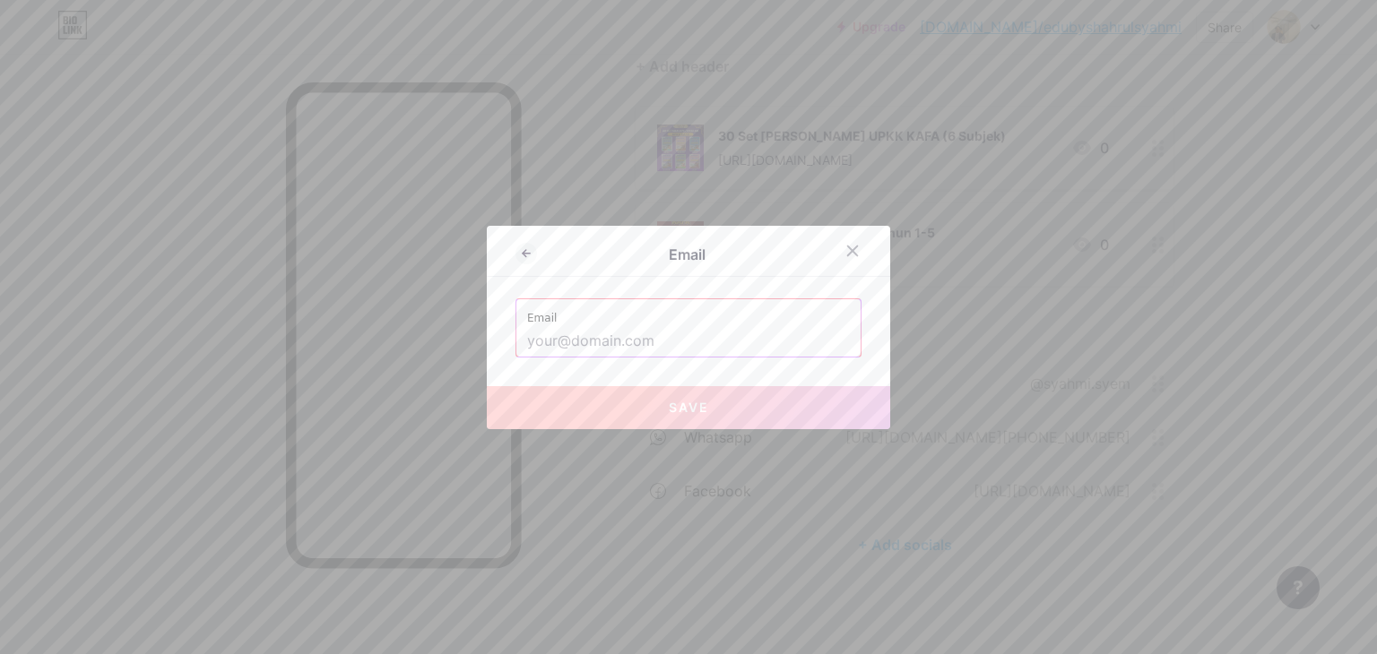
click at [538, 342] on input "text" at bounding box center [688, 341] width 323 height 30
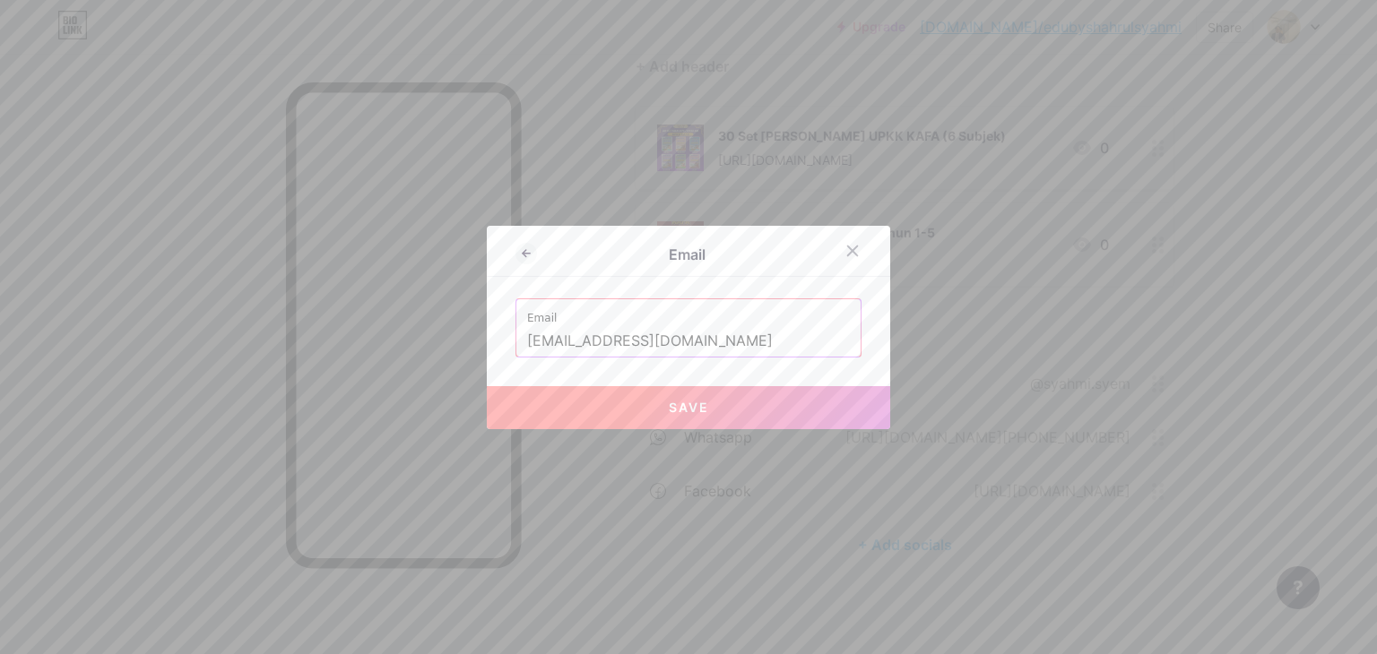
click at [610, 400] on button "Save" at bounding box center [688, 407] width 403 height 43
type input "mailto:[EMAIL_ADDRESS][DOMAIN_NAME]"
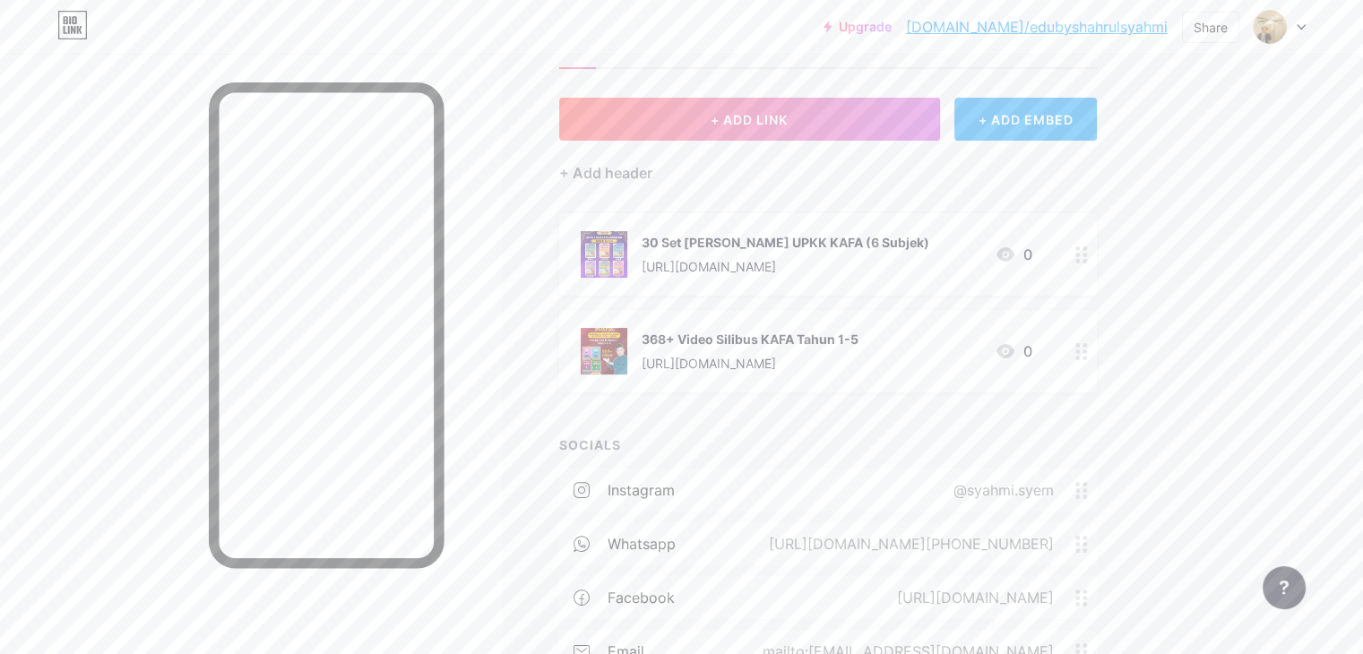
scroll to position [0, 0]
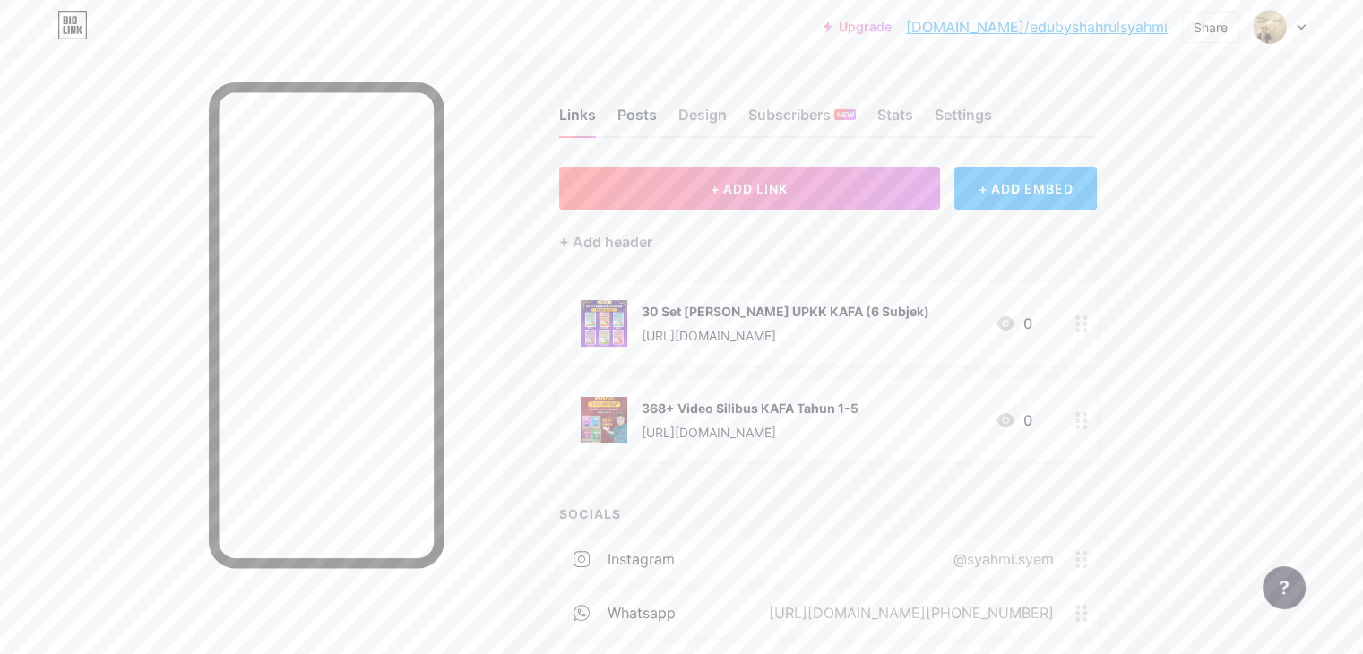
click at [657, 110] on div "Posts" at bounding box center [637, 120] width 39 height 32
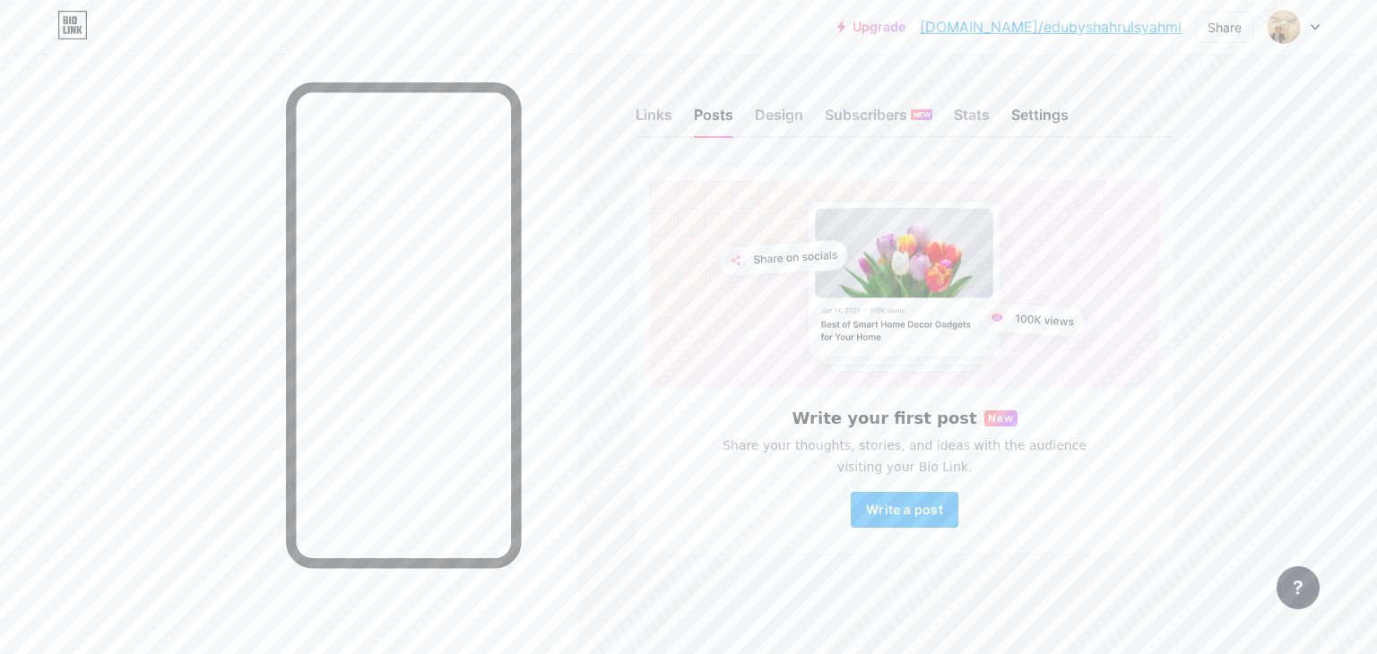
click at [1028, 117] on div "Settings" at bounding box center [1039, 120] width 57 height 32
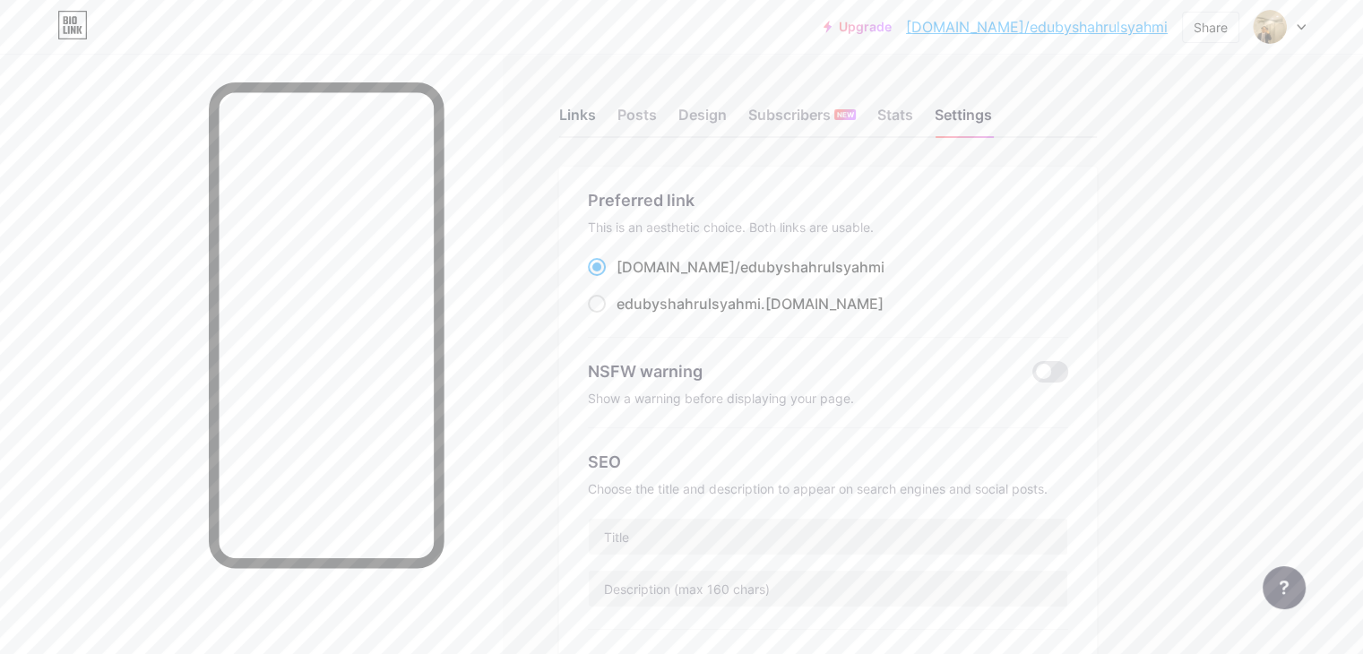
click at [596, 106] on div "Links" at bounding box center [577, 120] width 37 height 32
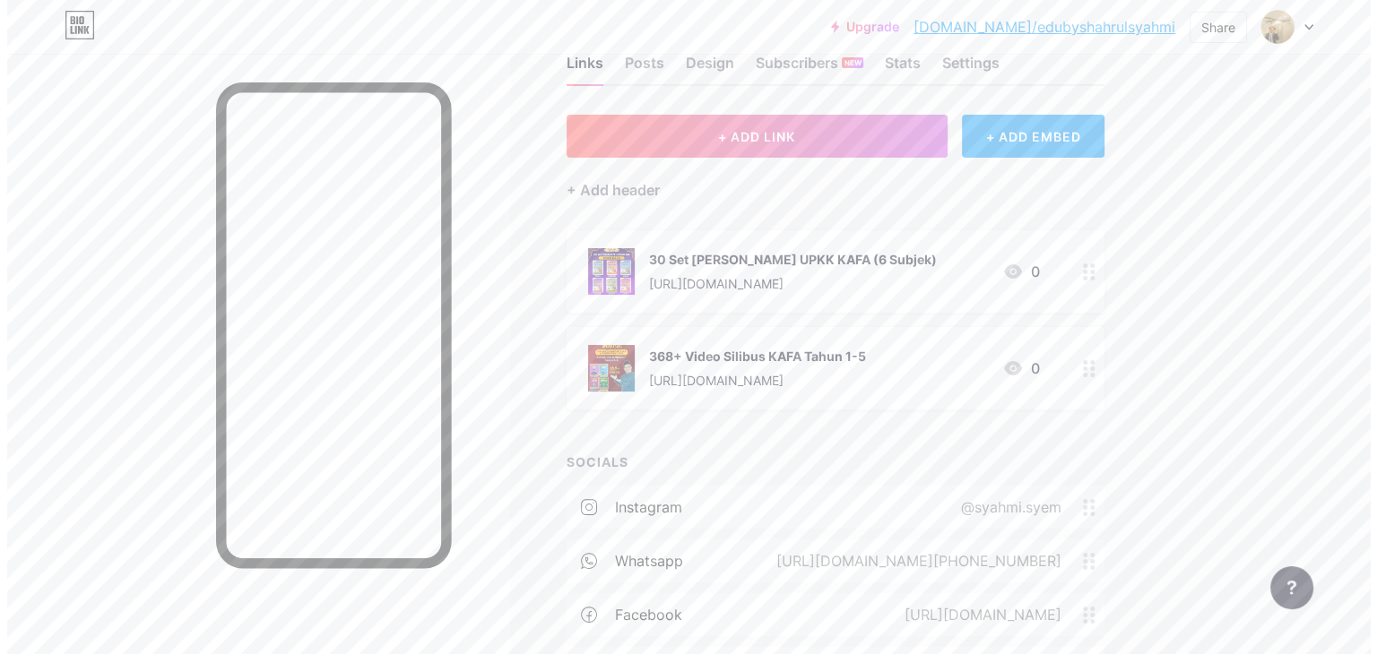
scroll to position [45, 0]
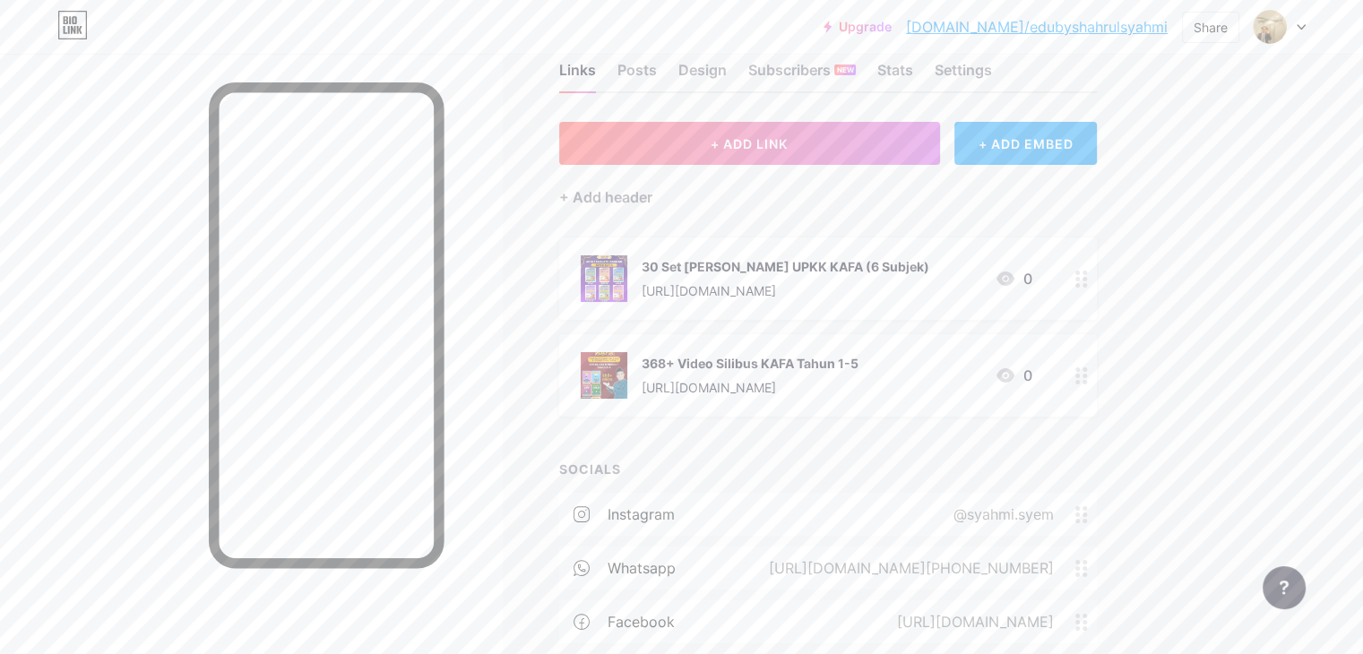
click at [1088, 371] on icon at bounding box center [1082, 376] width 13 height 17
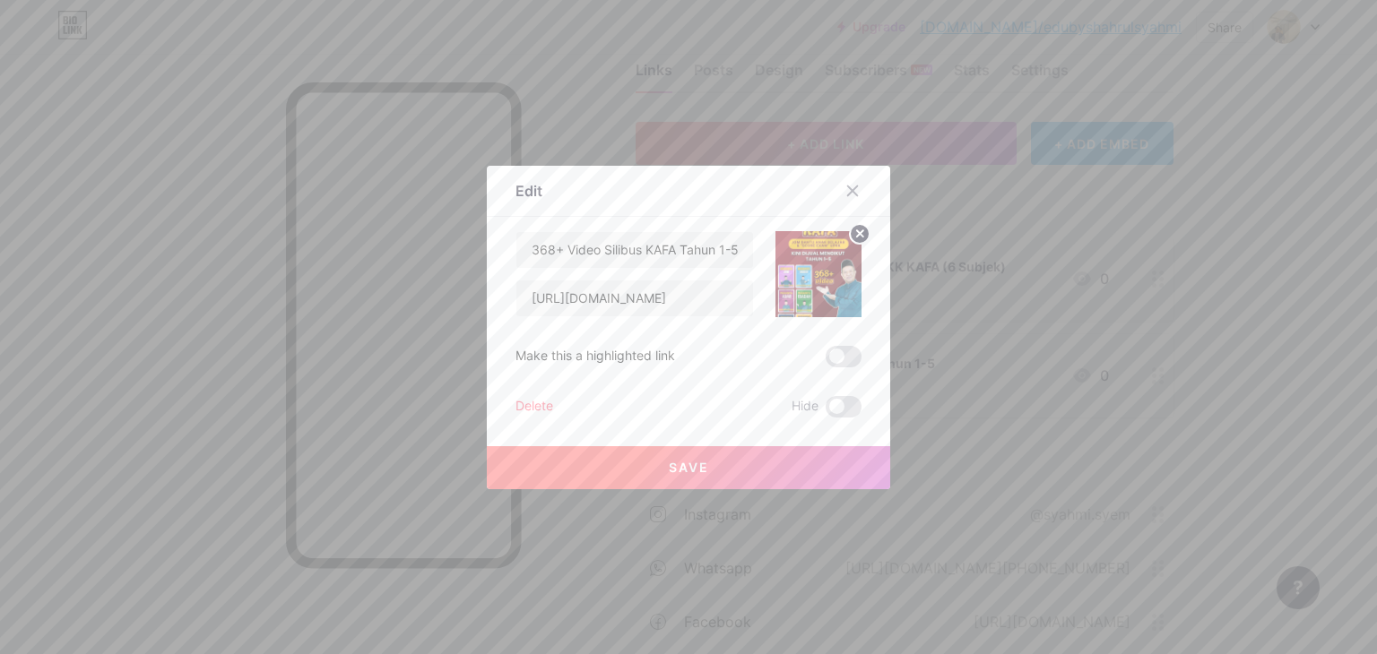
click at [540, 402] on div "Delete" at bounding box center [534, 407] width 38 height 22
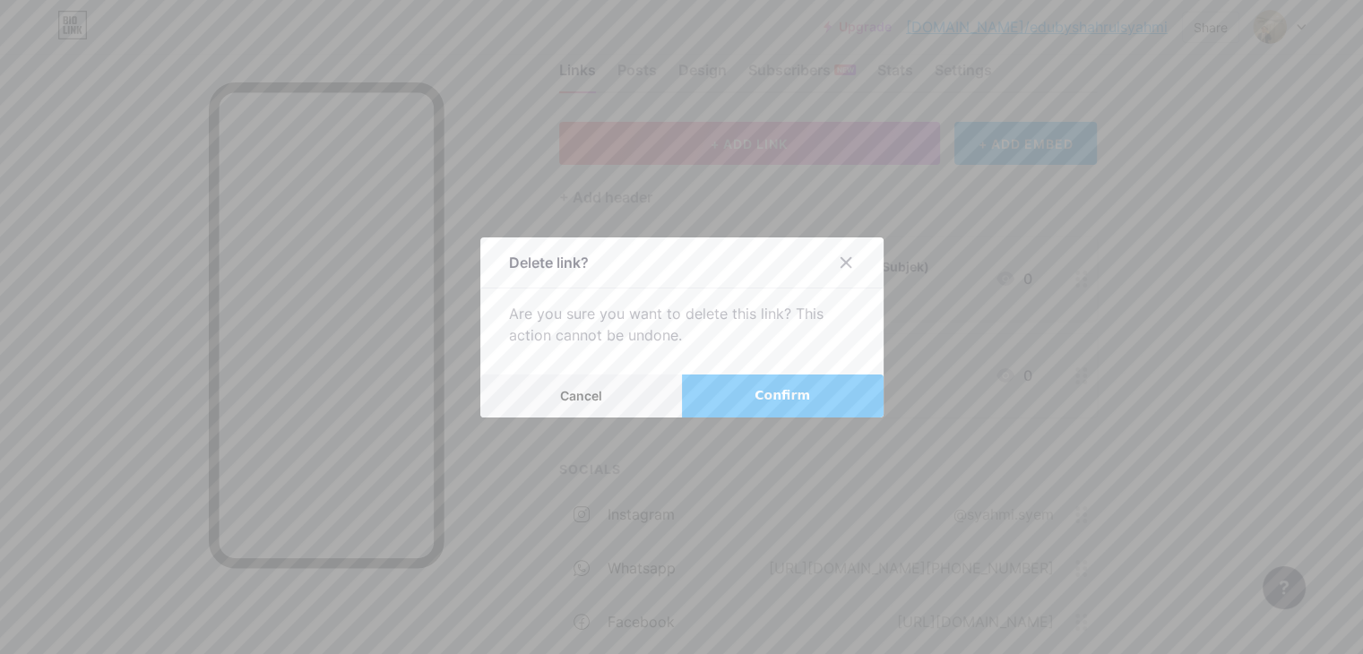
click at [732, 386] on button "Confirm" at bounding box center [783, 396] width 202 height 43
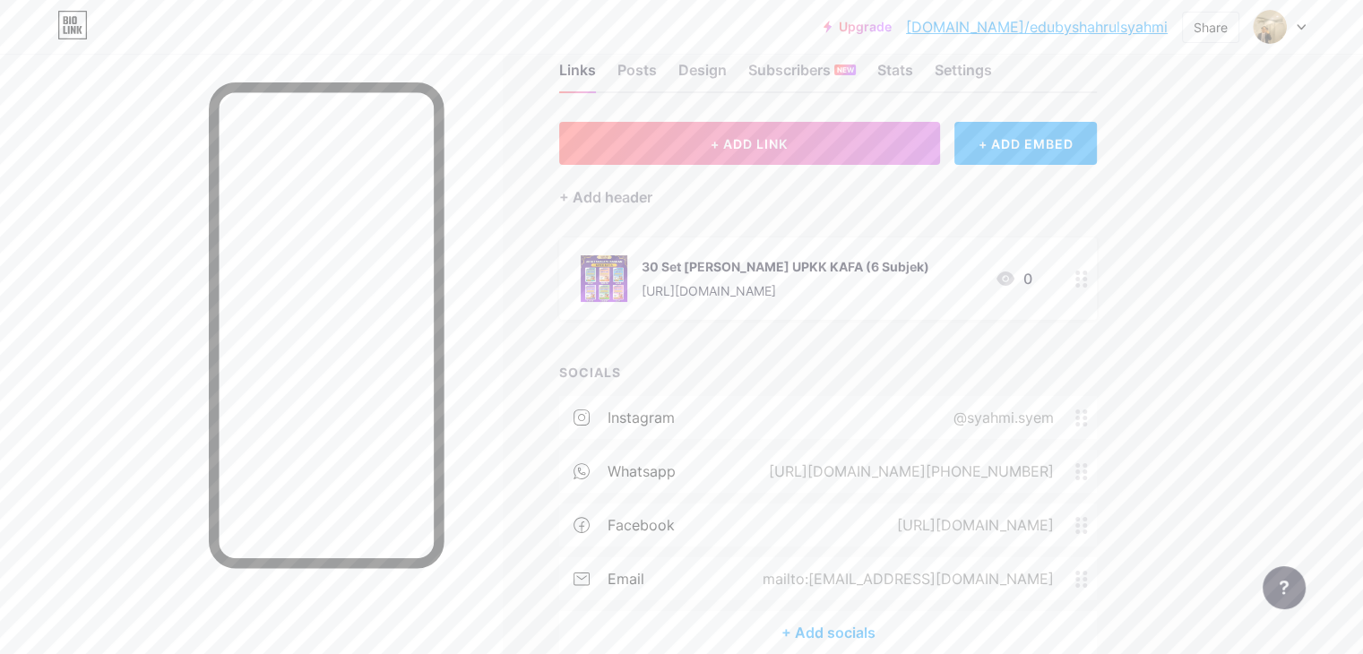
click at [1080, 277] on circle at bounding box center [1078, 279] width 4 height 4
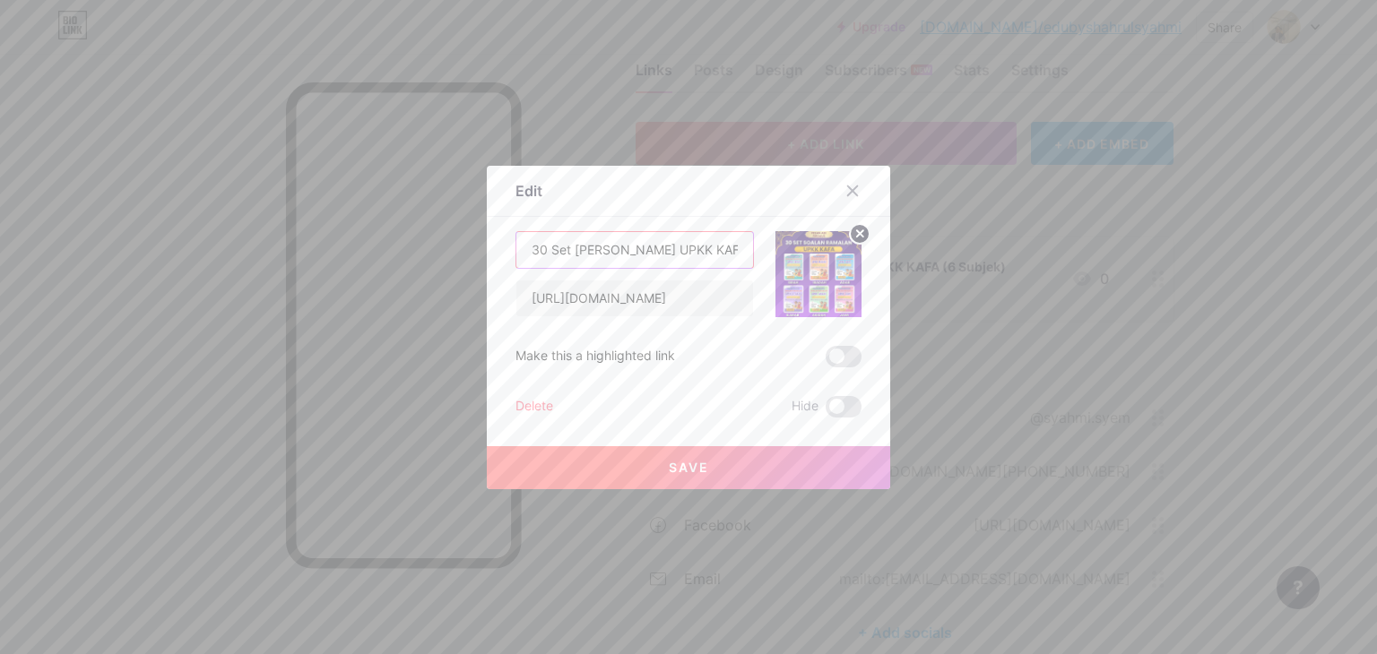
scroll to position [0, 65]
drag, startPoint x: 521, startPoint y: 246, endPoint x: 781, endPoint y: 249, distance: 260.0
click at [781, 249] on div "30 Set Soalan Ramalan UPKK KAFA (6 Subjek) [URL][DOMAIN_NAME]" at bounding box center [688, 274] width 346 height 86
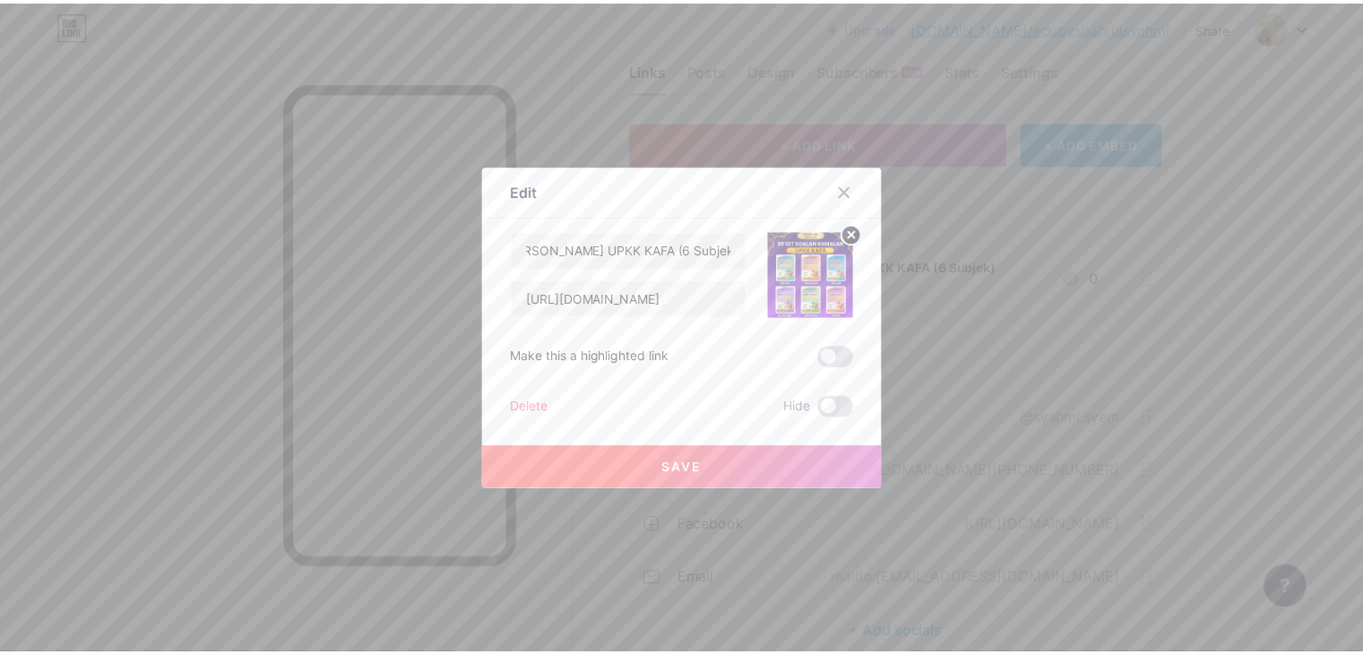
scroll to position [0, 0]
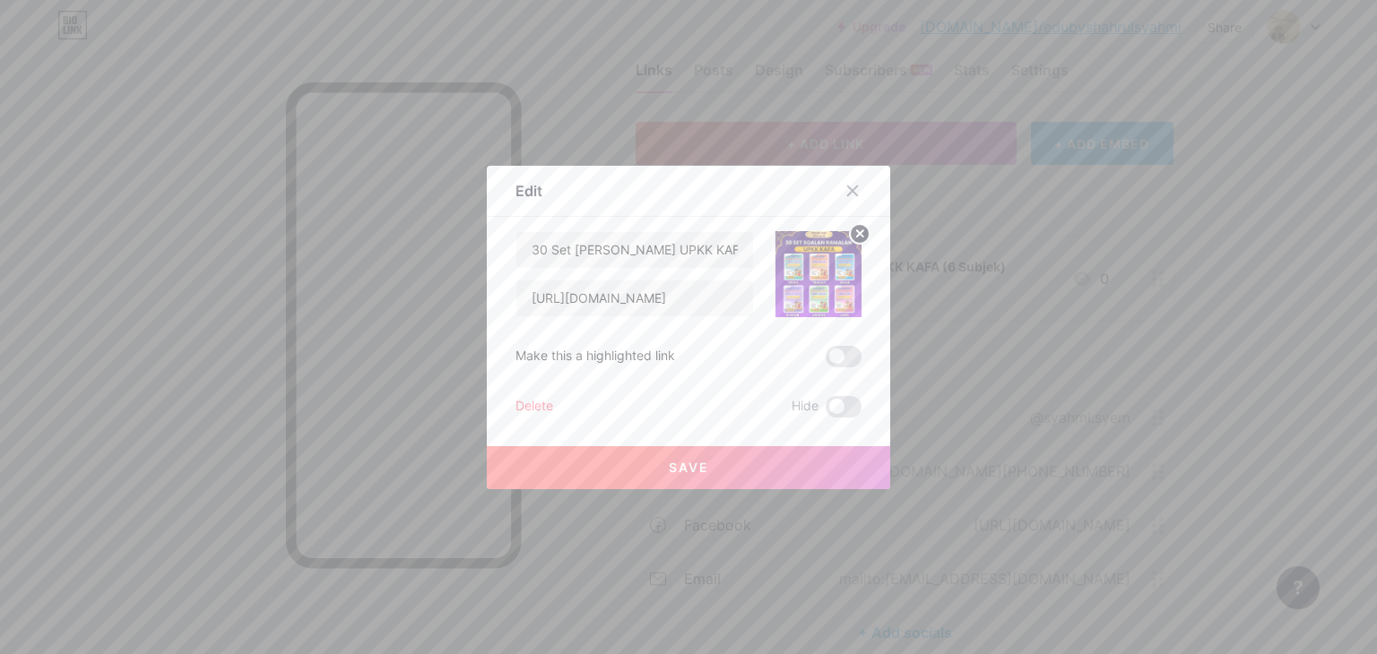
click at [518, 408] on div "Delete" at bounding box center [534, 407] width 38 height 22
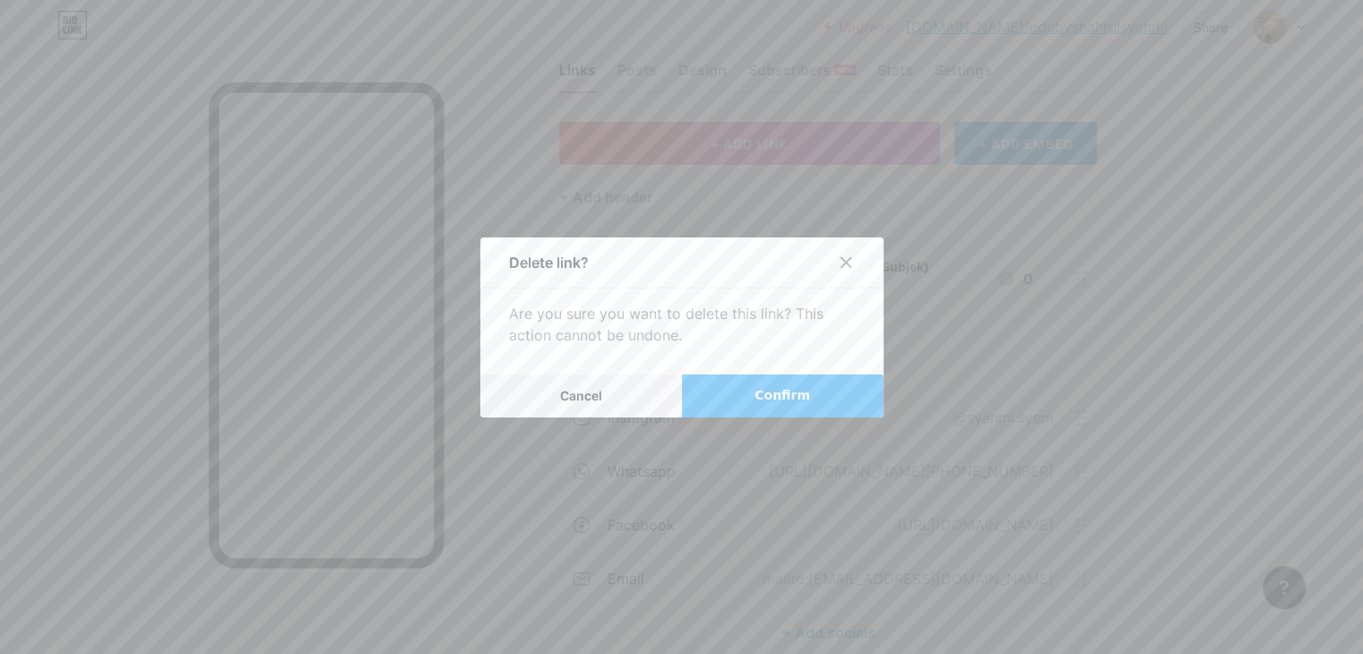
click at [772, 391] on span "Confirm" at bounding box center [783, 395] width 56 height 19
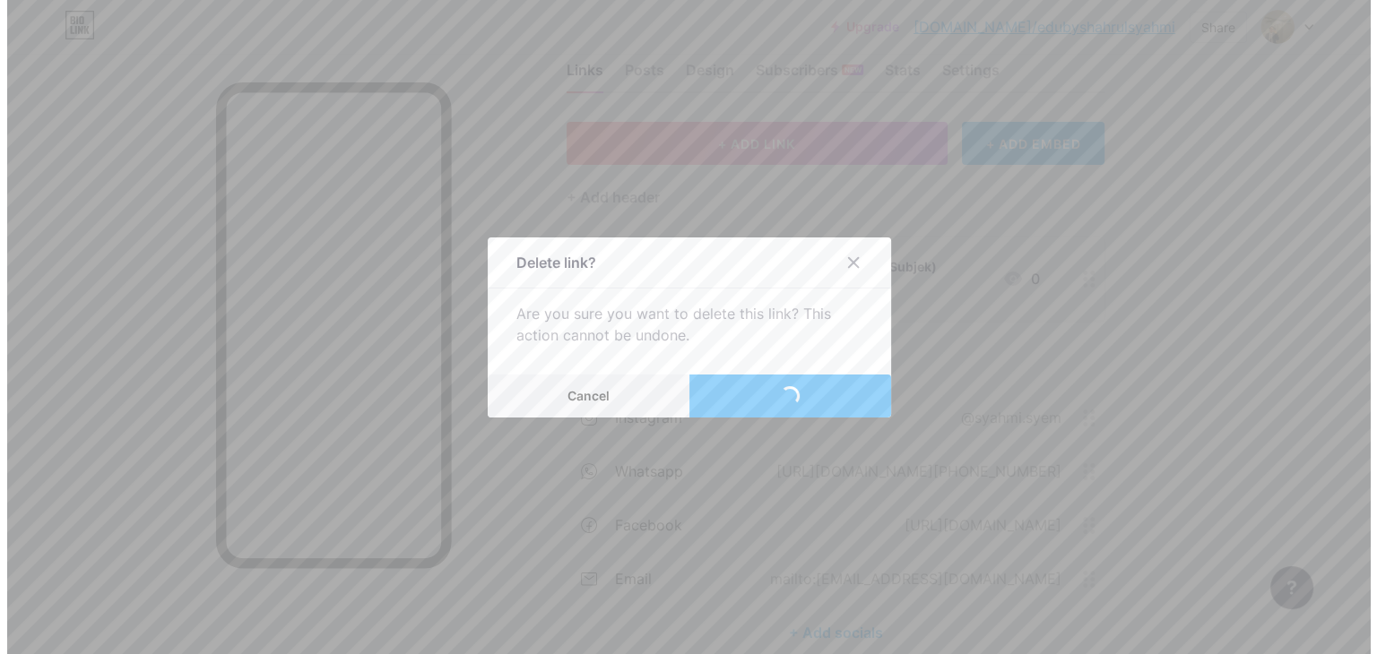
scroll to position [22, 0]
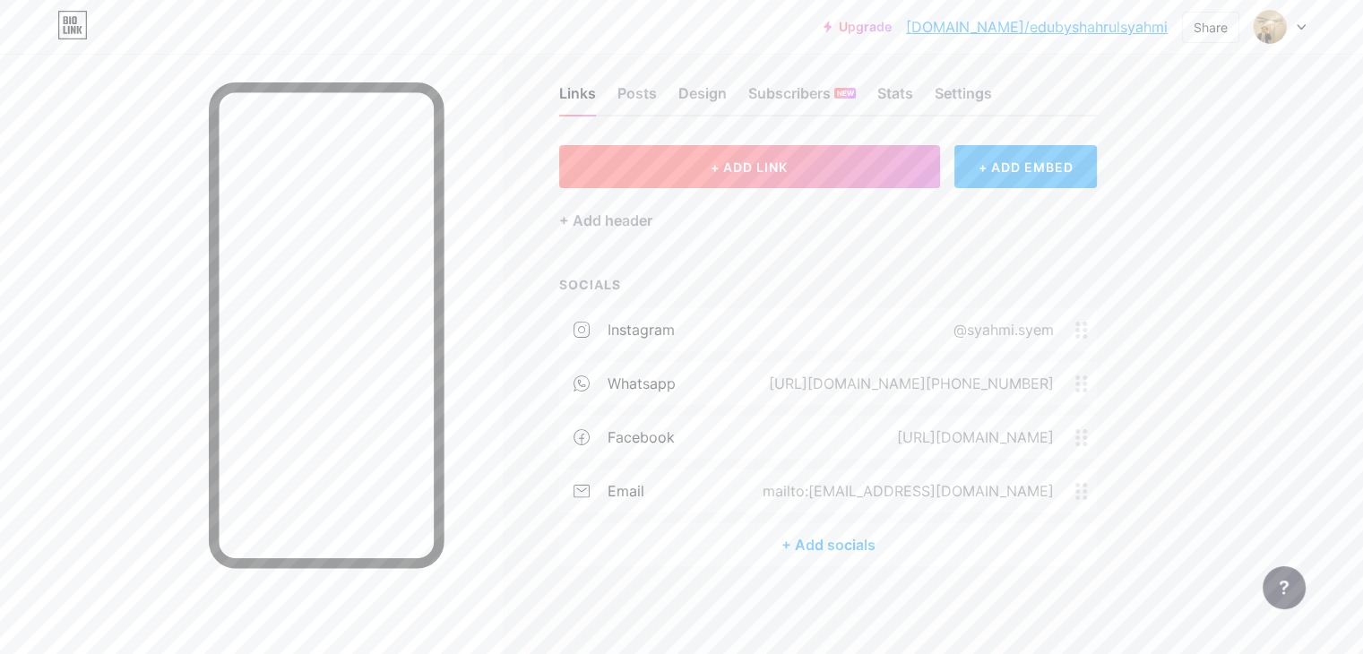
click at [788, 164] on span "+ ADD LINK" at bounding box center [749, 167] width 77 height 15
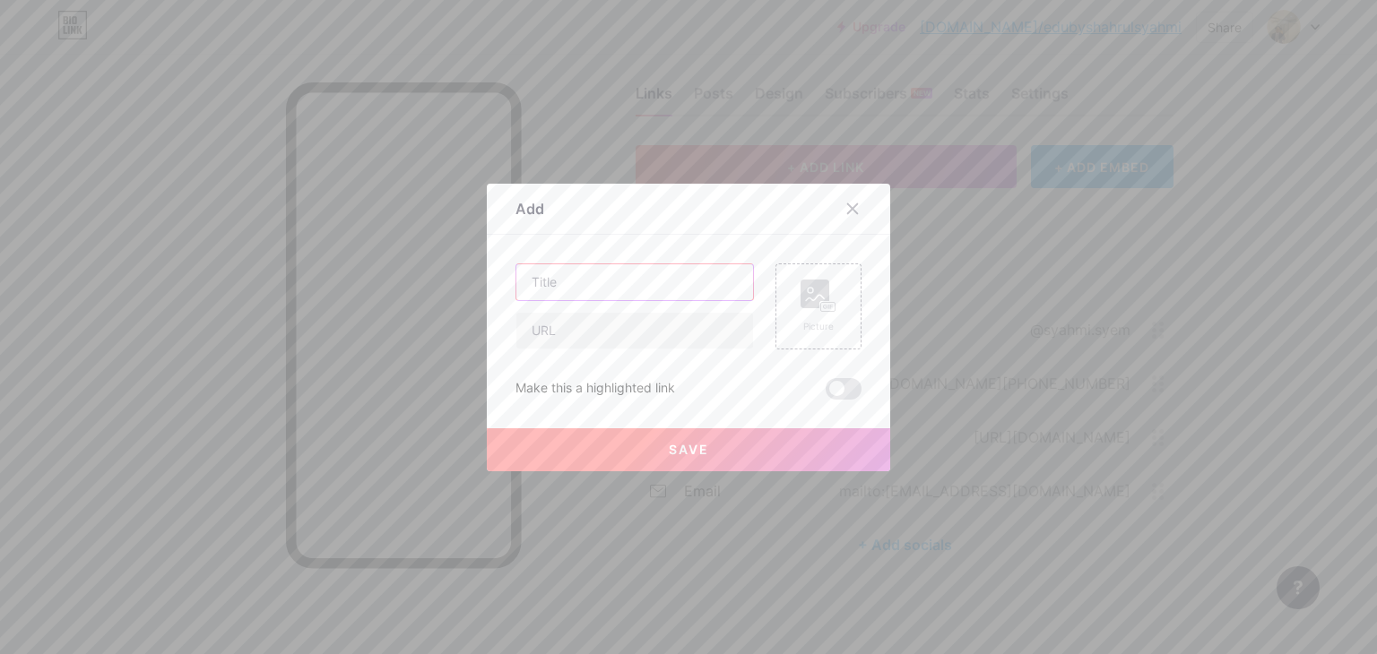
click at [596, 295] on input "text" at bounding box center [634, 282] width 237 height 36
paste input "30 Set [PERSON_NAME] UPKK KAFA (6 Subjek)"
type input "30 Set [PERSON_NAME] UPKK KAFA"
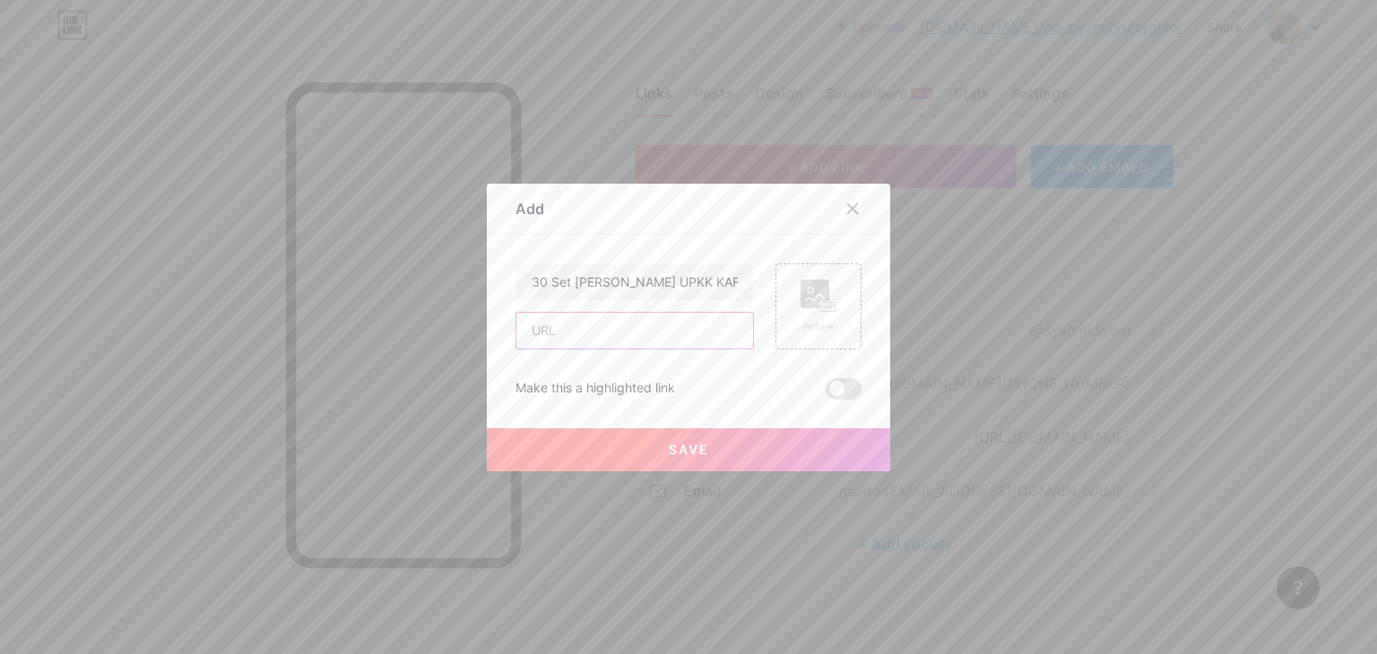
click at [642, 324] on input "text" at bounding box center [634, 331] width 237 height 36
paste input "[URL][DOMAIN_NAME]"
type input "[URL][DOMAIN_NAME]"
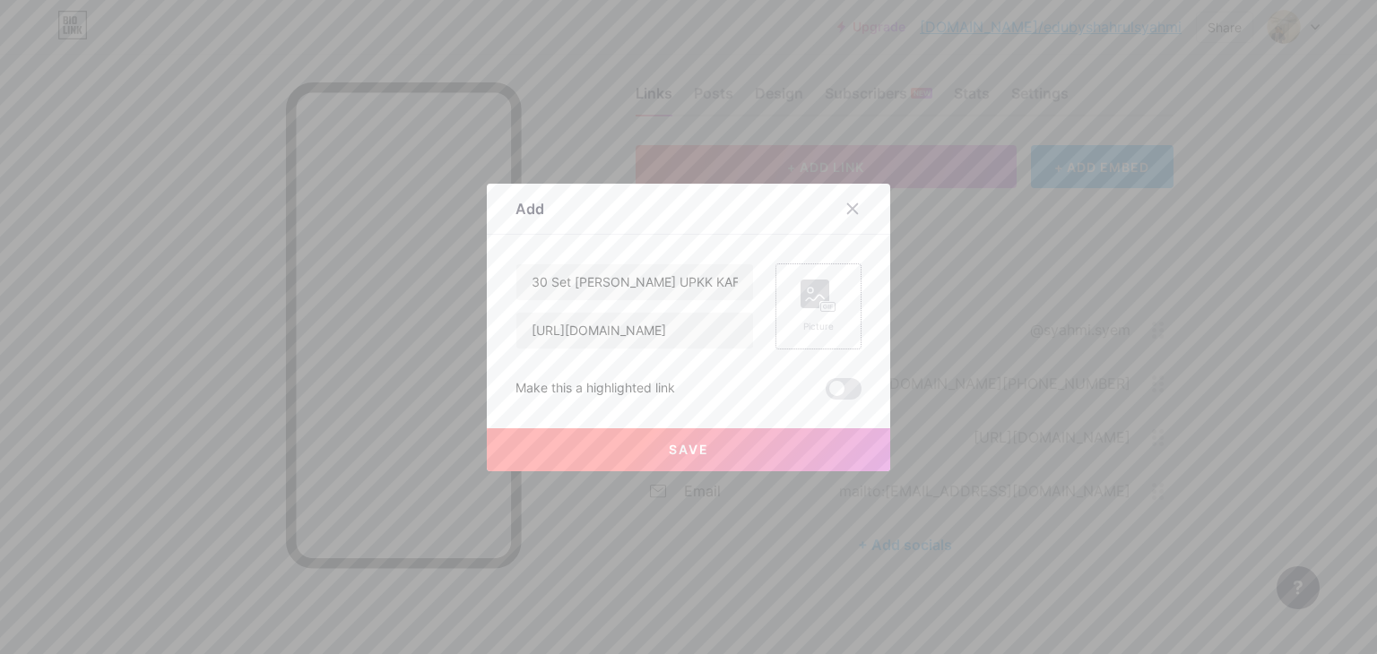
click at [820, 301] on rect at bounding box center [828, 306] width 16 height 11
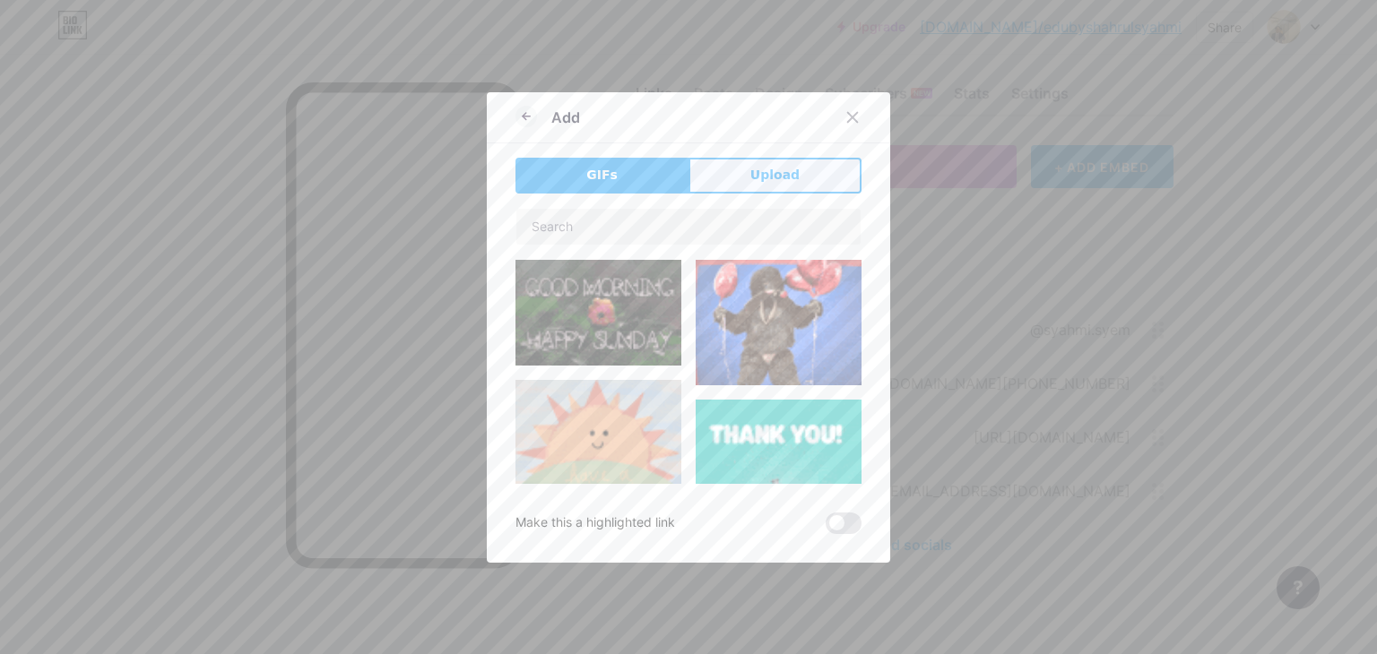
click at [778, 185] on button "Upload" at bounding box center [774, 176] width 173 height 36
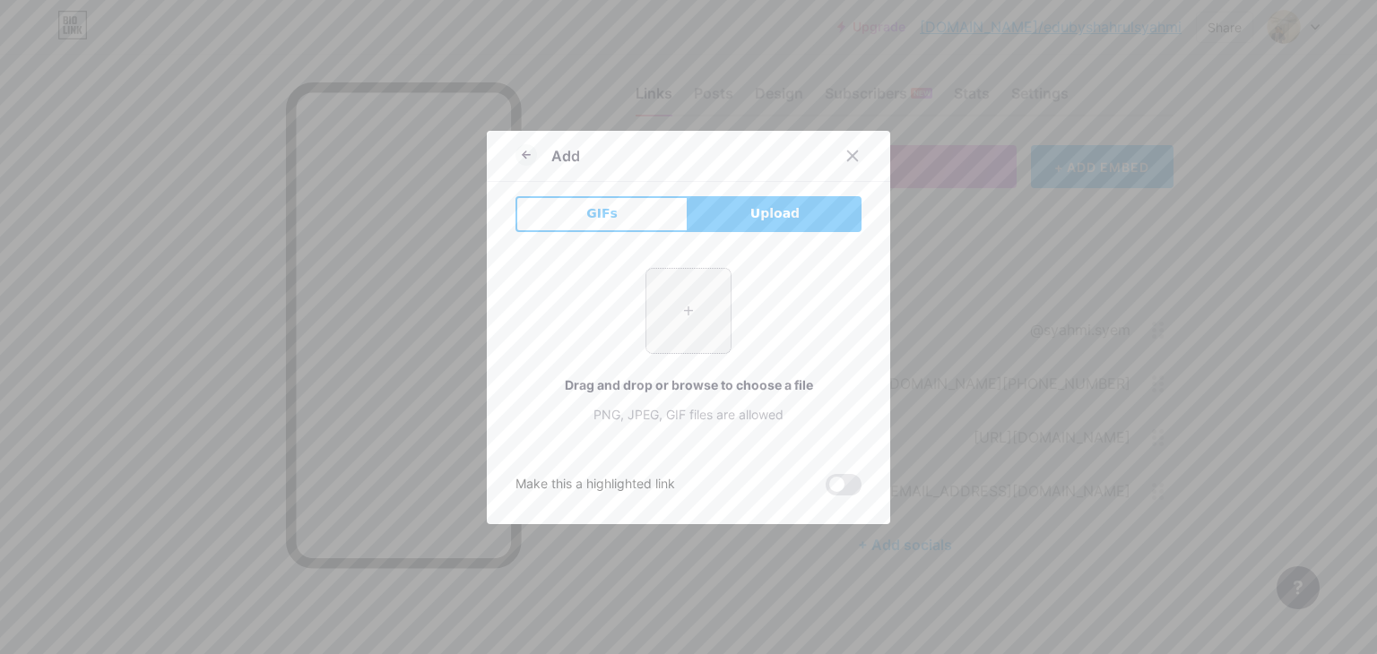
click at [664, 291] on input "file" at bounding box center [688, 311] width 84 height 84
type input "C:\fakepath\photo_2025-08-11_00-07-56.jpg"
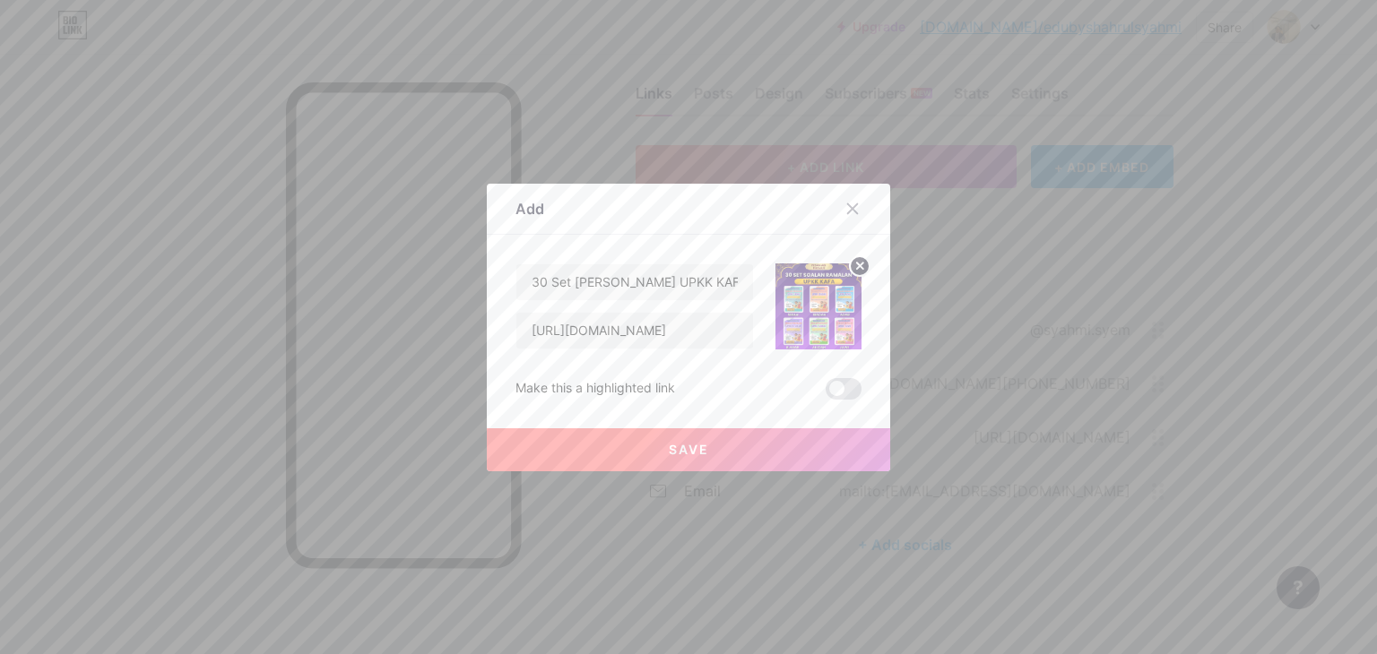
click at [739, 447] on button "Save" at bounding box center [688, 449] width 403 height 43
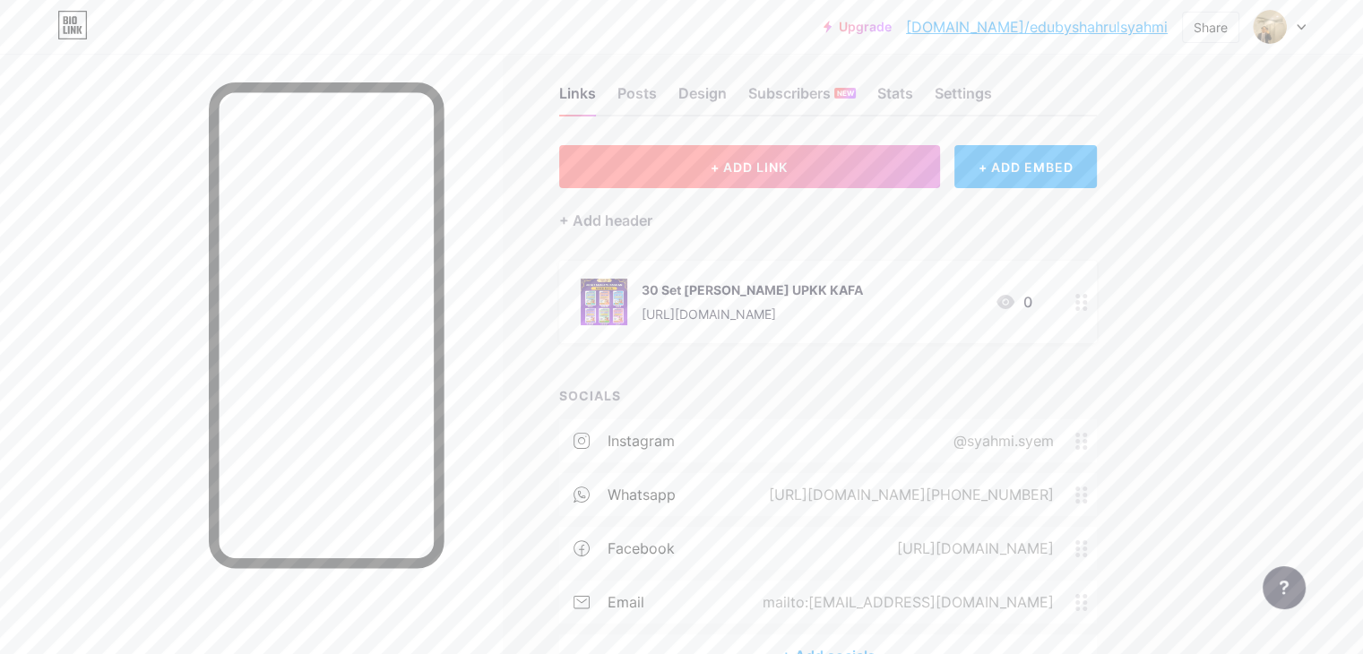
click at [897, 160] on button "+ ADD LINK" at bounding box center [749, 166] width 381 height 43
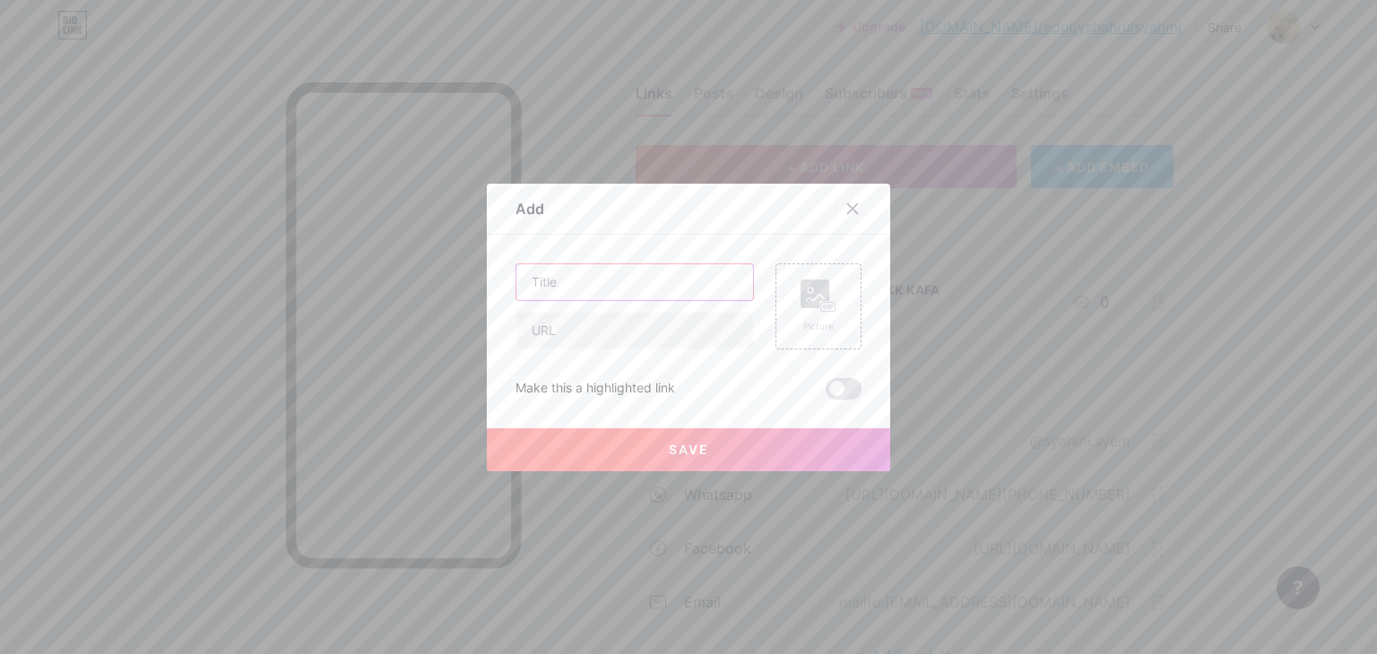
paste input "Video Silibus KAFA Tahun 1-5"
type input "Video Silibus KAFA Tahun 1-5"
click at [622, 331] on input "text" at bounding box center [634, 331] width 237 height 36
paste input "[URL][DOMAIN_NAME]"
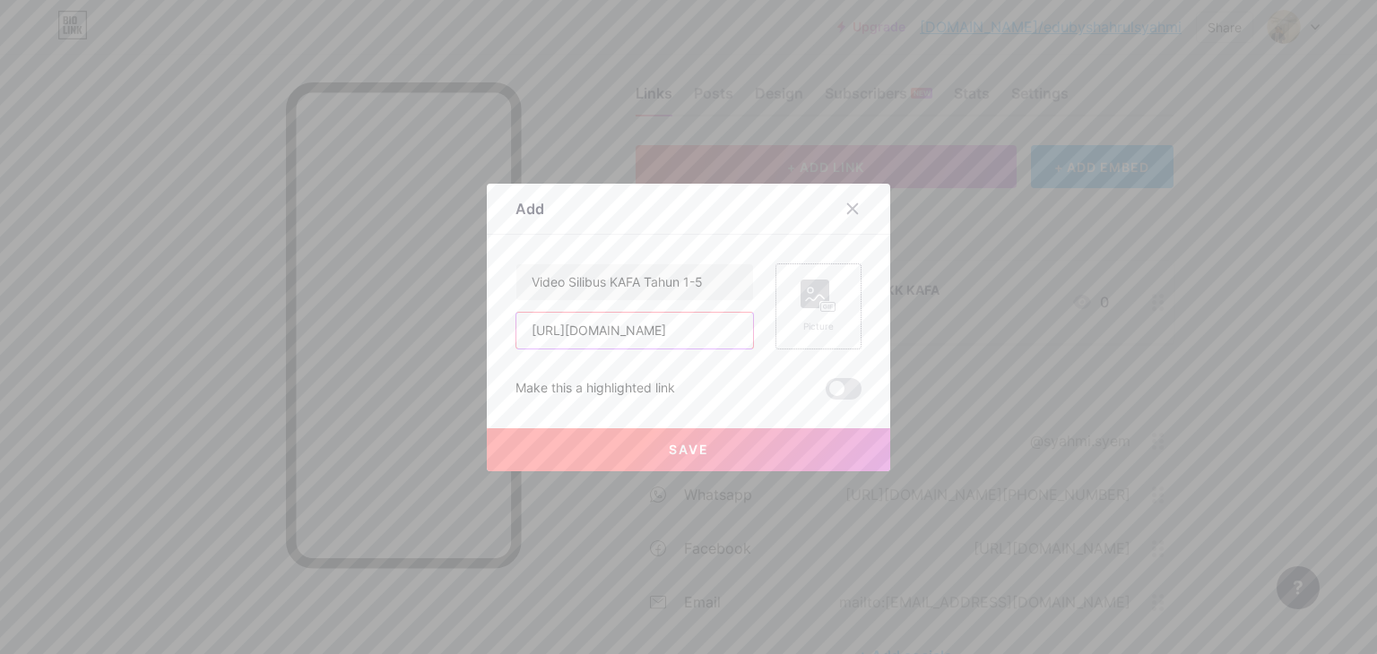
type input "[URL][DOMAIN_NAME]"
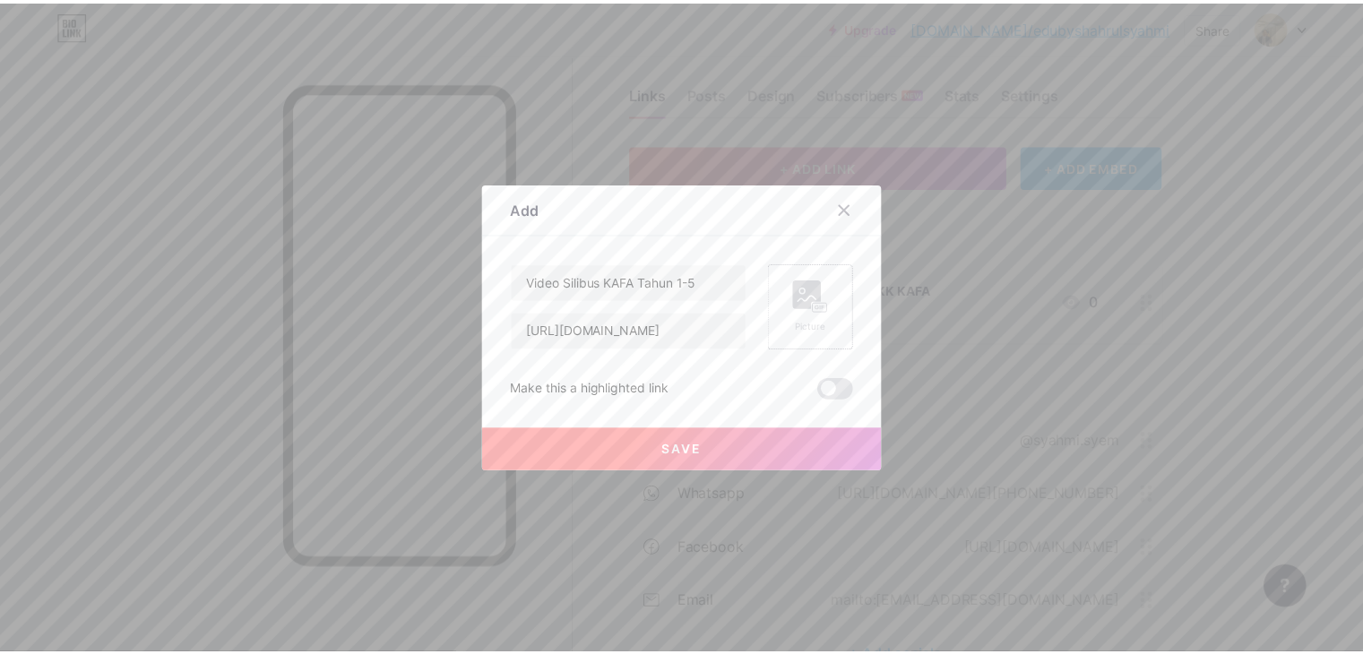
scroll to position [0, 0]
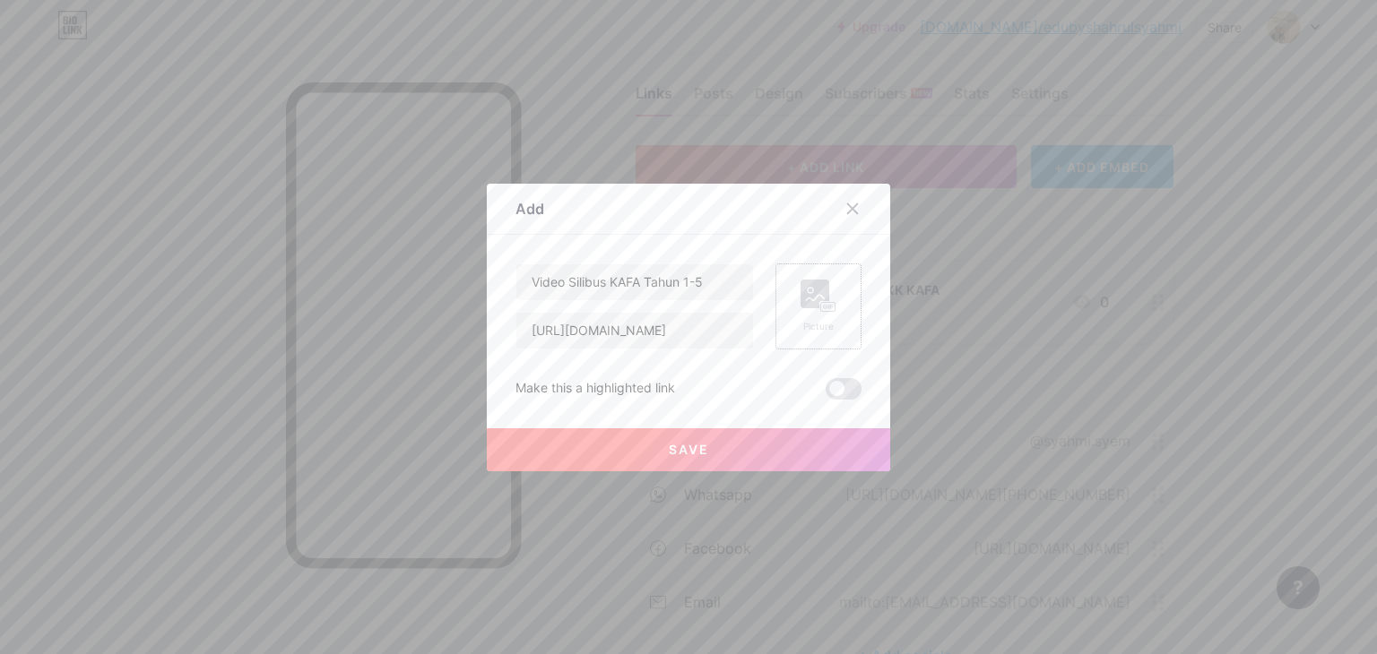
click at [827, 314] on div "Picture" at bounding box center [818, 307] width 36 height 54
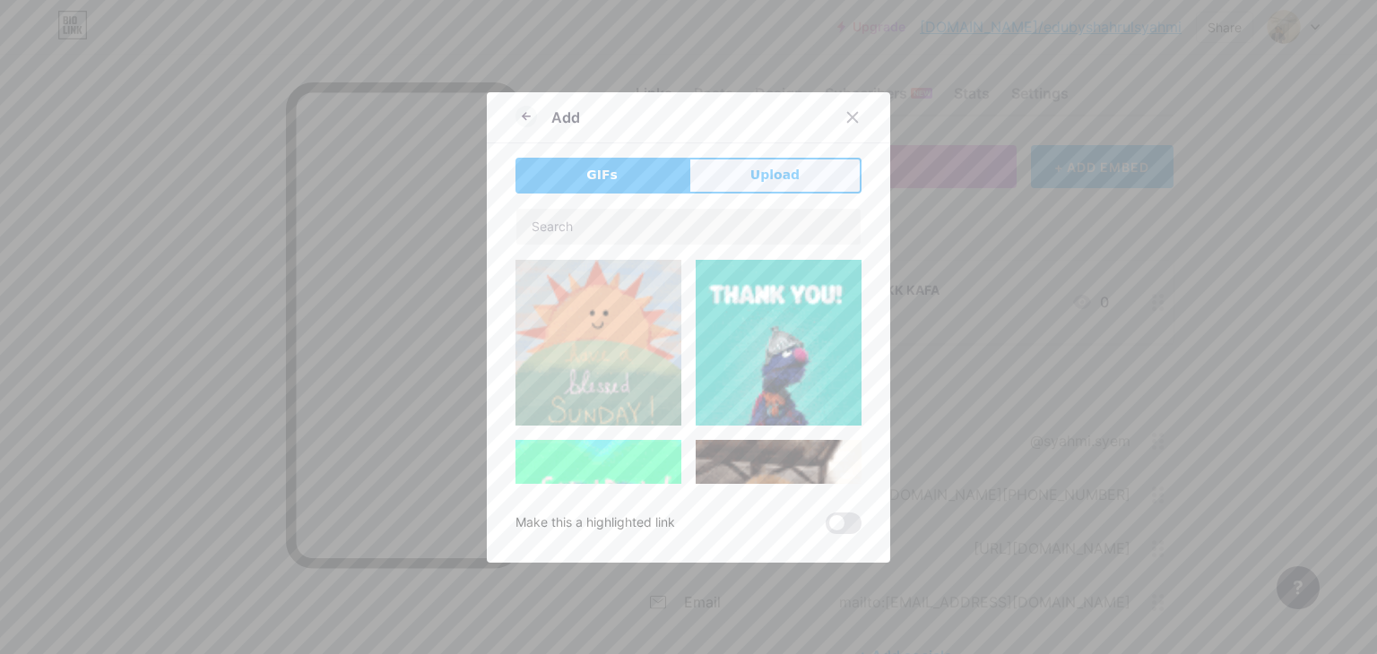
click at [728, 184] on button "Upload" at bounding box center [774, 176] width 173 height 36
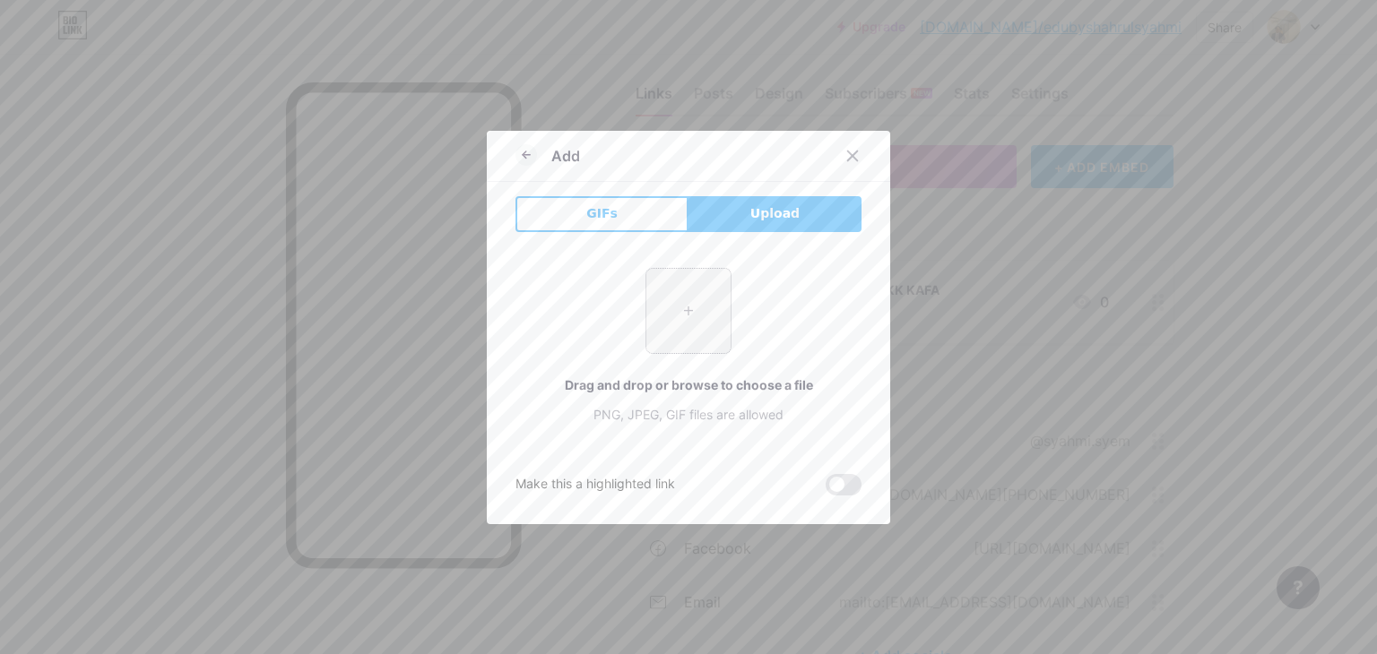
click at [670, 298] on input "file" at bounding box center [688, 311] width 84 height 84
type input "C:\fakepath\photo_2025-08-11_00-07-51.jpg"
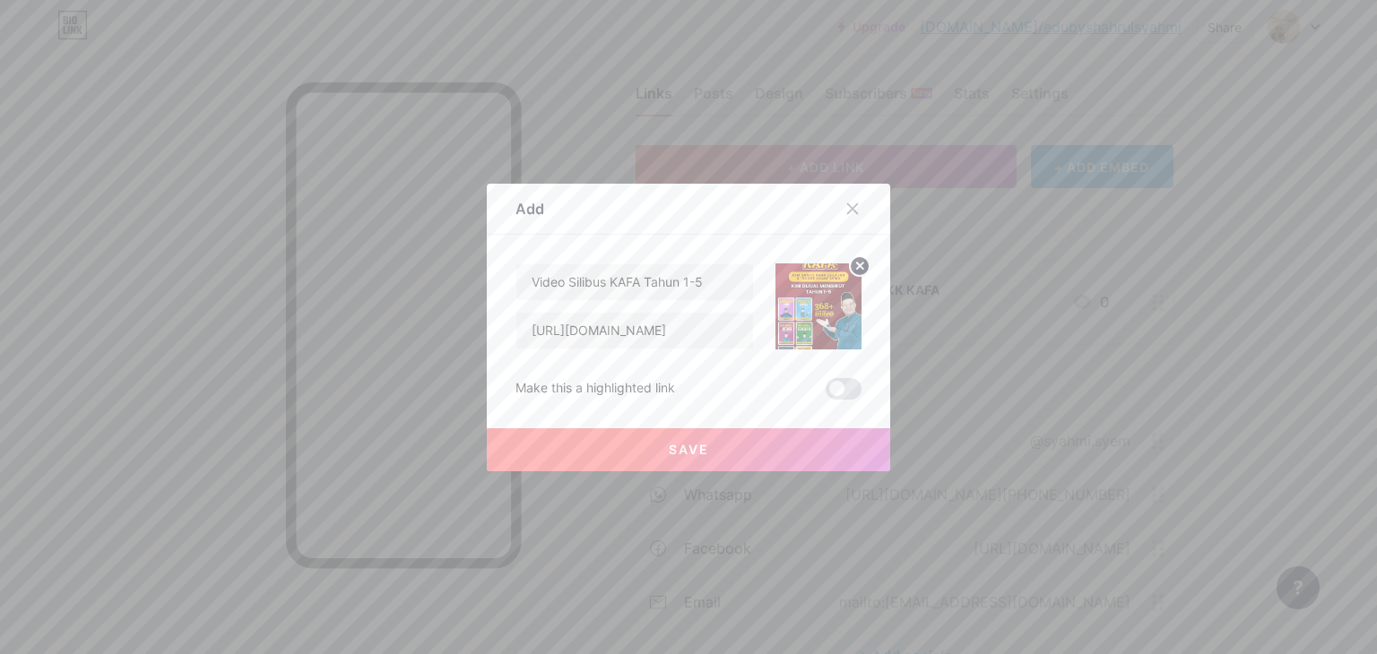
click at [681, 445] on span "Save" at bounding box center [689, 449] width 40 height 15
